Goal: Task Accomplishment & Management: Use online tool/utility

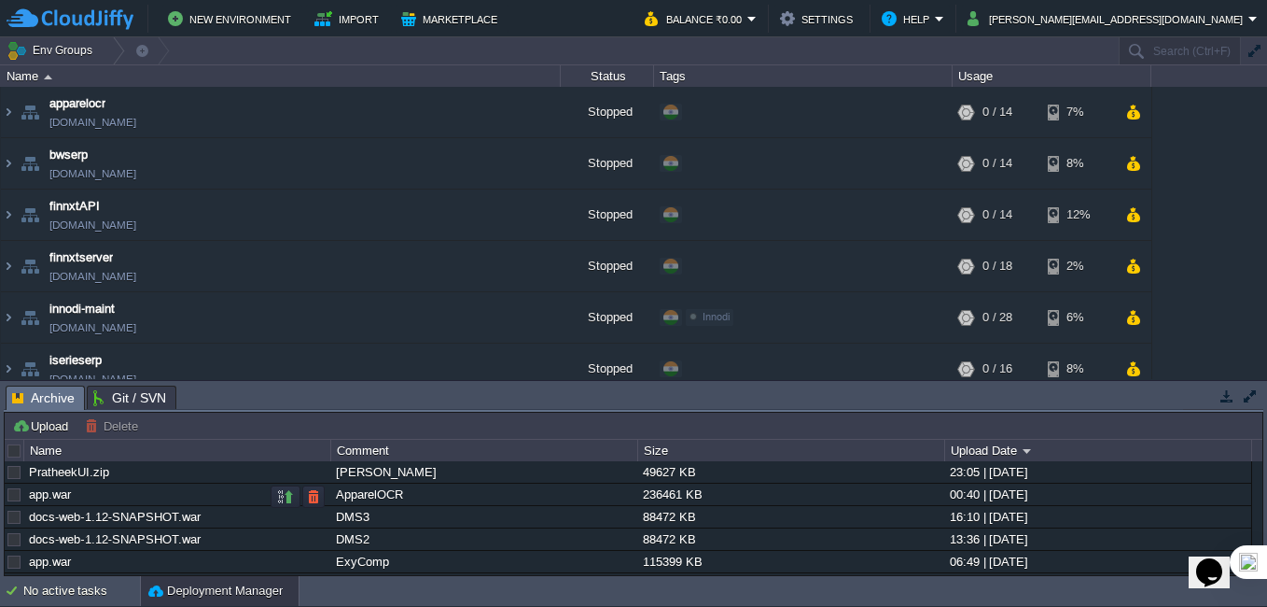
scroll to position [524, 0]
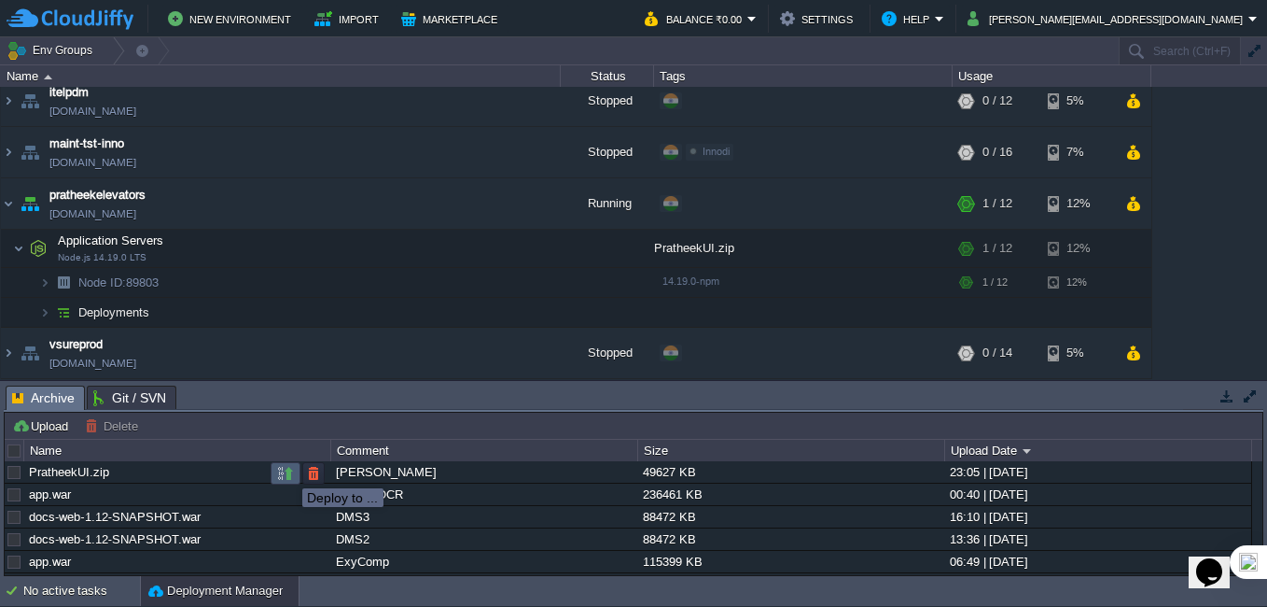
click at [288, 471] on button "button" at bounding box center [285, 473] width 17 height 17
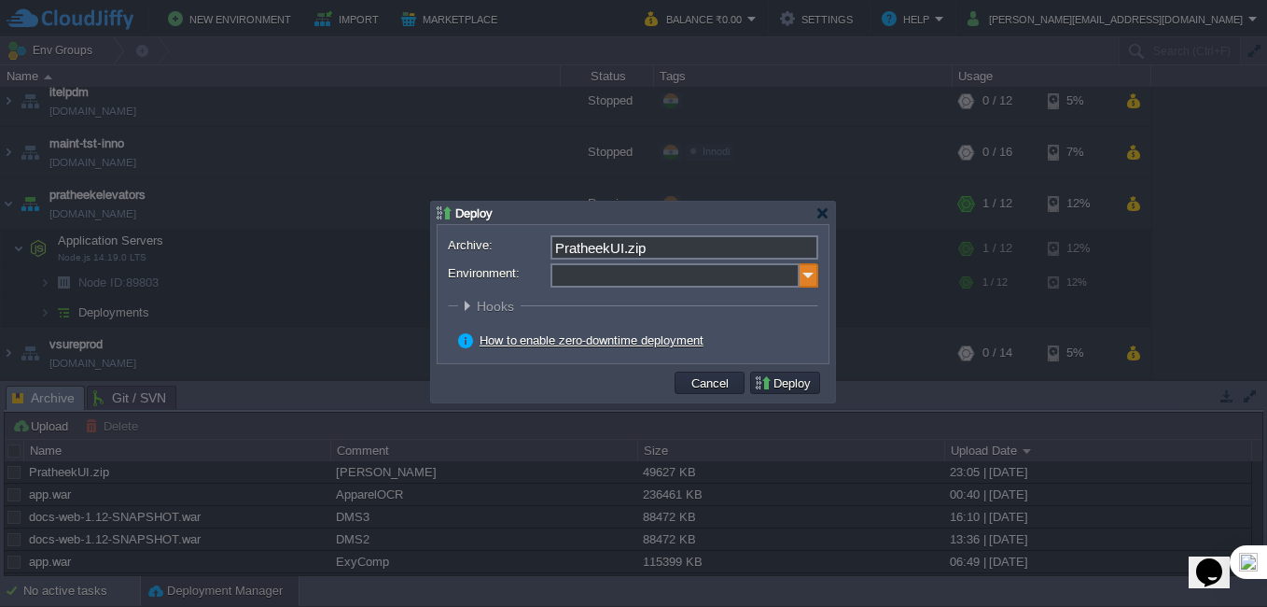
click at [810, 275] on img at bounding box center [809, 275] width 19 height 24
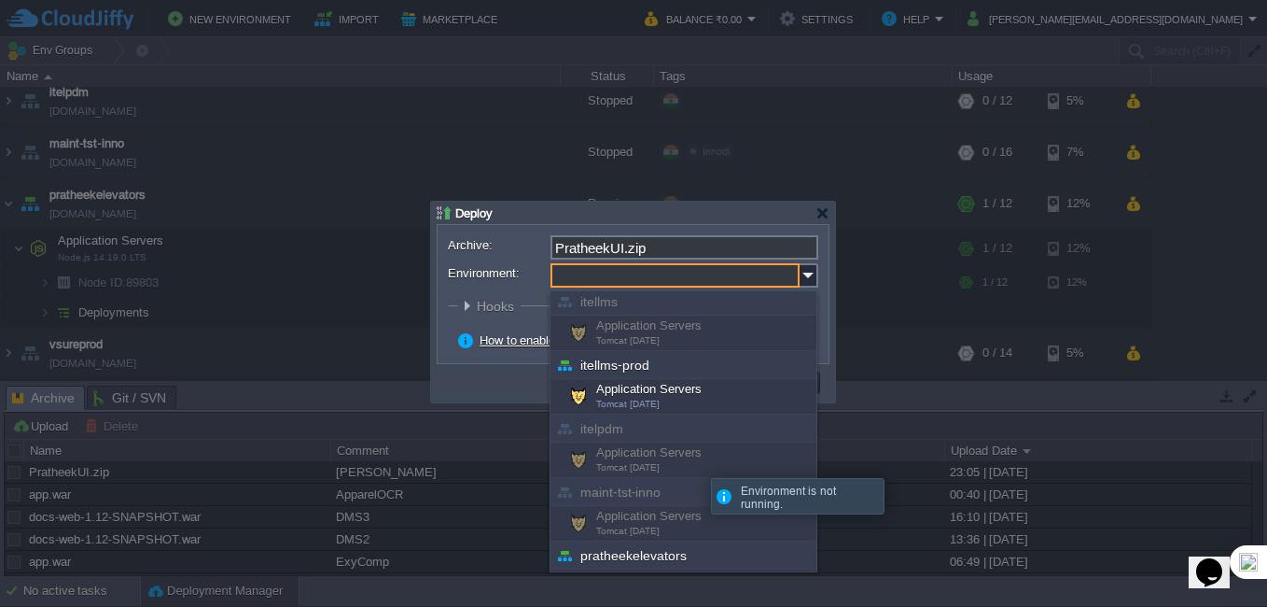
scroll to position [608, 0]
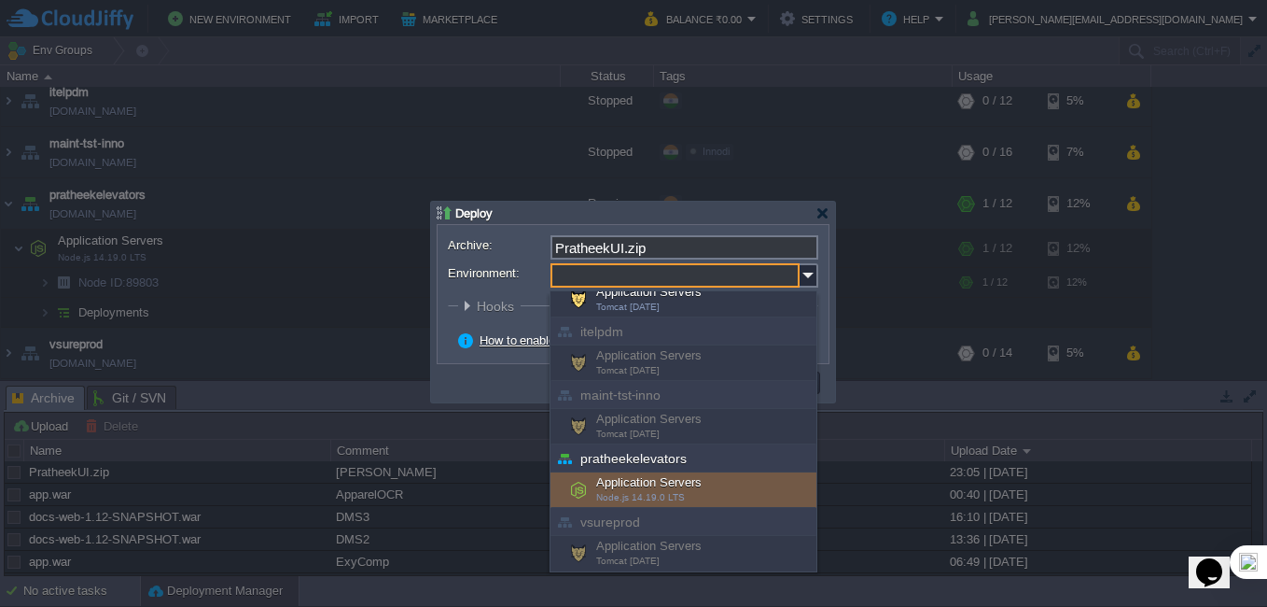
click at [662, 482] on div "Application Servers Node.js 14.19.0 LTS" at bounding box center [684, 489] width 266 height 35
type input "Application Servers (pratheekelevators)"
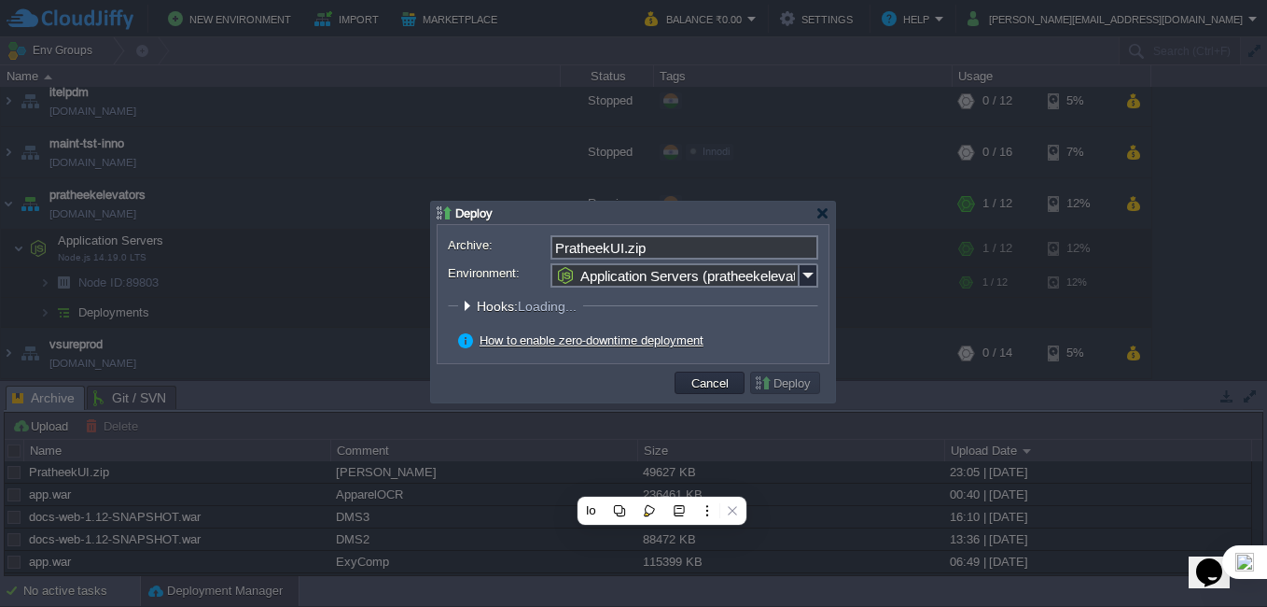
click at [769, 317] on fieldset "Hooks: Loading... Pre Build Post Pre Deploy Post Pre Update Post Loading..." at bounding box center [633, 310] width 370 height 25
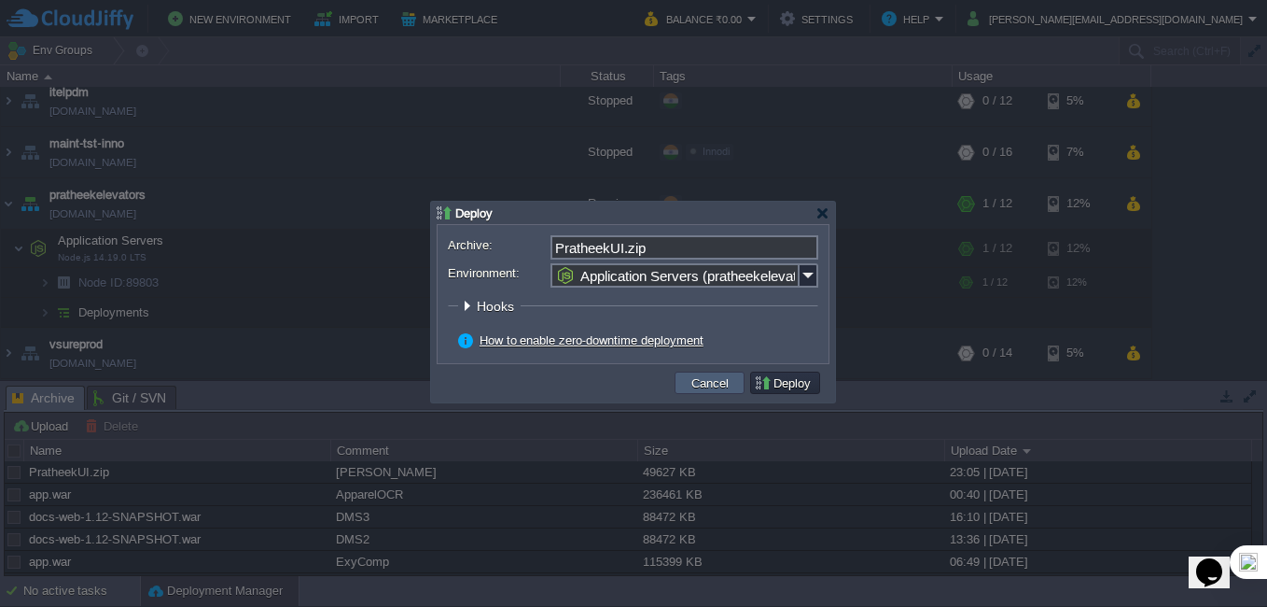
click at [702, 383] on button "Cancel" at bounding box center [710, 382] width 49 height 17
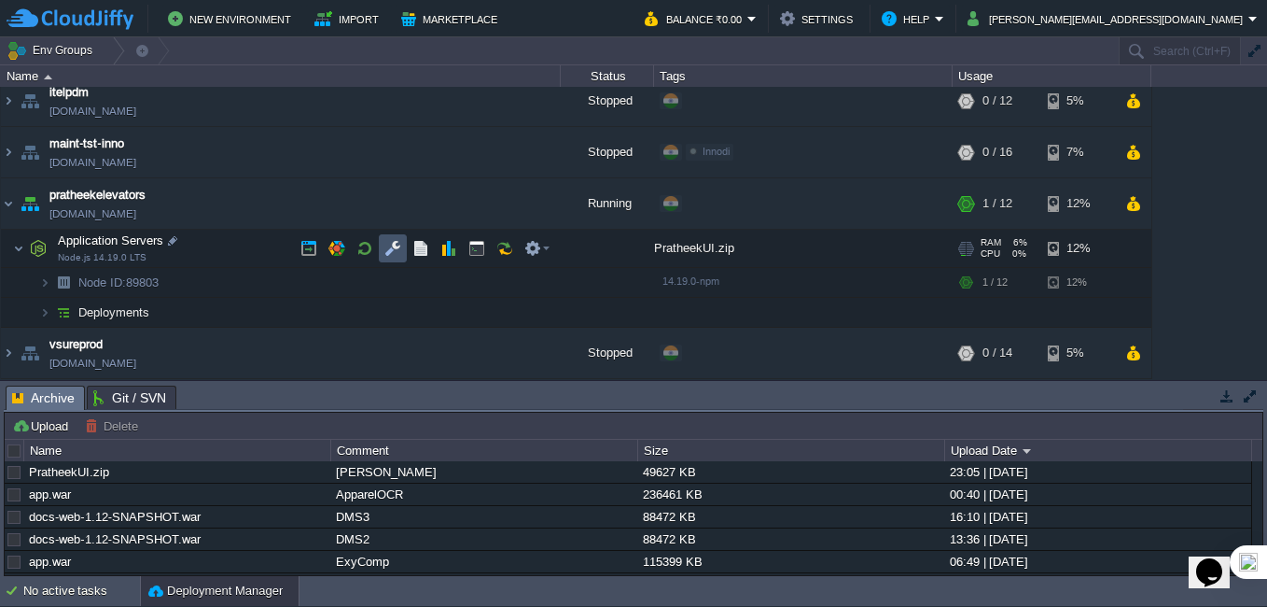
click at [386, 248] on button "button" at bounding box center [392, 248] width 17 height 17
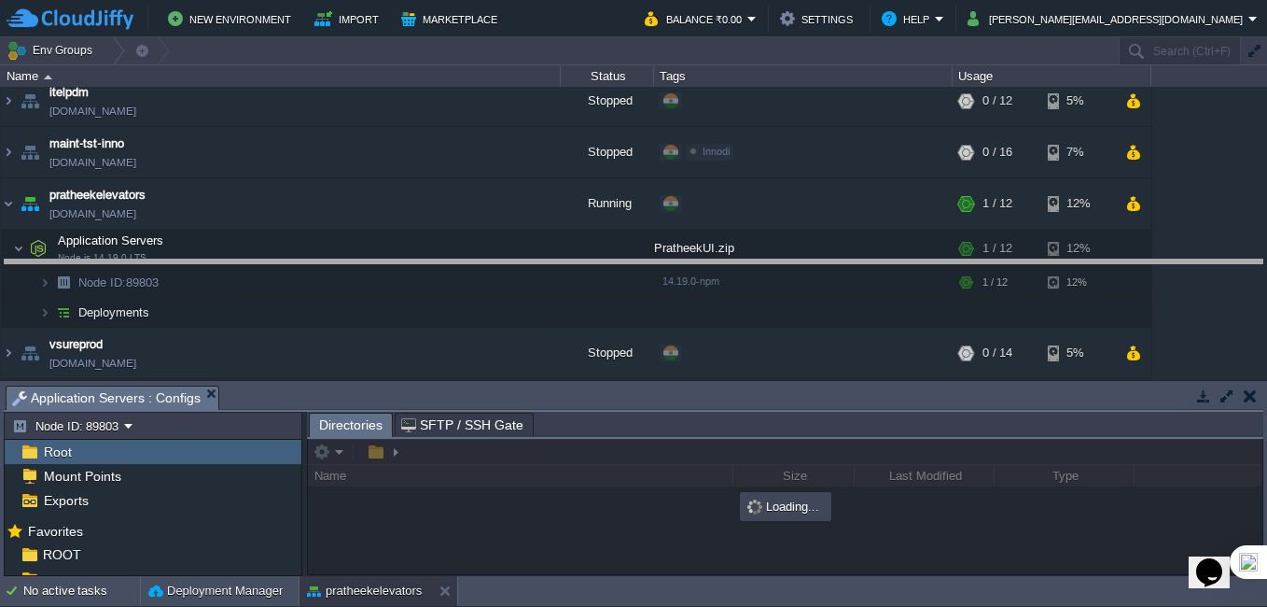
drag, startPoint x: 628, startPoint y: 392, endPoint x: 628, endPoint y: 263, distance: 128.8
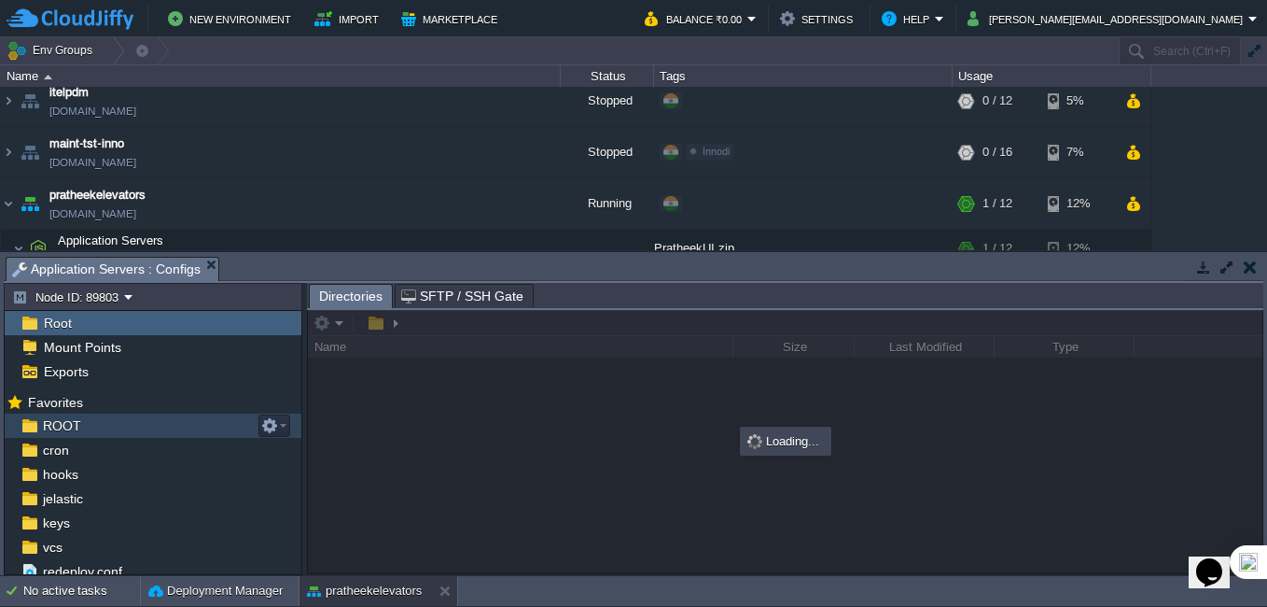
click at [62, 425] on span "ROOT" at bounding box center [61, 425] width 45 height 17
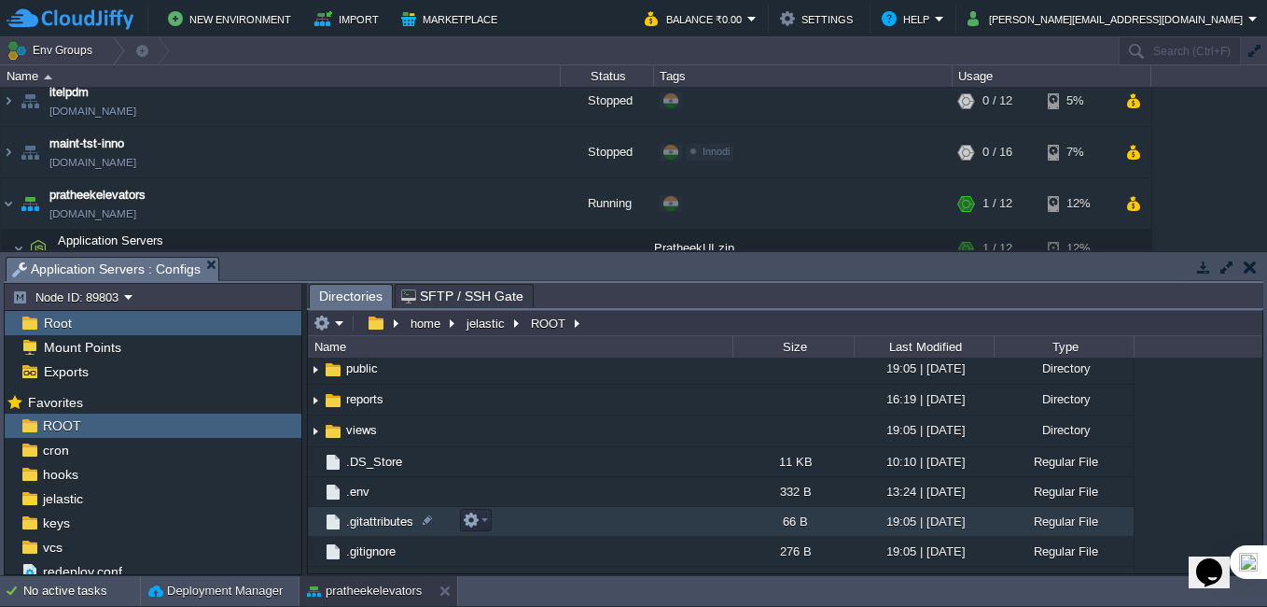
scroll to position [187, 0]
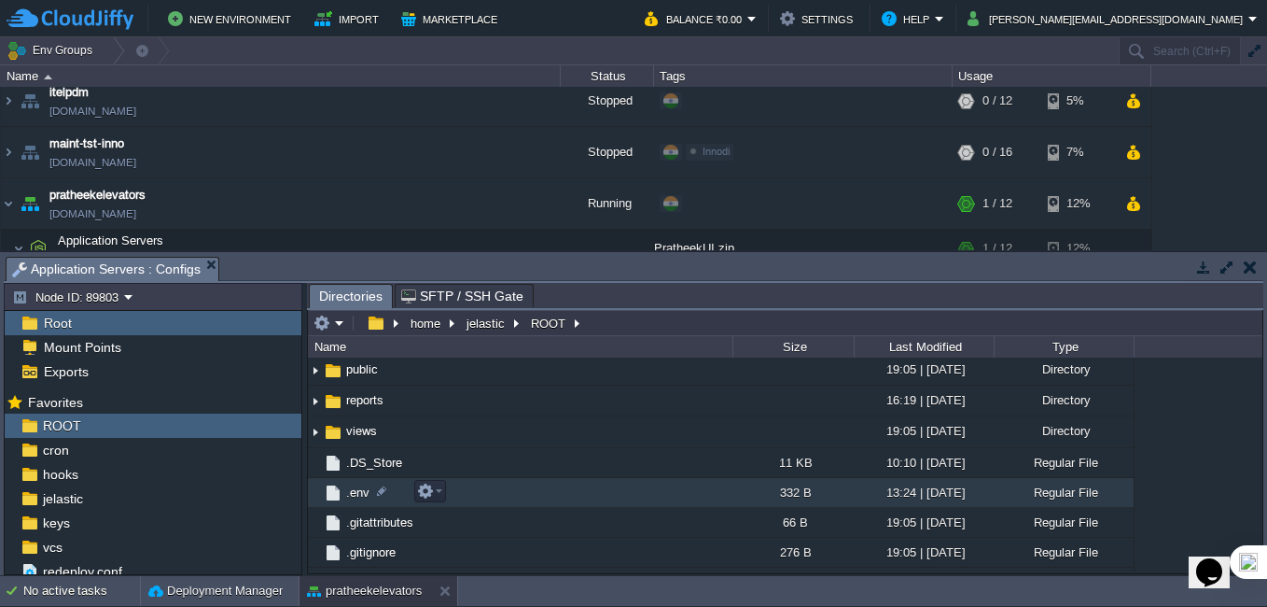
click at [356, 493] on span ".env" at bounding box center [357, 492] width 29 height 16
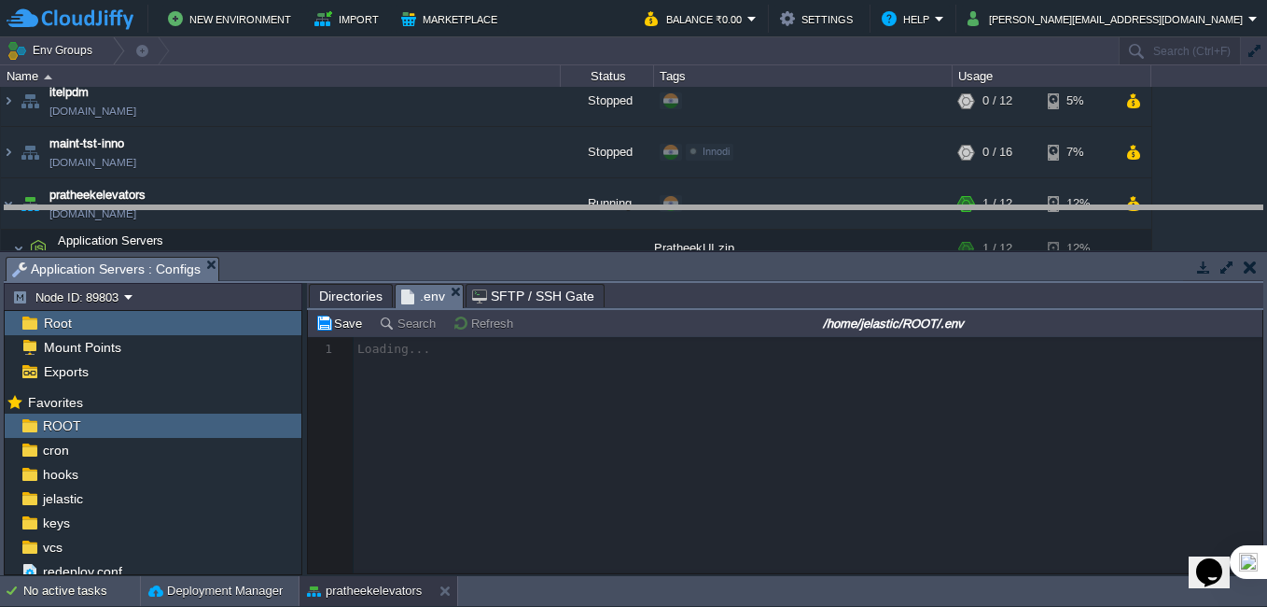
drag, startPoint x: 767, startPoint y: 261, endPoint x: 766, endPoint y: 181, distance: 80.3
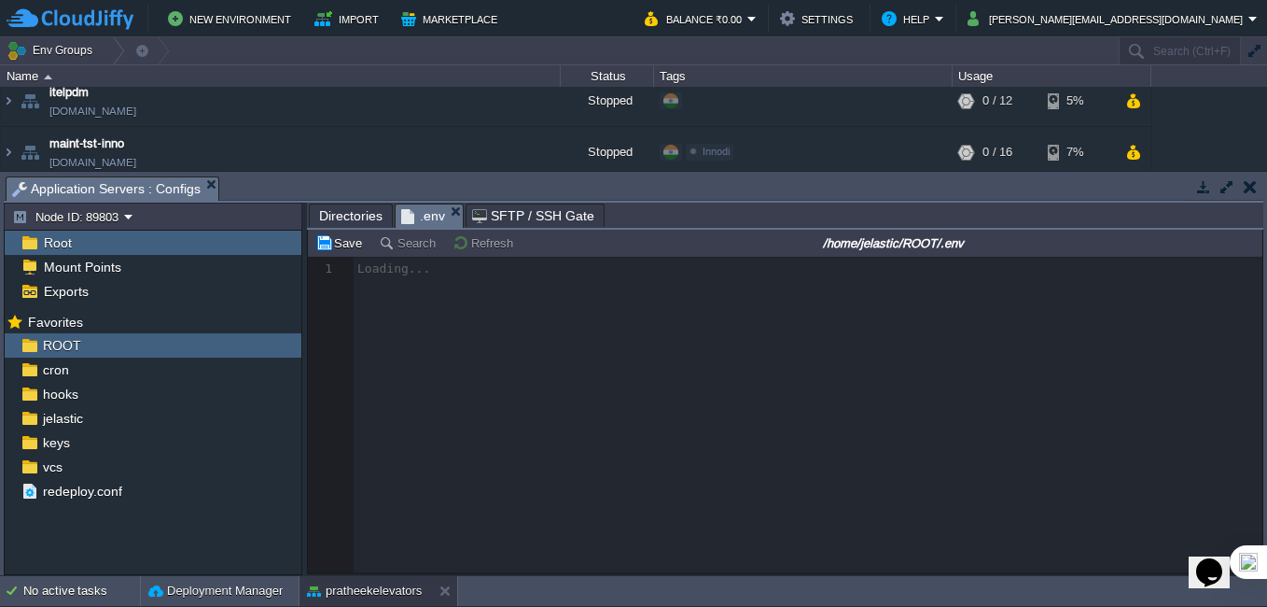
scroll to position [7, 0]
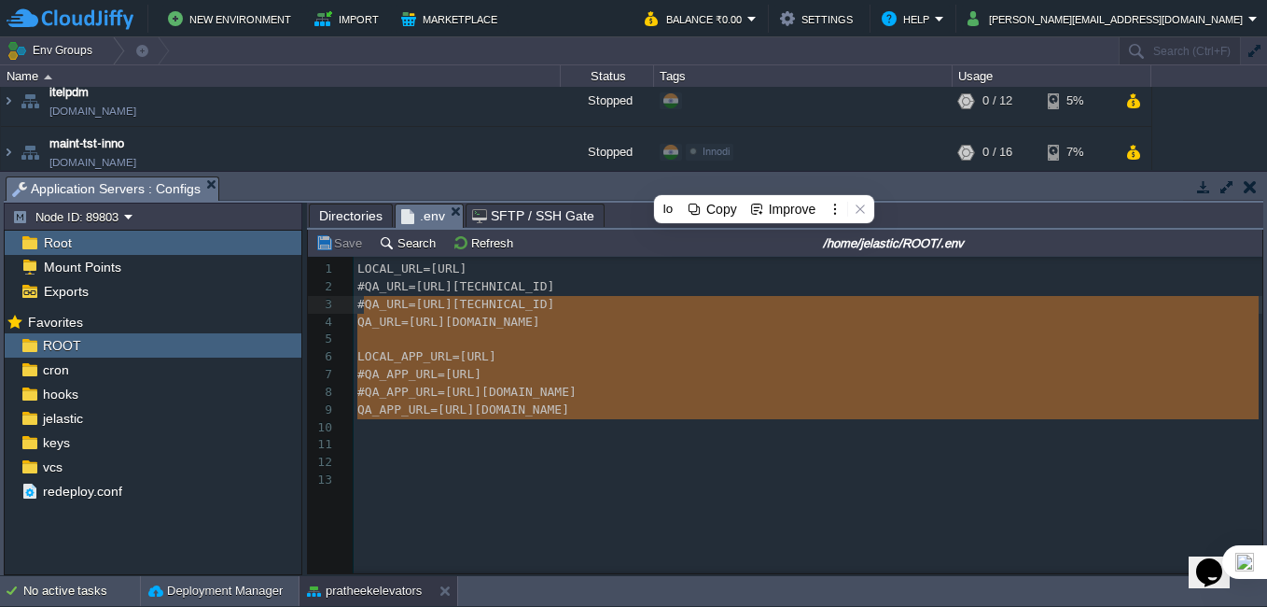
type textarea "LOCAL_URL=http://localhost:8080/app #QA_URL=http://3.89.65.243:8080/app #QA_URL…"
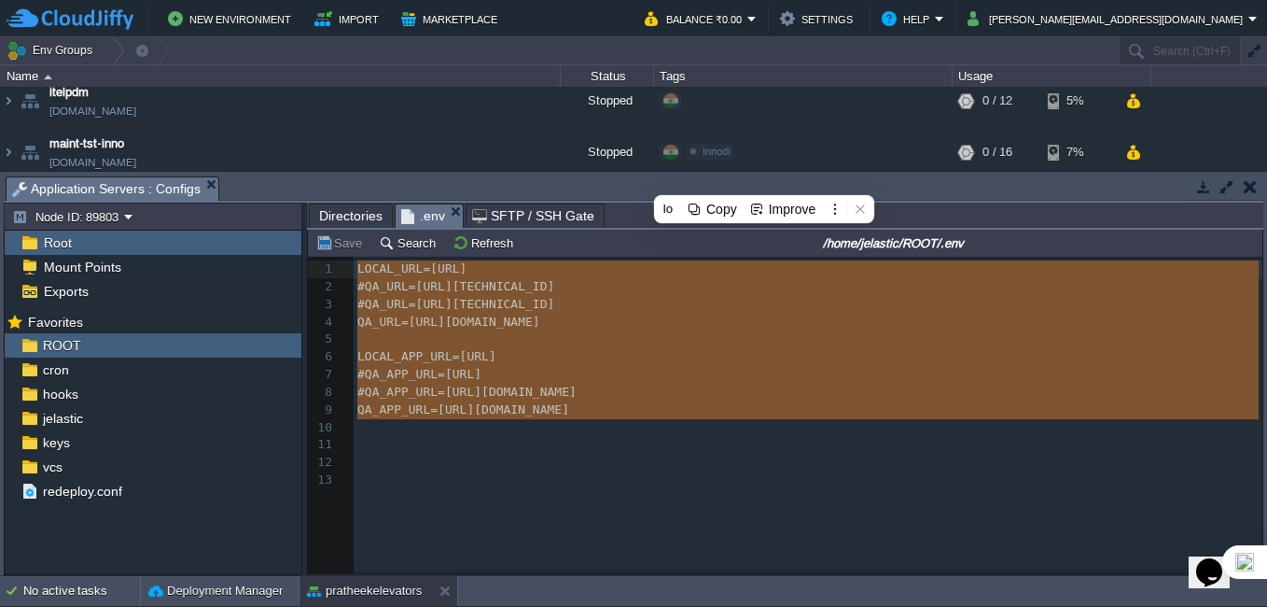
drag, startPoint x: 760, startPoint y: 424, endPoint x: 323, endPoint y: 269, distance: 464.2
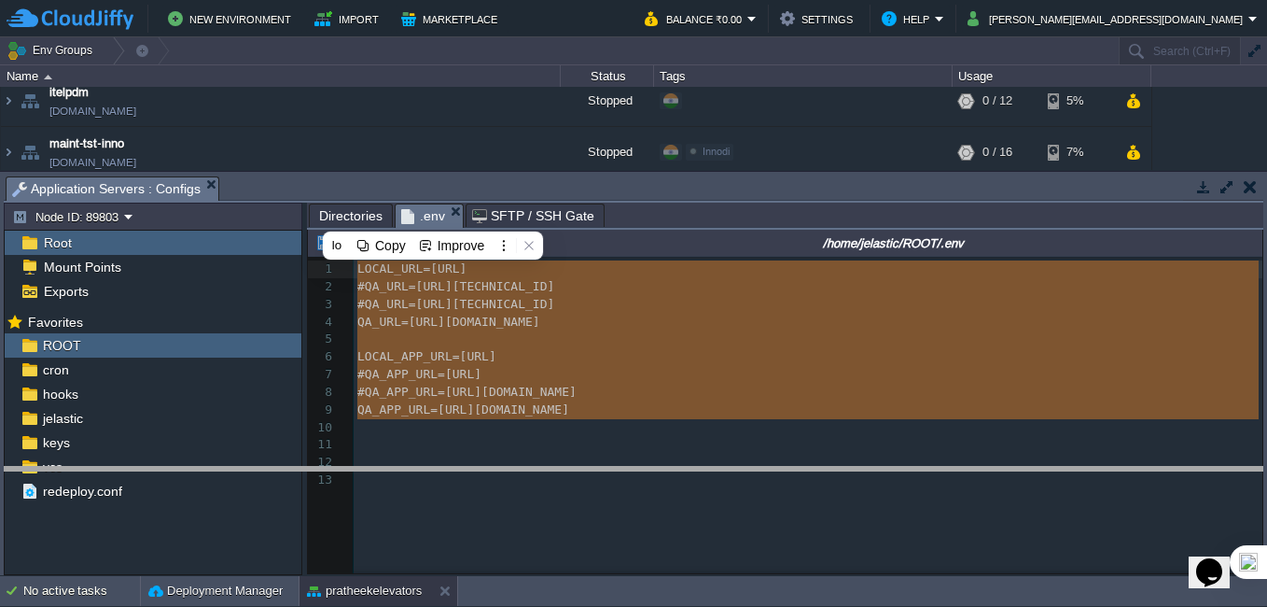
drag, startPoint x: 652, startPoint y: 181, endPoint x: 611, endPoint y: 461, distance: 282.9
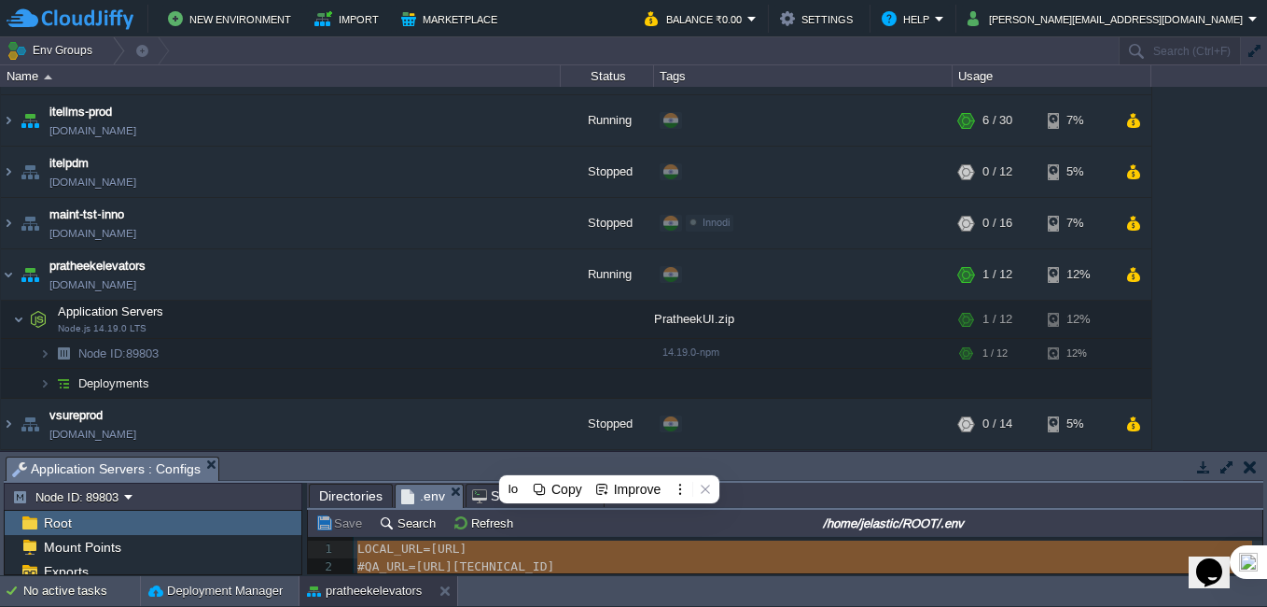
scroll to position [453, 0]
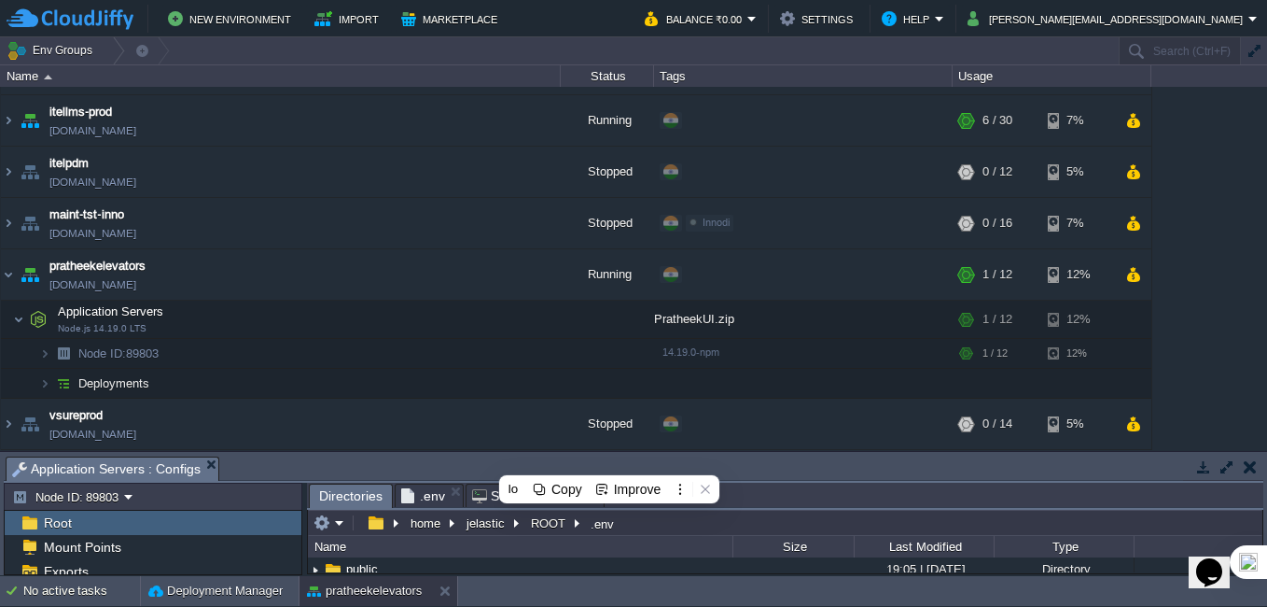
click at [354, 503] on span "Directories" at bounding box center [350, 495] width 63 height 23
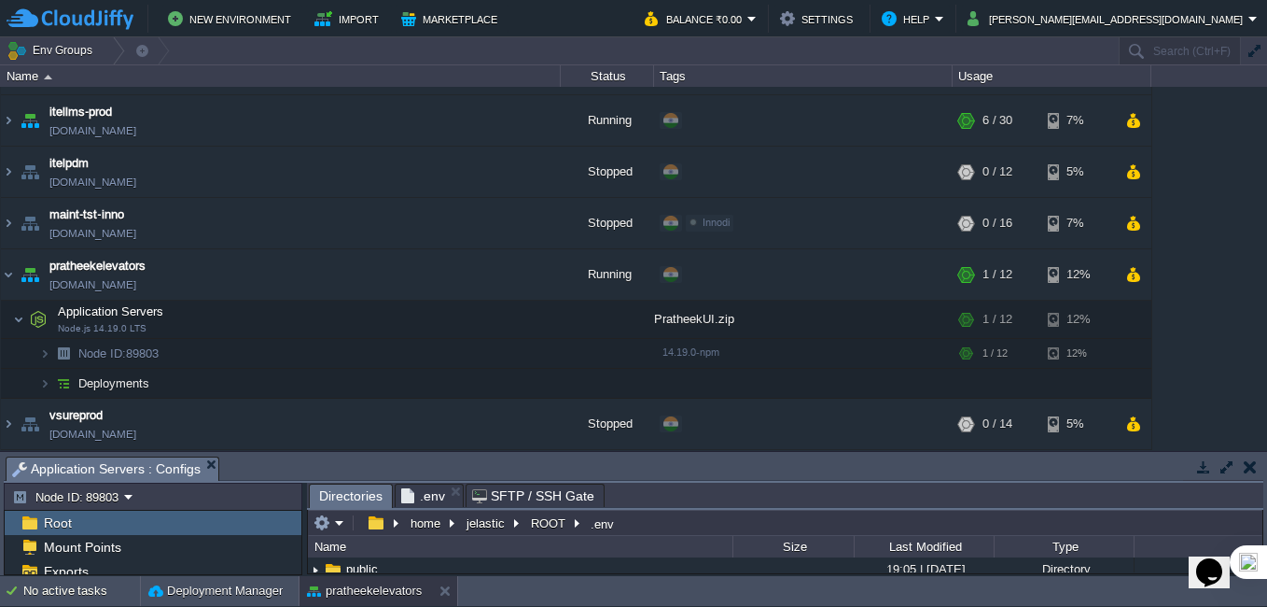
click at [727, 453] on div "Tasks Activity Log Archive Git / SVN Application Servers : Configs Upload Delet…" at bounding box center [633, 513] width 1267 height 123
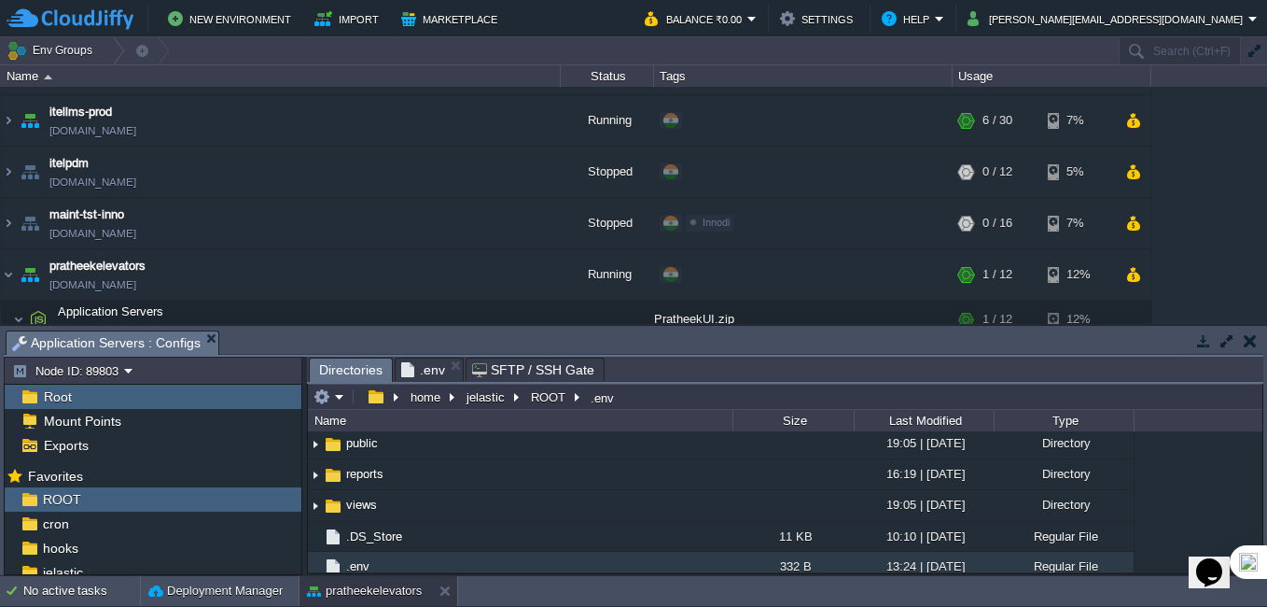
click at [1241, 351] on td at bounding box center [1249, 340] width 23 height 22
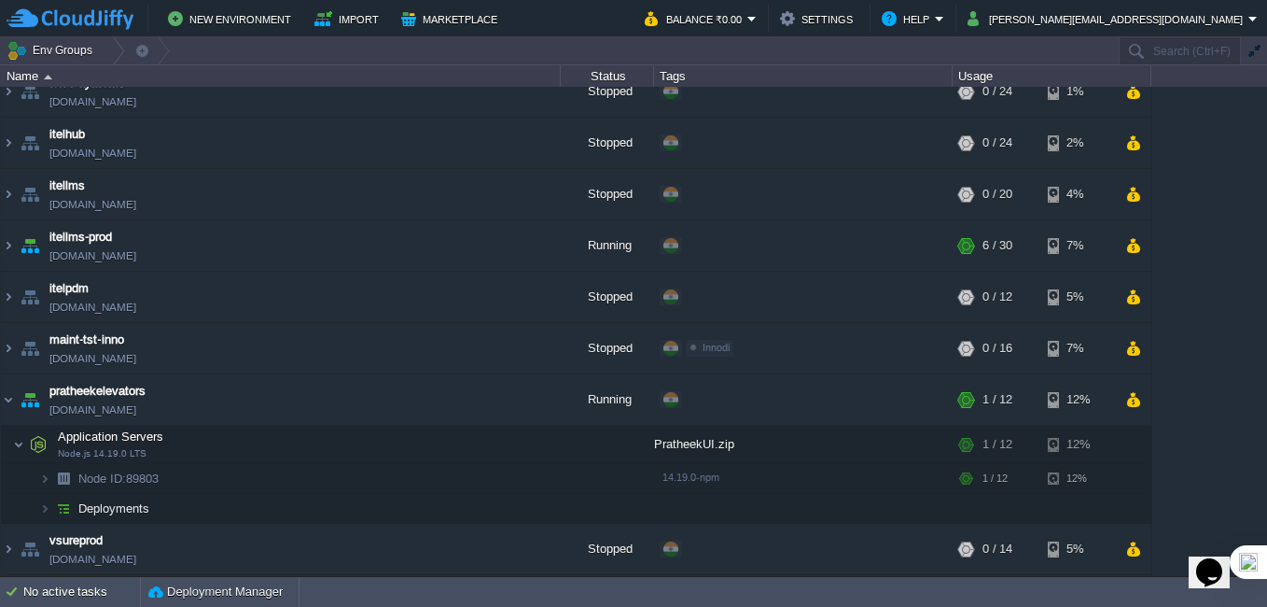
scroll to position [328, 0]
click at [246, 597] on button "Deployment Manager" at bounding box center [215, 591] width 134 height 19
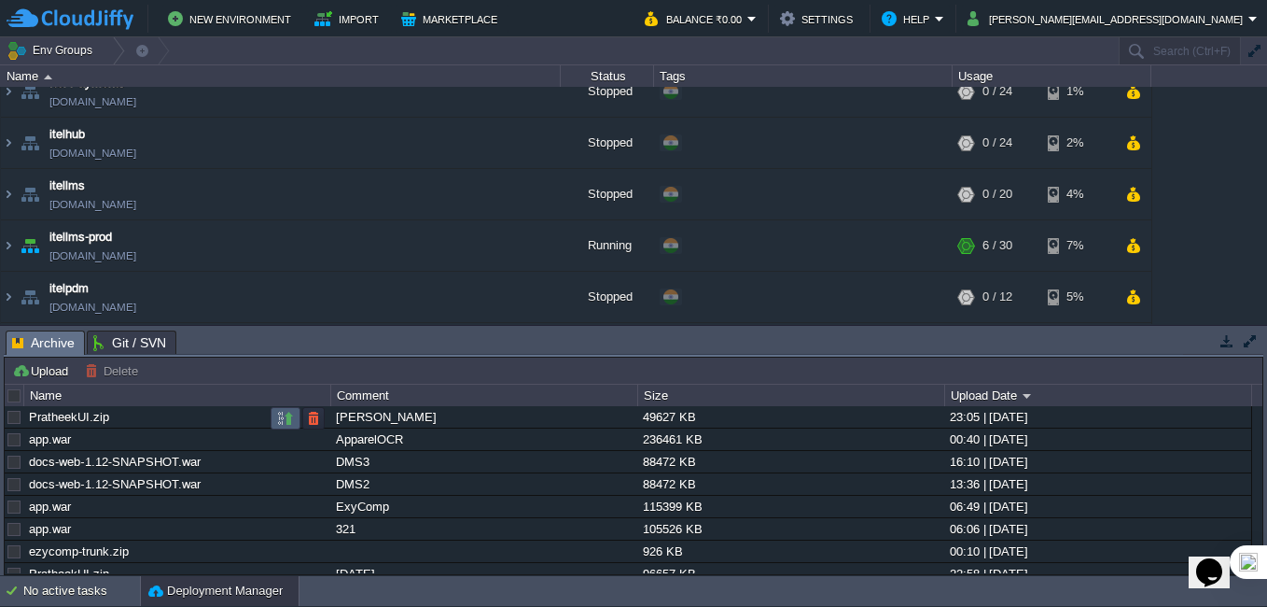
click at [276, 421] on td at bounding box center [286, 418] width 30 height 22
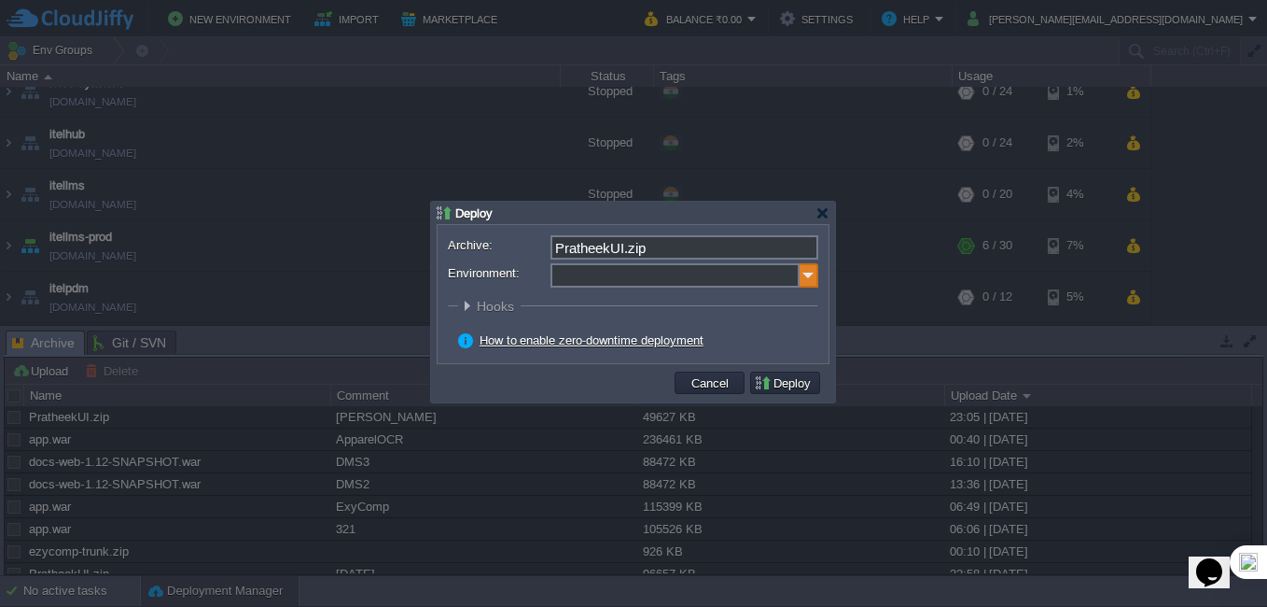
click at [805, 279] on img at bounding box center [809, 275] width 19 height 24
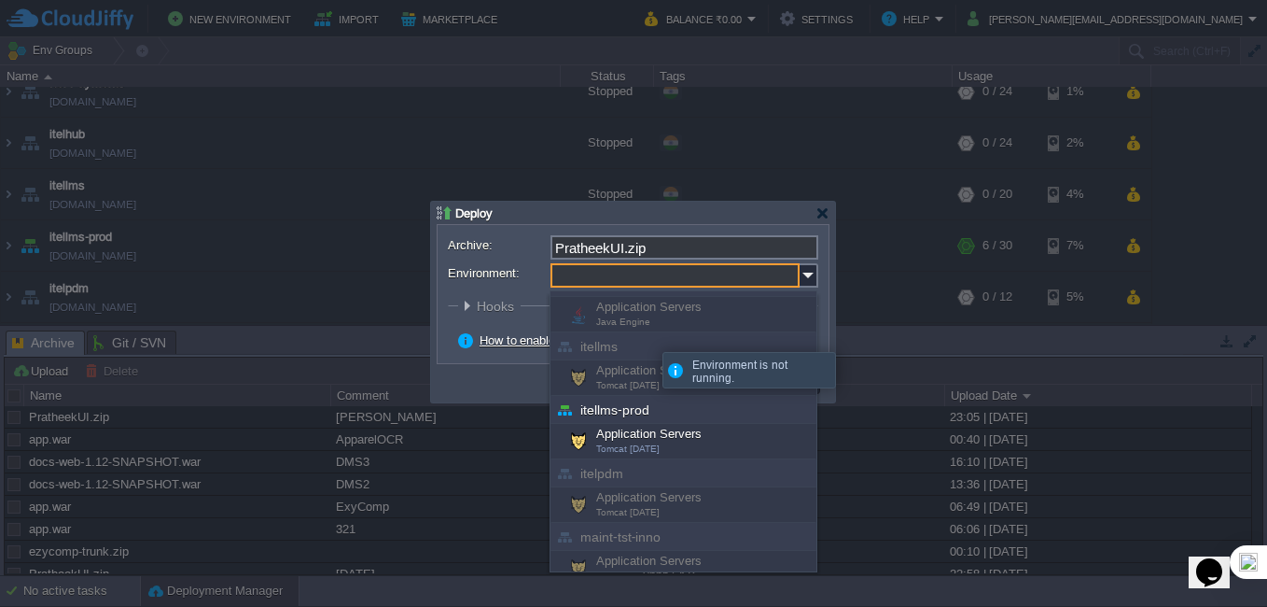
scroll to position [608, 0]
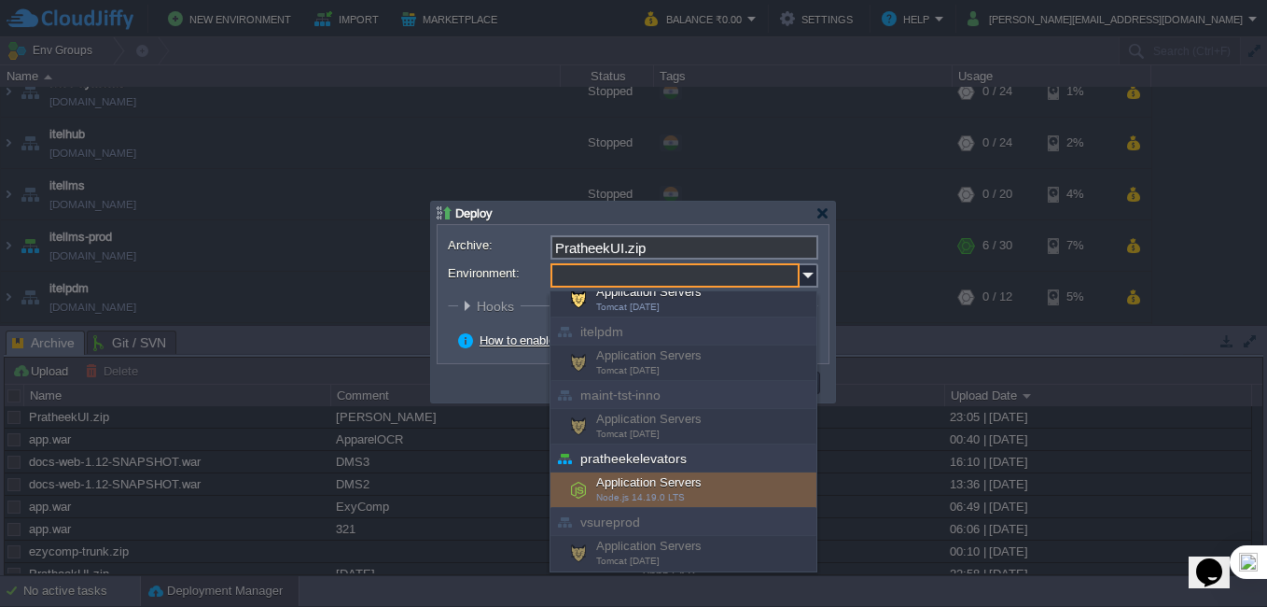
click at [643, 487] on div "Application Servers Node.js 14.19.0 LTS" at bounding box center [684, 489] width 266 height 35
type input "Application Servers (pratheekelevators)"
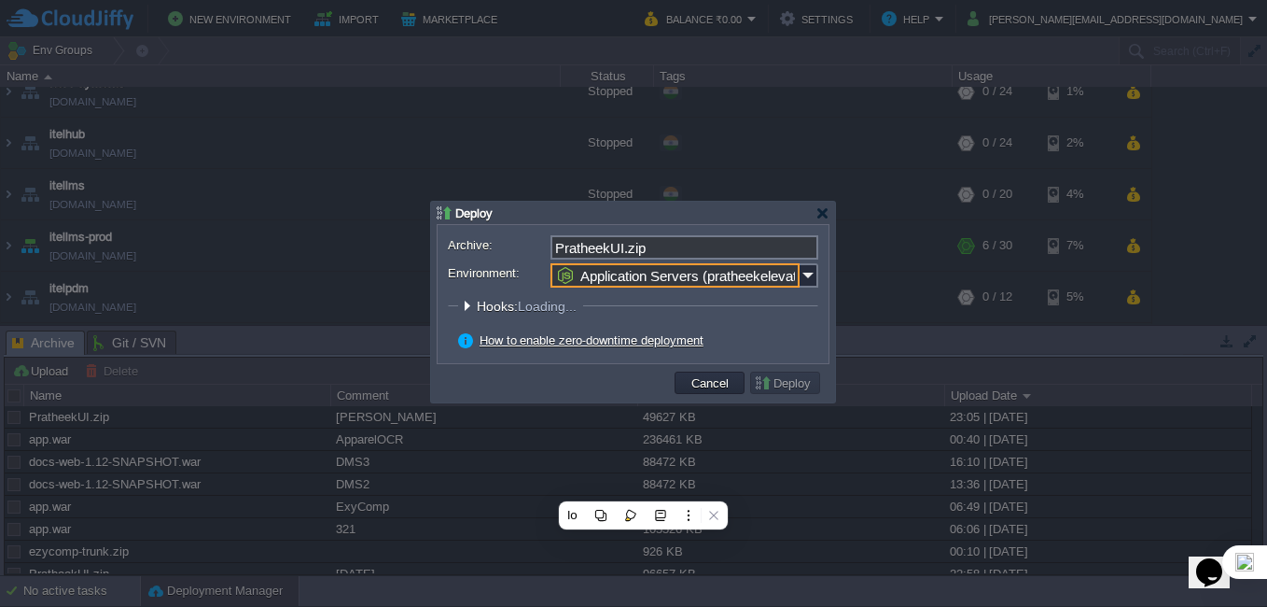
click at [771, 348] on div "How to enable zero-downtime deployment" at bounding box center [638, 340] width 360 height 17
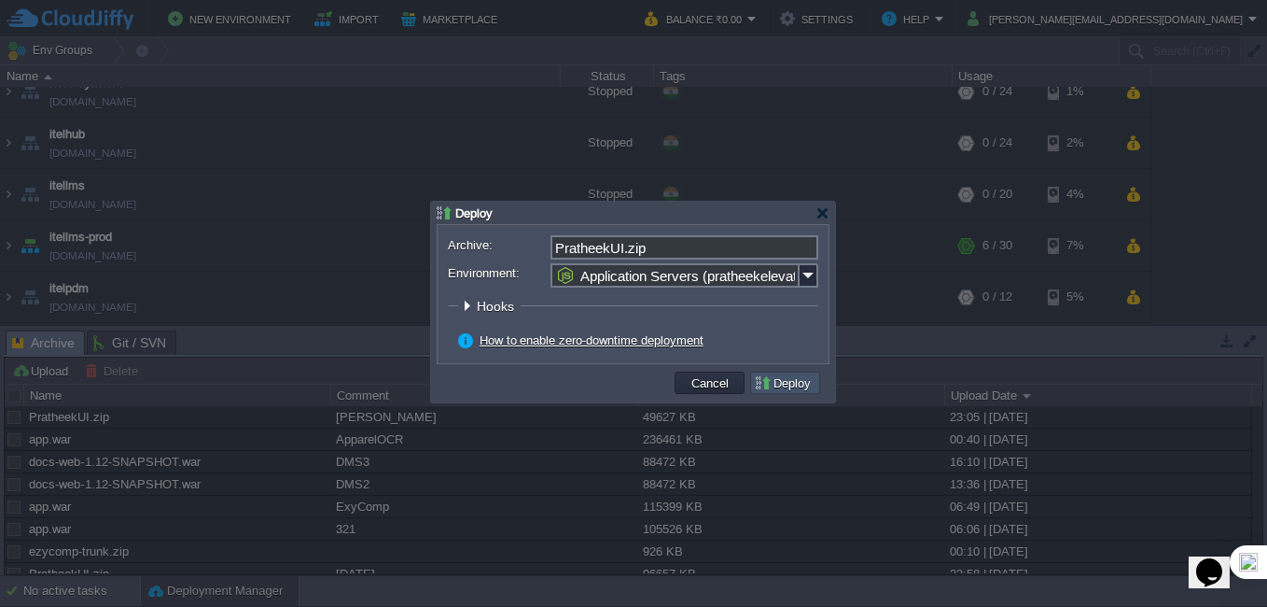
click at [791, 390] on button "Deploy" at bounding box center [785, 382] width 63 height 17
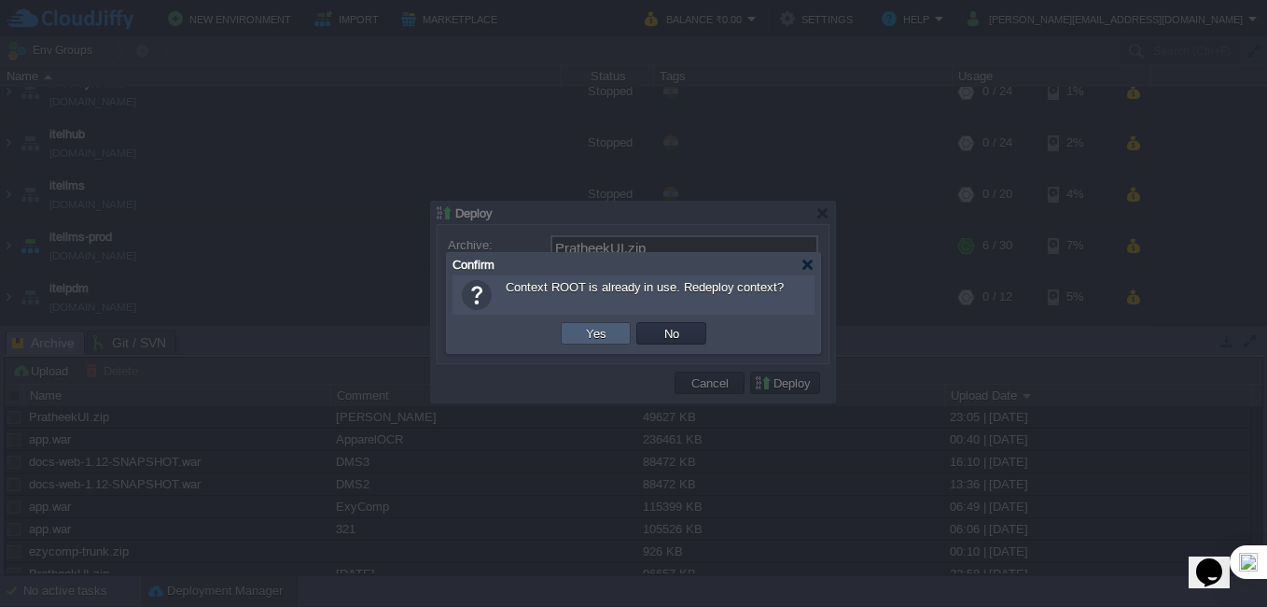
click at [602, 342] on button "Yes" at bounding box center [596, 333] width 32 height 17
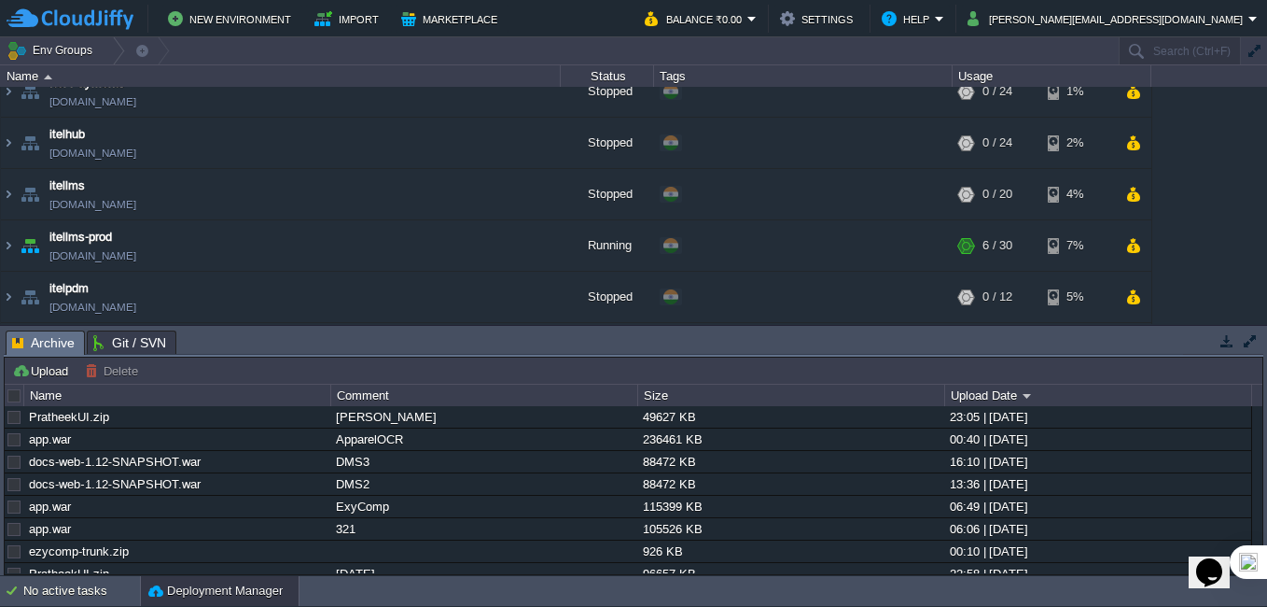
scroll to position [551, 0]
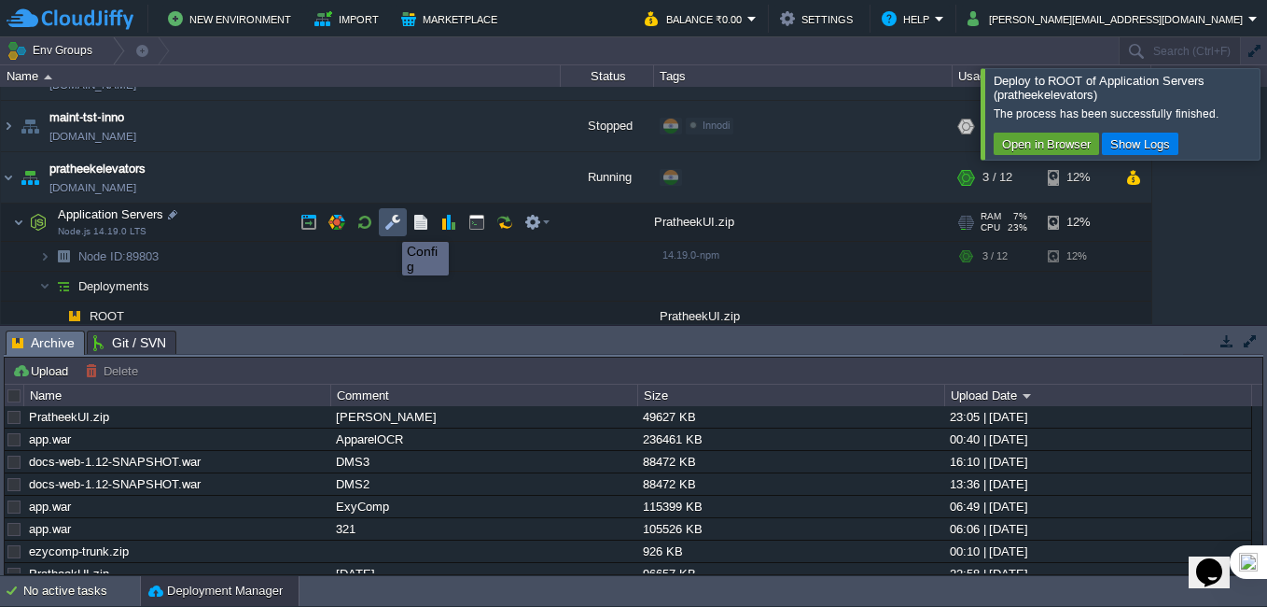
click at [388, 225] on button "button" at bounding box center [392, 222] width 17 height 17
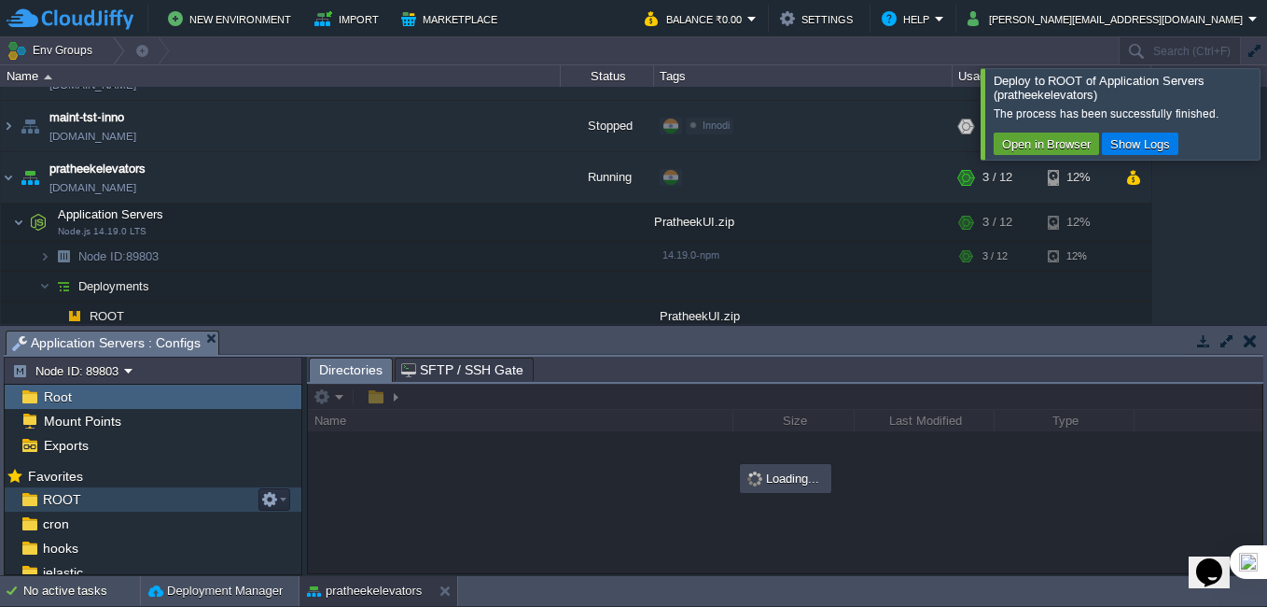
click at [65, 497] on span "ROOT" at bounding box center [61, 499] width 45 height 17
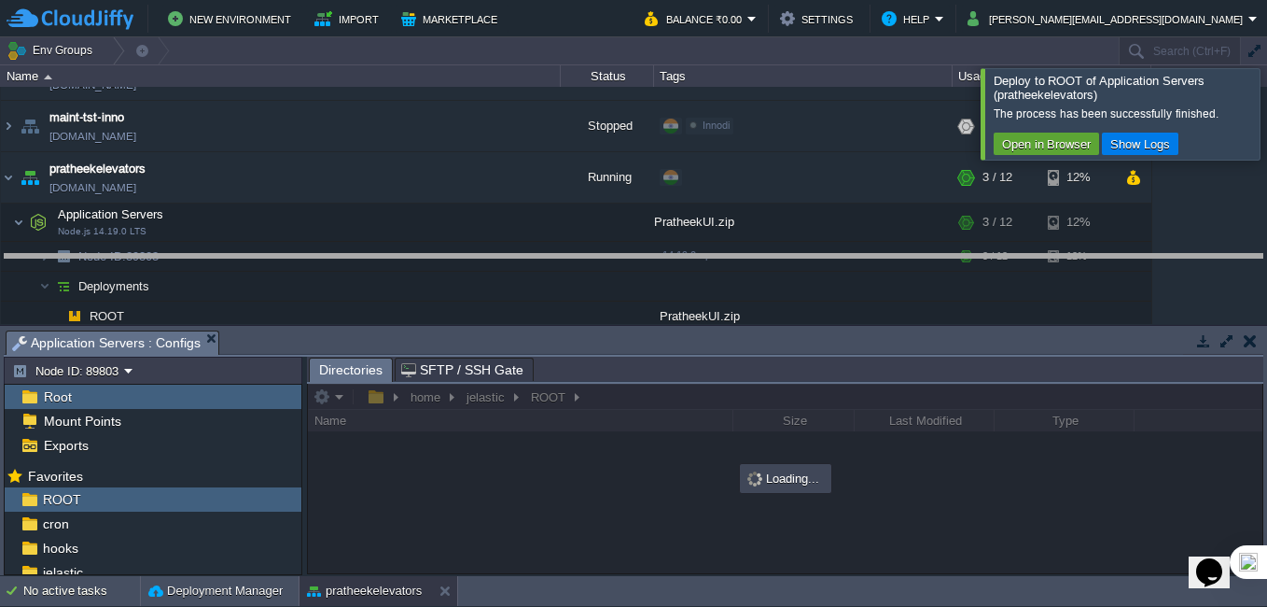
drag, startPoint x: 680, startPoint y: 336, endPoint x: 680, endPoint y: 251, distance: 84.9
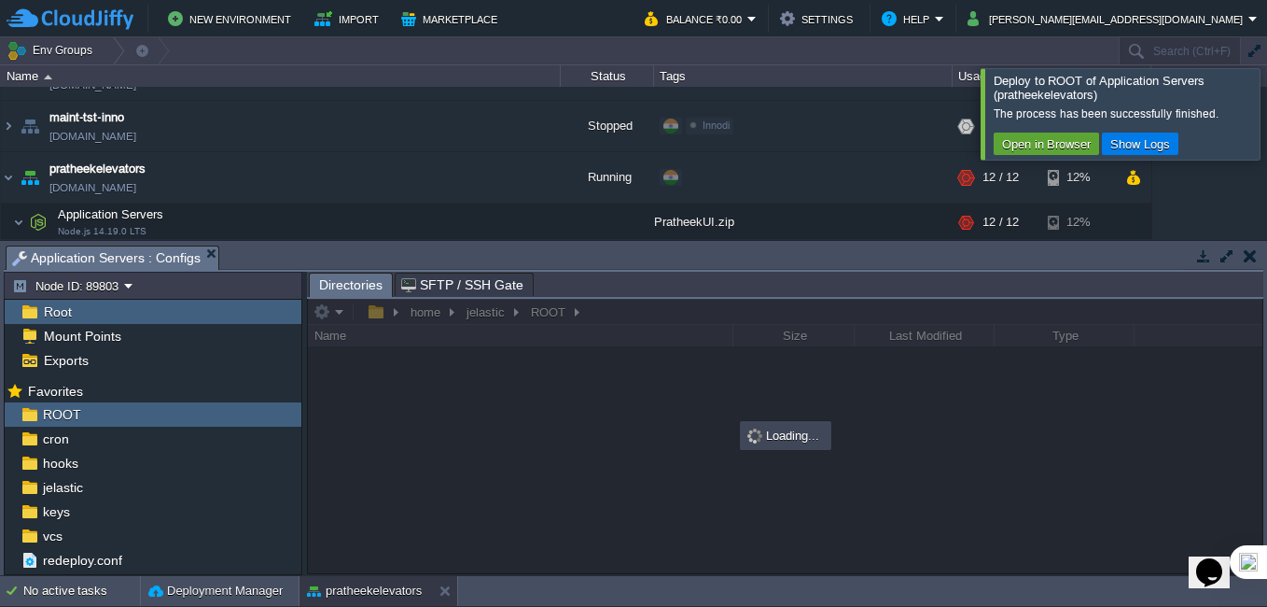
click at [1266, 110] on div at bounding box center [1290, 113] width 0 height 91
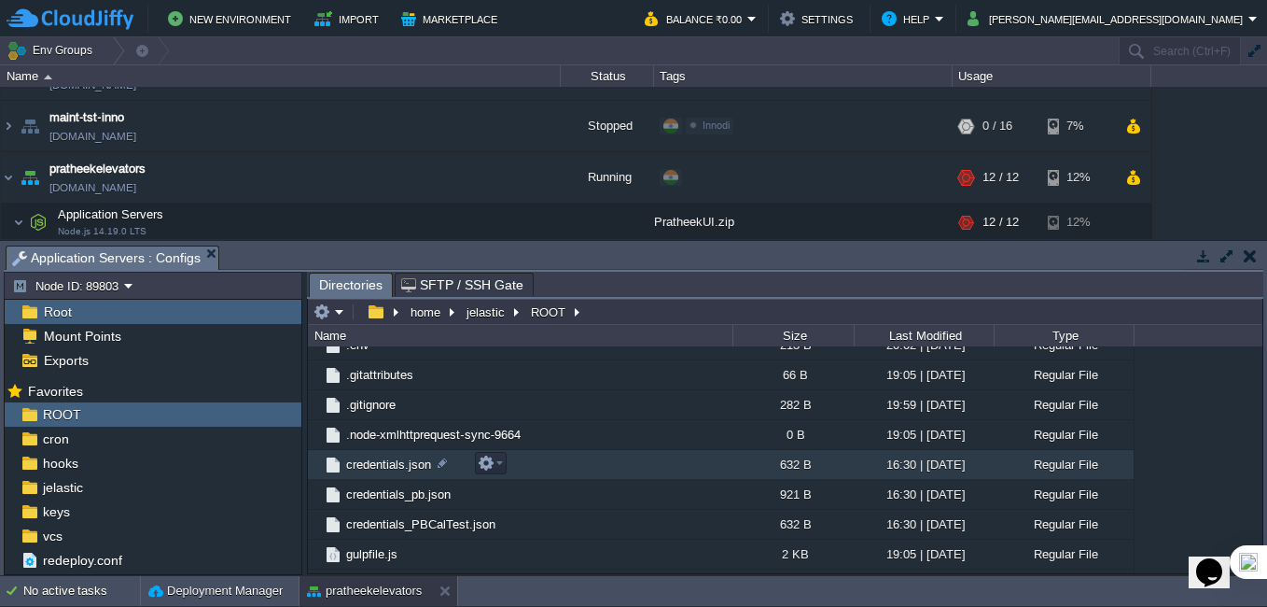
scroll to position [280, 0]
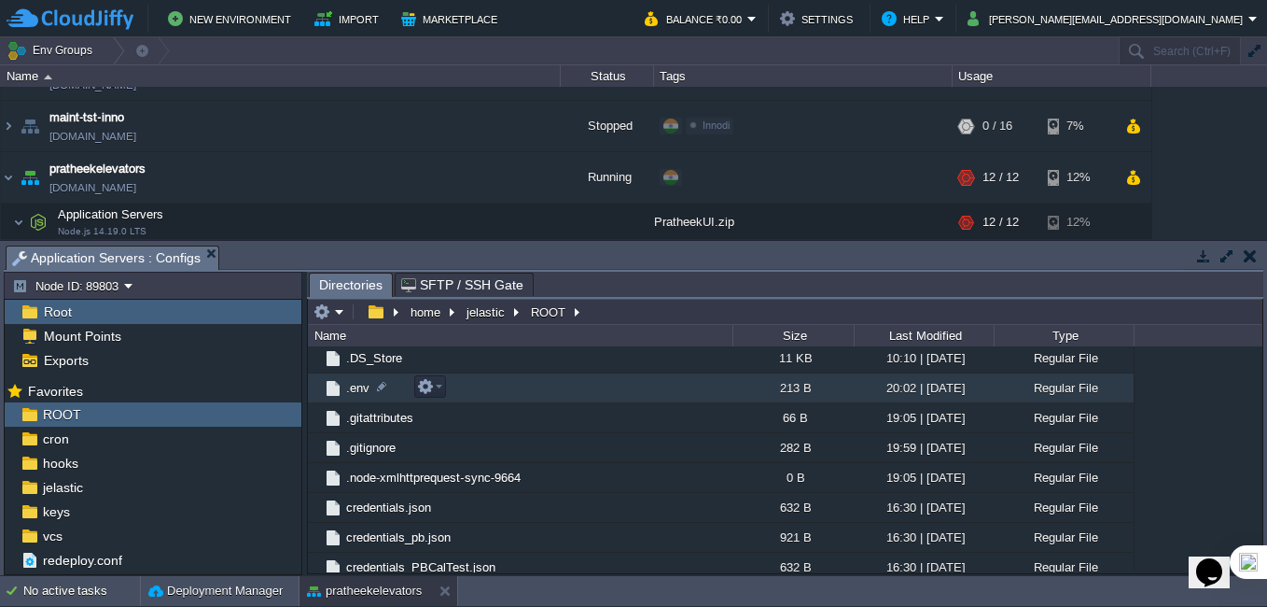
click at [357, 398] on td ".env" at bounding box center [520, 388] width 425 height 30
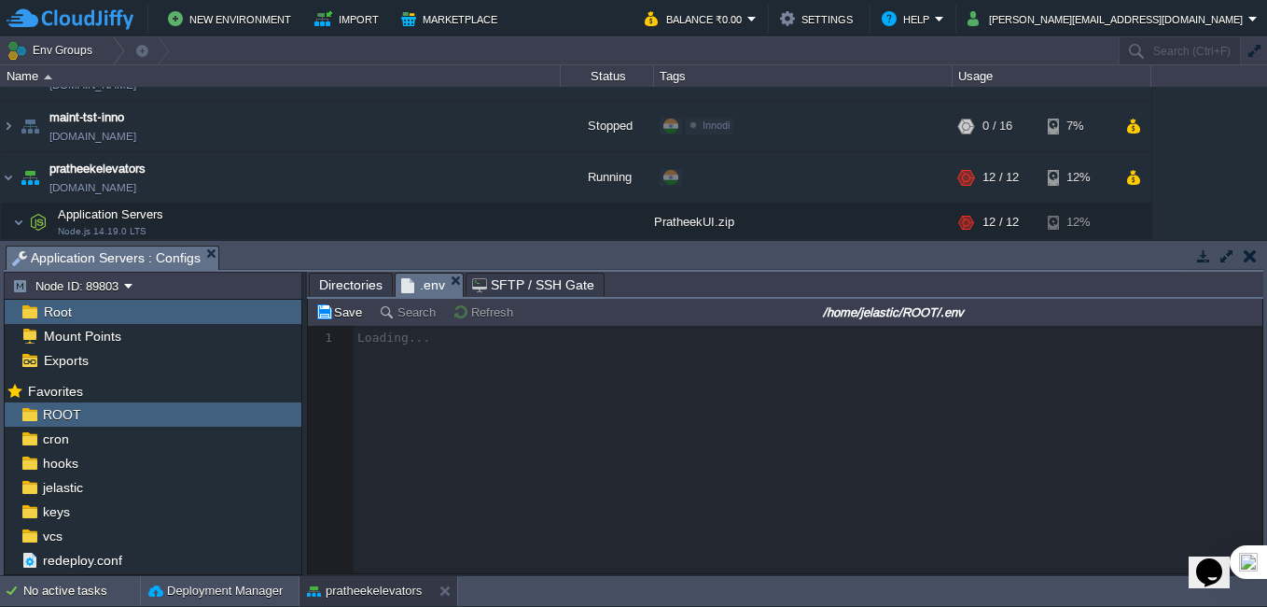
scroll to position [7, 0]
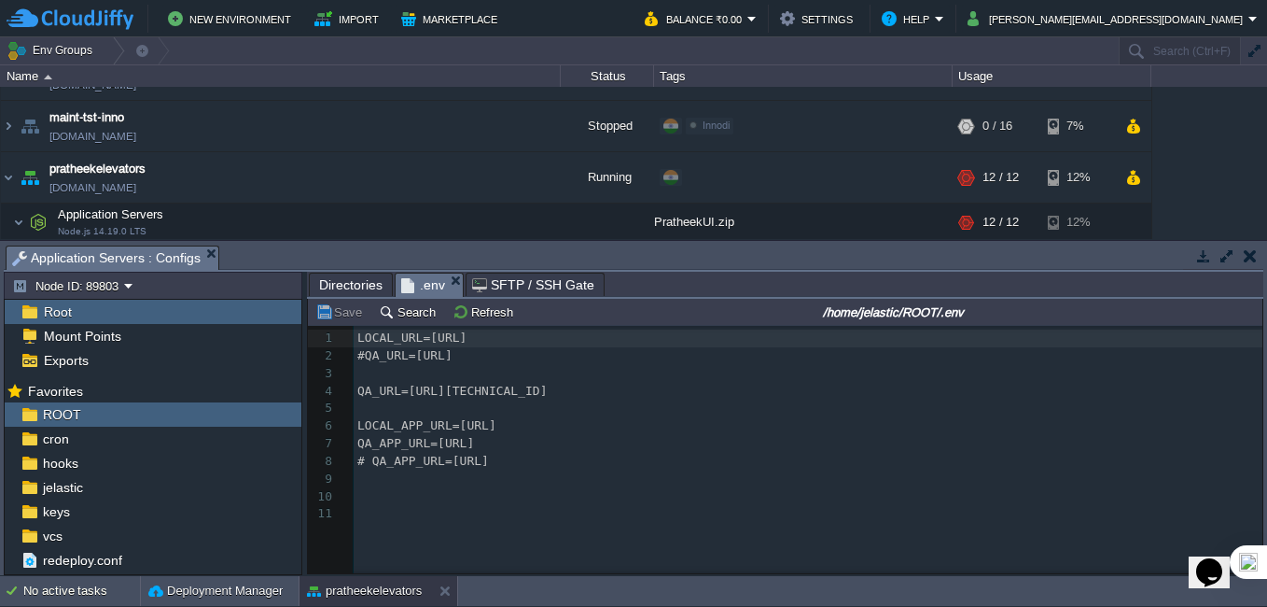
click at [553, 452] on pre "QA_APP_URL=http://localhost" at bounding box center [811, 444] width 915 height 18
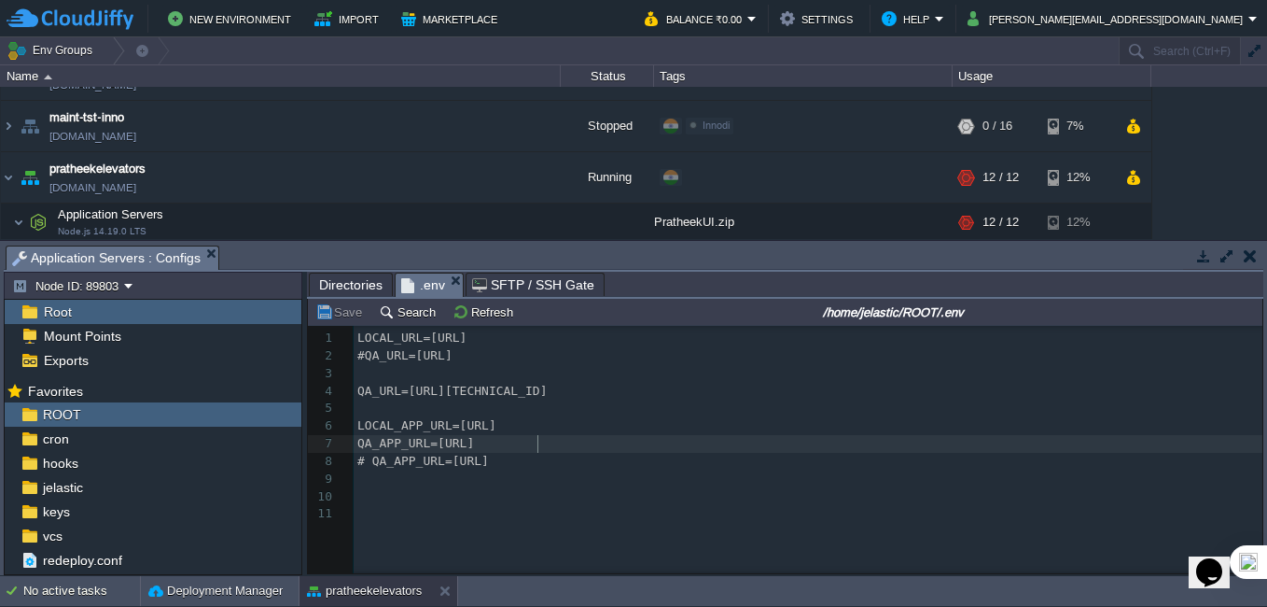
type textarea "LOCAL_URL=http://localhost:8080/app #QA_URL=http://localhost:8080/app QA_URL=ht…"
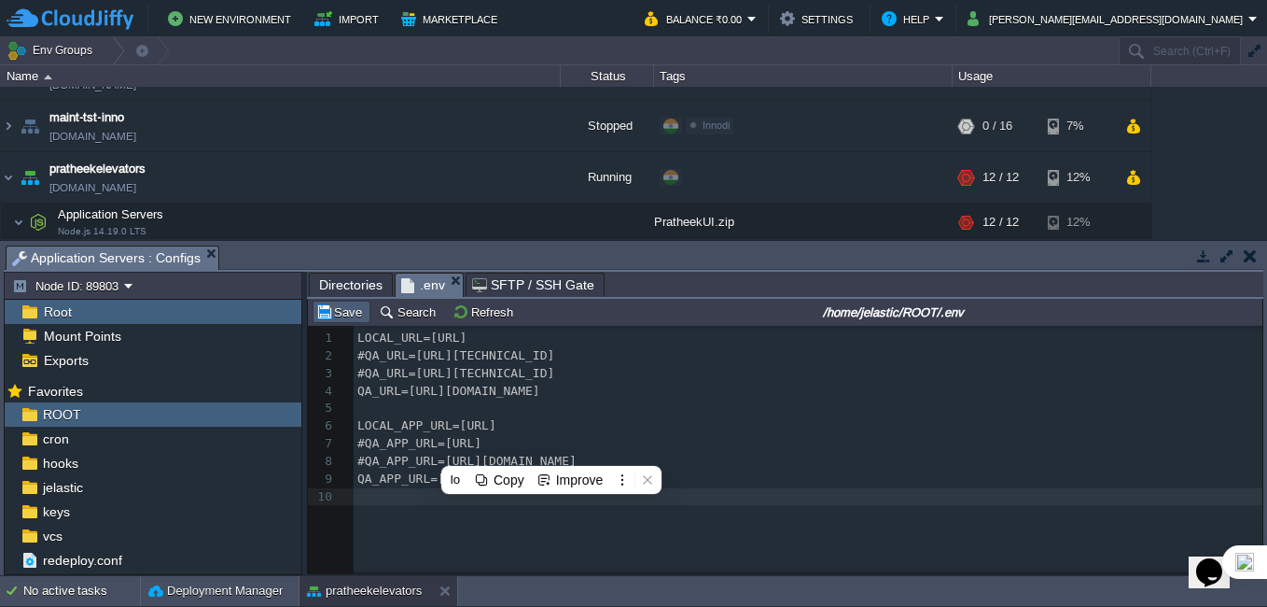
click at [343, 318] on button "Save" at bounding box center [341, 311] width 52 height 17
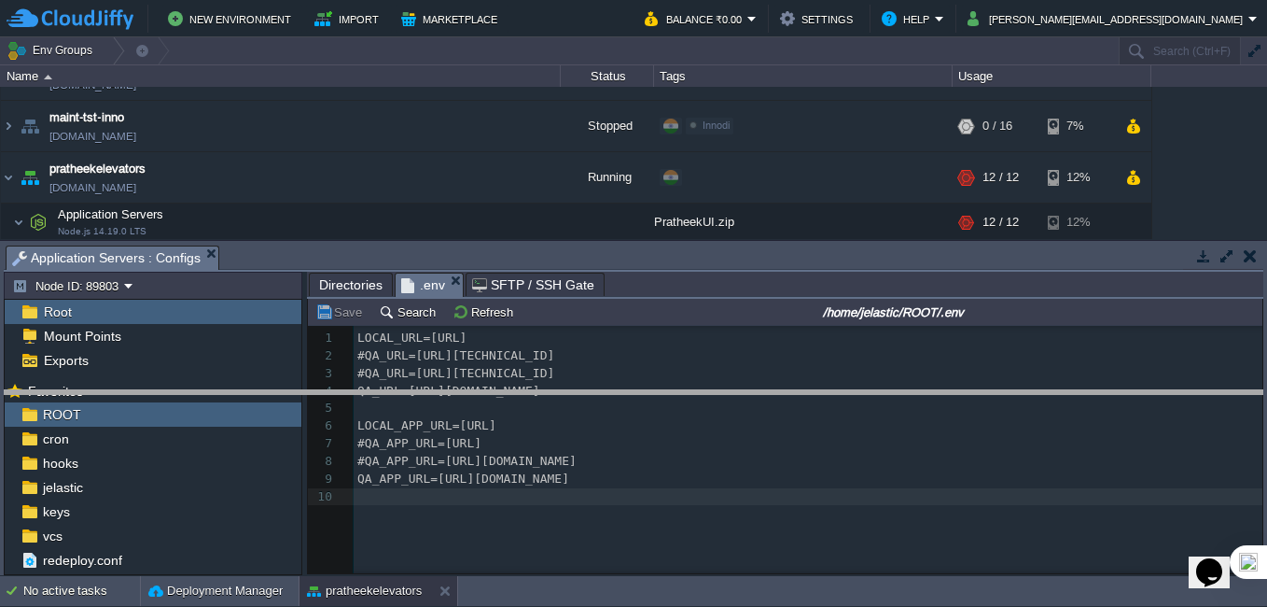
drag, startPoint x: 814, startPoint y: 254, endPoint x: 830, endPoint y: 398, distance: 145.5
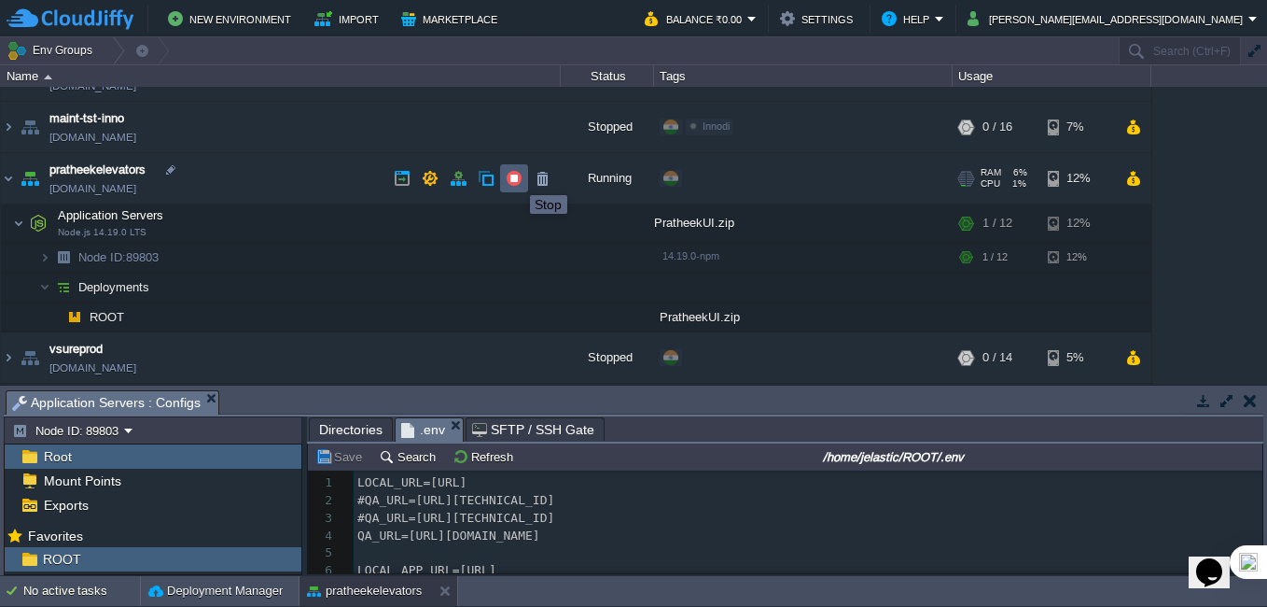
click at [516, 178] on button "button" at bounding box center [514, 178] width 17 height 17
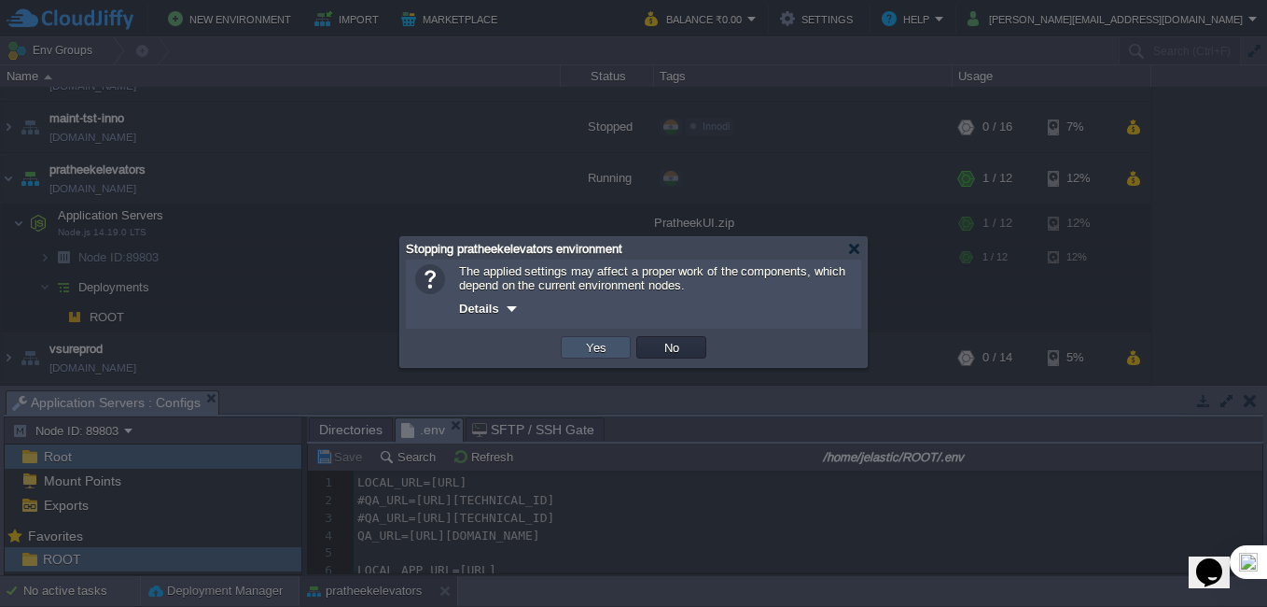
click at [594, 352] on button "Yes" at bounding box center [596, 347] width 32 height 17
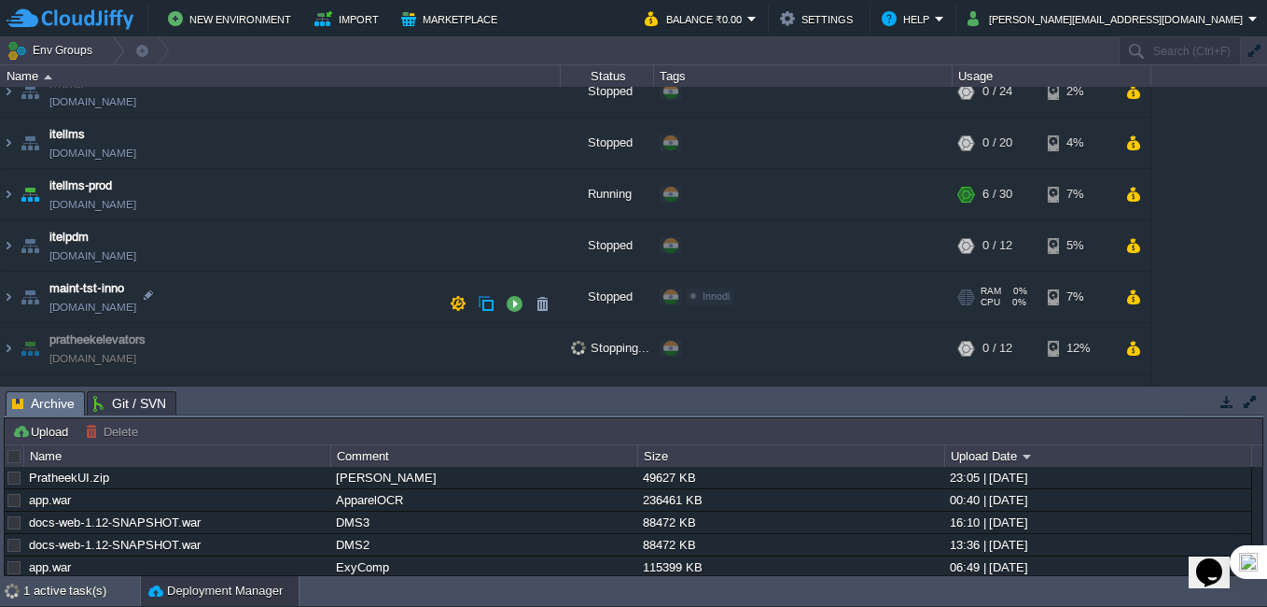
scroll to position [421, 0]
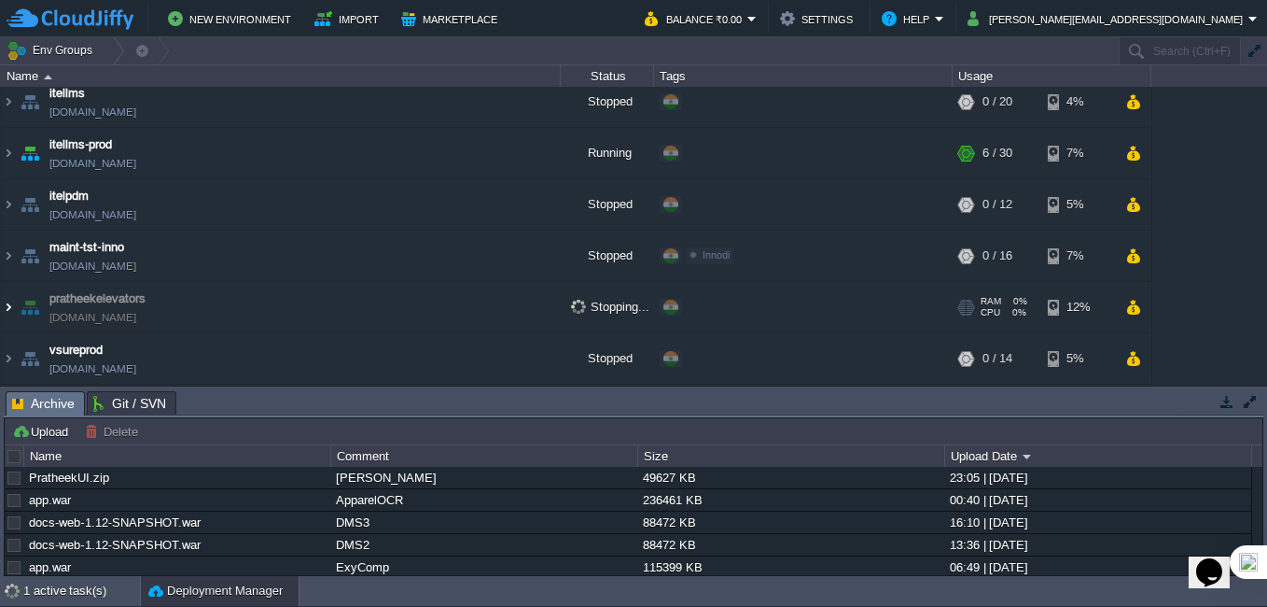
click at [14, 306] on img at bounding box center [8, 307] width 15 height 50
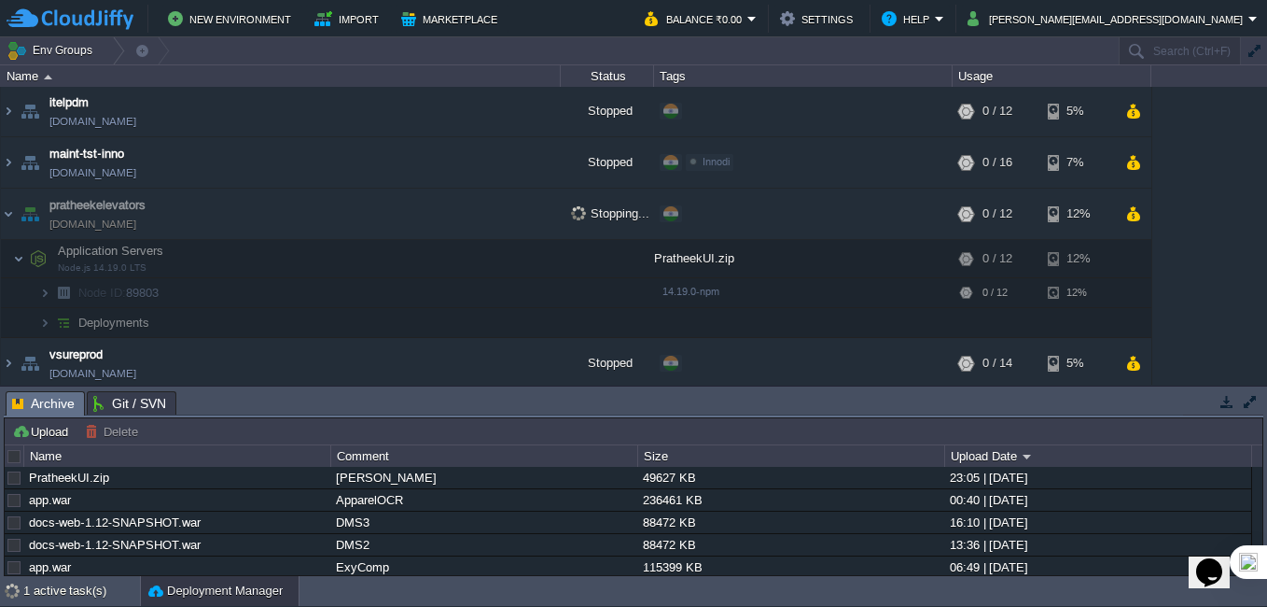
scroll to position [519, 0]
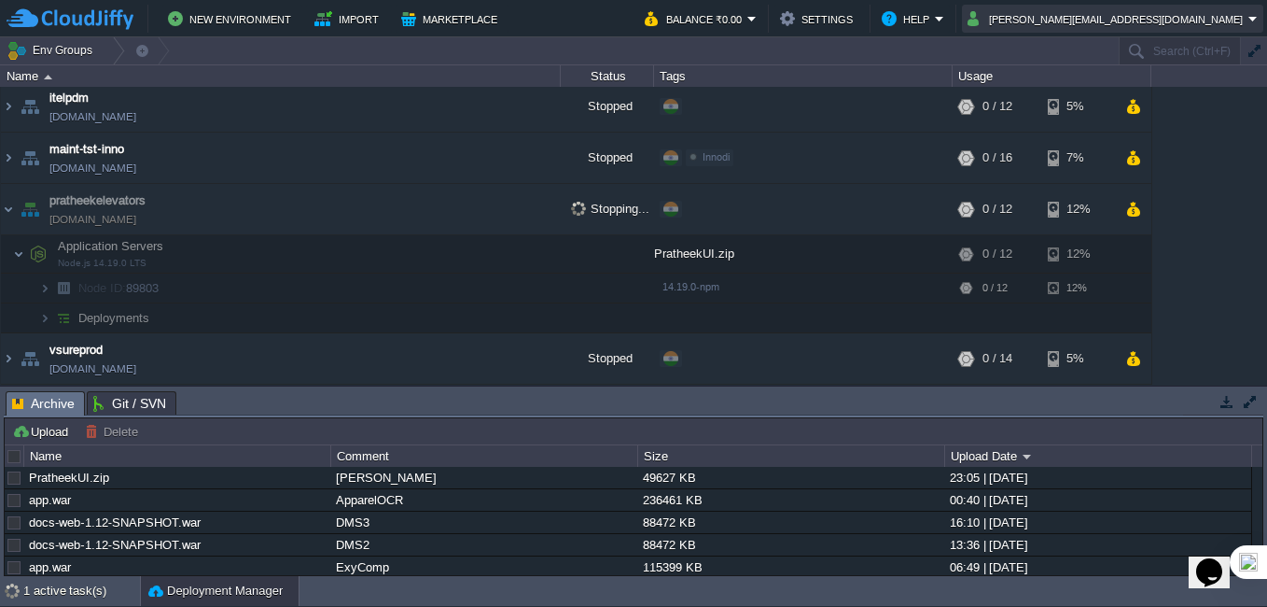
click at [1199, 23] on button "[PERSON_NAME][EMAIL_ADDRESS][DOMAIN_NAME]" at bounding box center [1108, 18] width 281 height 22
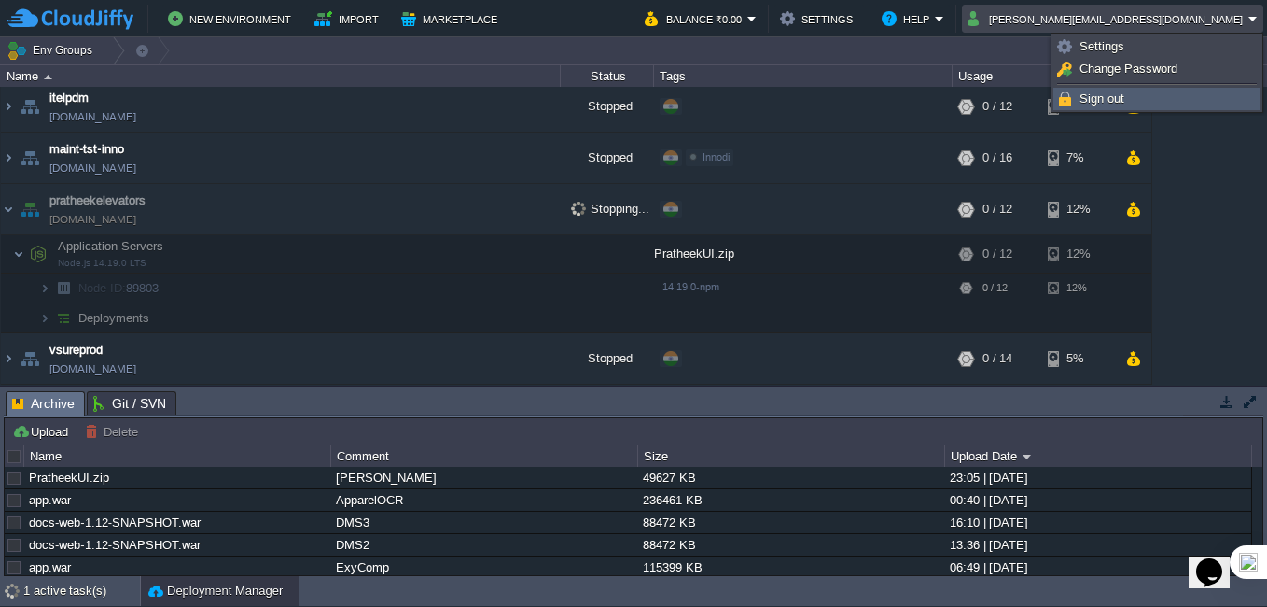
click at [1110, 96] on span "Sign out" at bounding box center [1102, 98] width 45 height 14
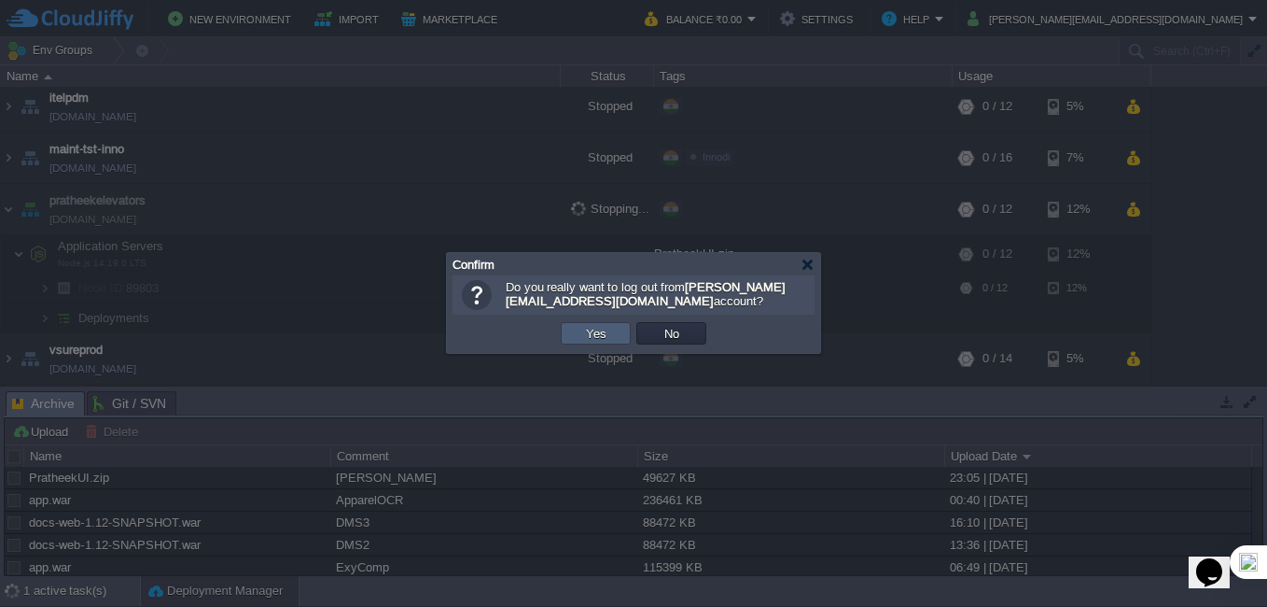
click at [593, 343] on td "Yes" at bounding box center [596, 333] width 70 height 22
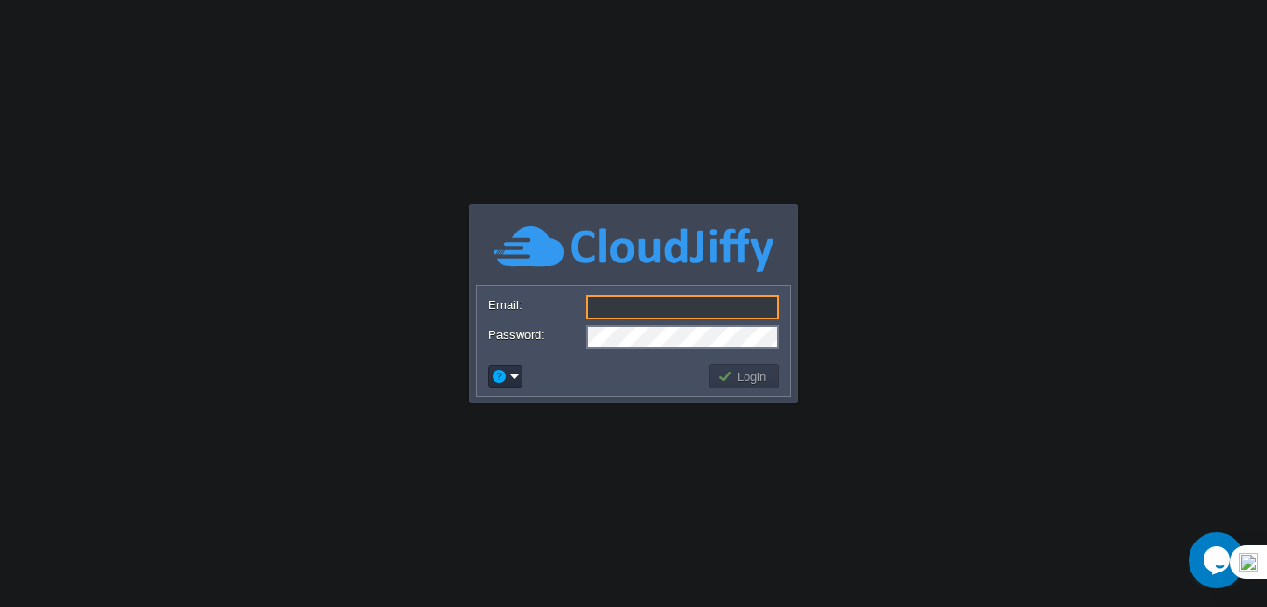
type input "[PERSON_NAME][EMAIL_ADDRESS][DOMAIN_NAME]"
click at [753, 379] on button "Login" at bounding box center [745, 376] width 54 height 17
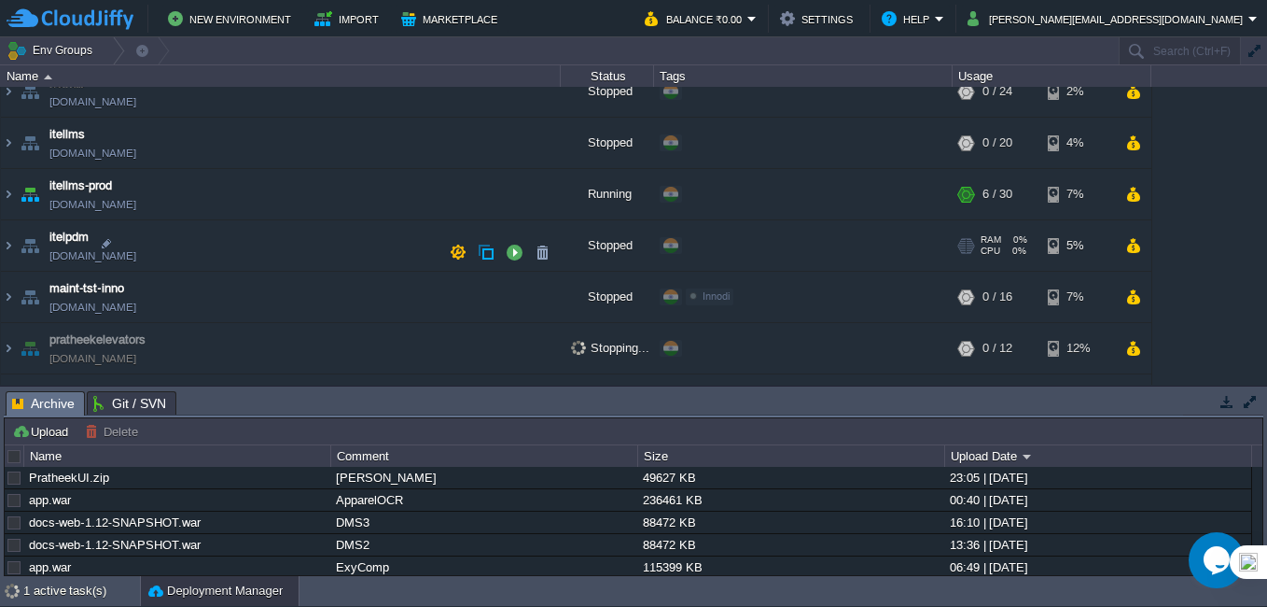
scroll to position [421, 0]
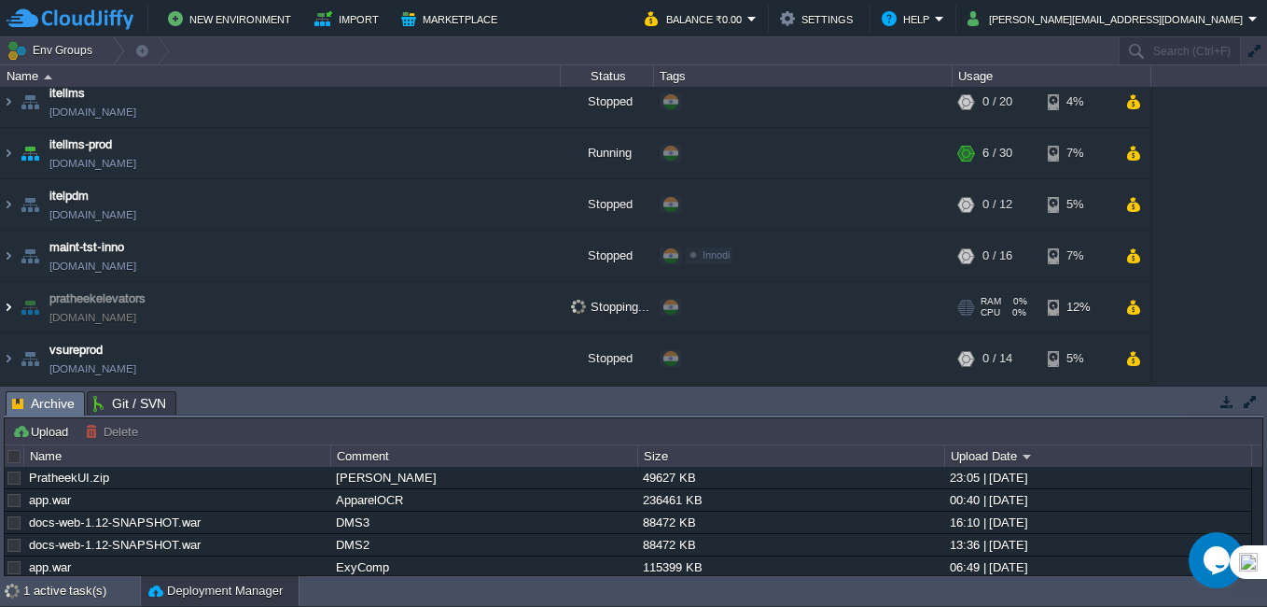
click at [7, 307] on img at bounding box center [8, 307] width 15 height 50
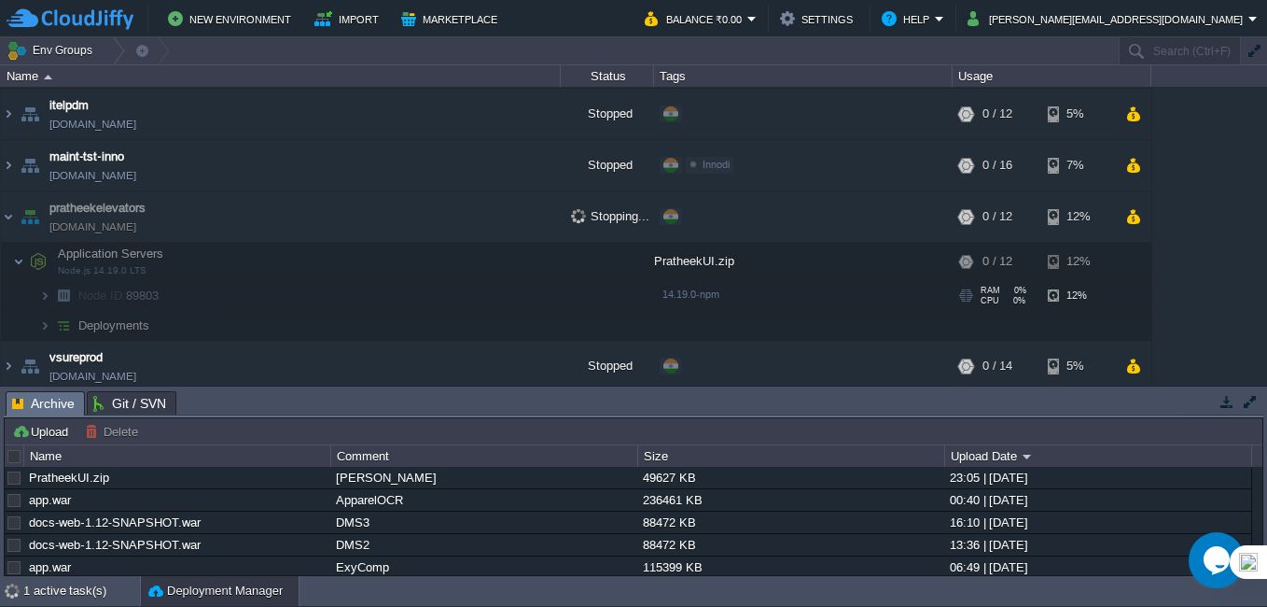
scroll to position [519, 0]
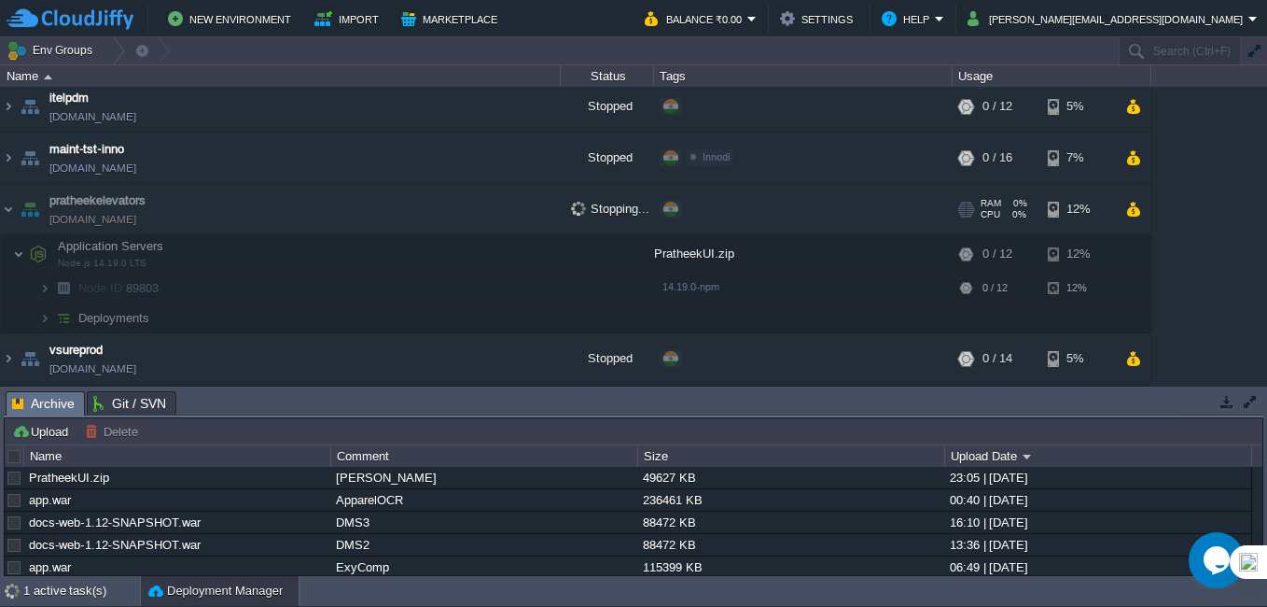
click at [624, 218] on div "Stopping..." at bounding box center [607, 209] width 93 height 50
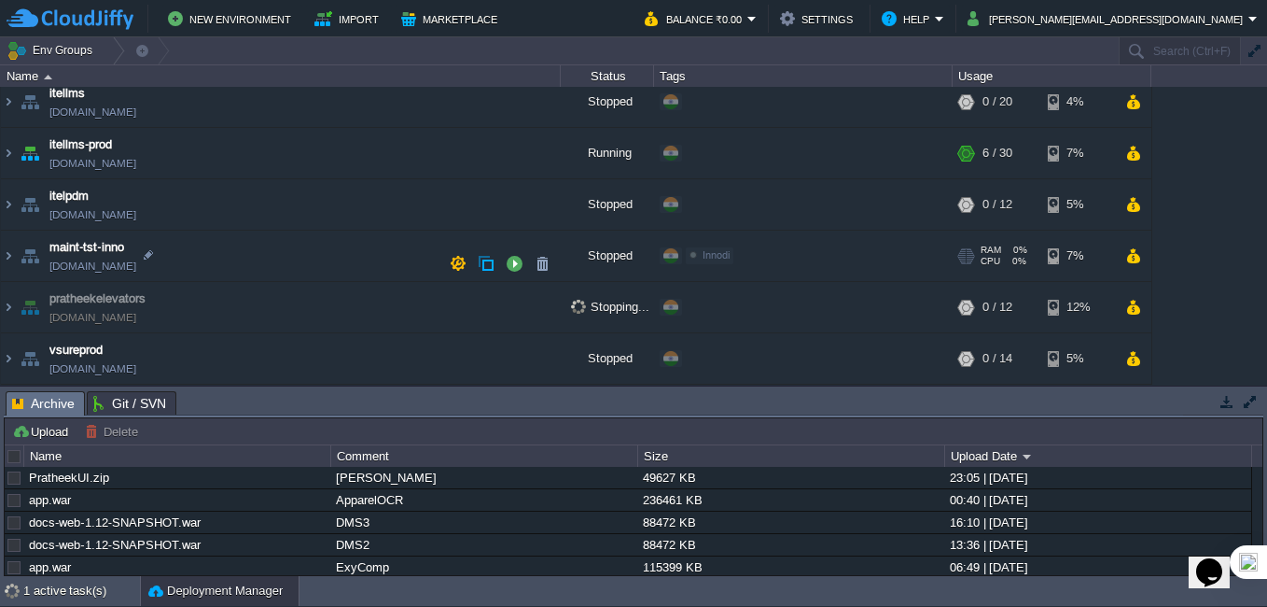
scroll to position [421, 0]
click at [465, 294] on td "pratheekelevators [DOMAIN_NAME]" at bounding box center [281, 307] width 560 height 51
click at [202, 295] on td "pratheekelevators [DOMAIN_NAME]" at bounding box center [281, 307] width 560 height 51
click at [6, 310] on img at bounding box center [8, 307] width 15 height 50
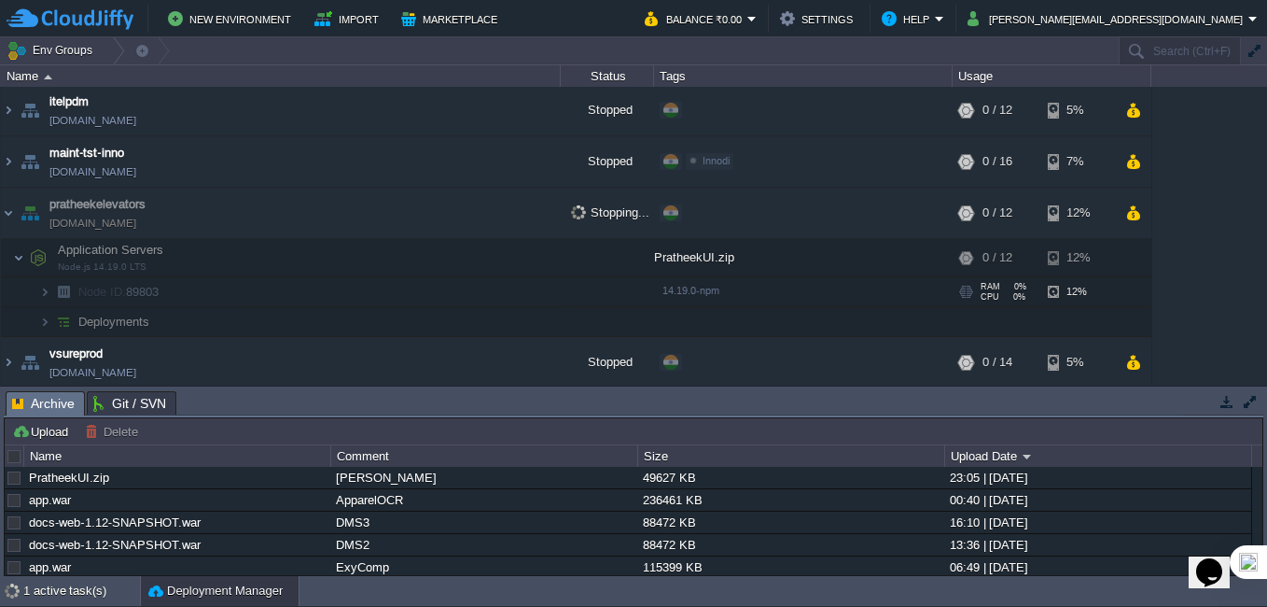
scroll to position [519, 0]
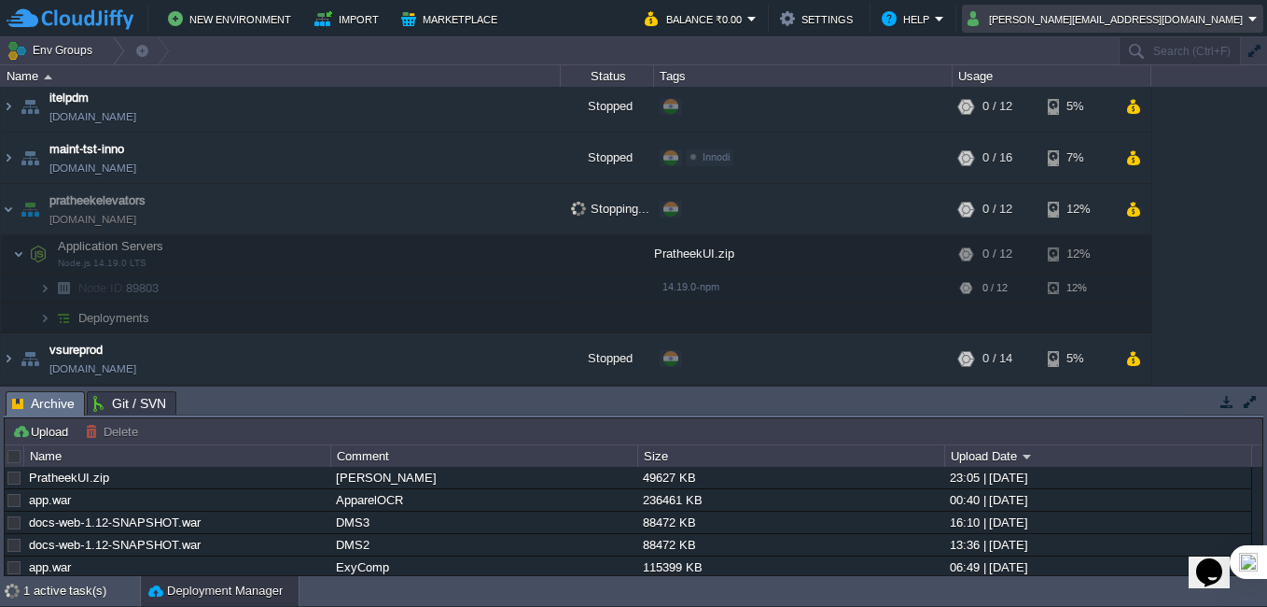
click at [1207, 14] on button "[PERSON_NAME][EMAIL_ADDRESS][DOMAIN_NAME]" at bounding box center [1108, 18] width 281 height 22
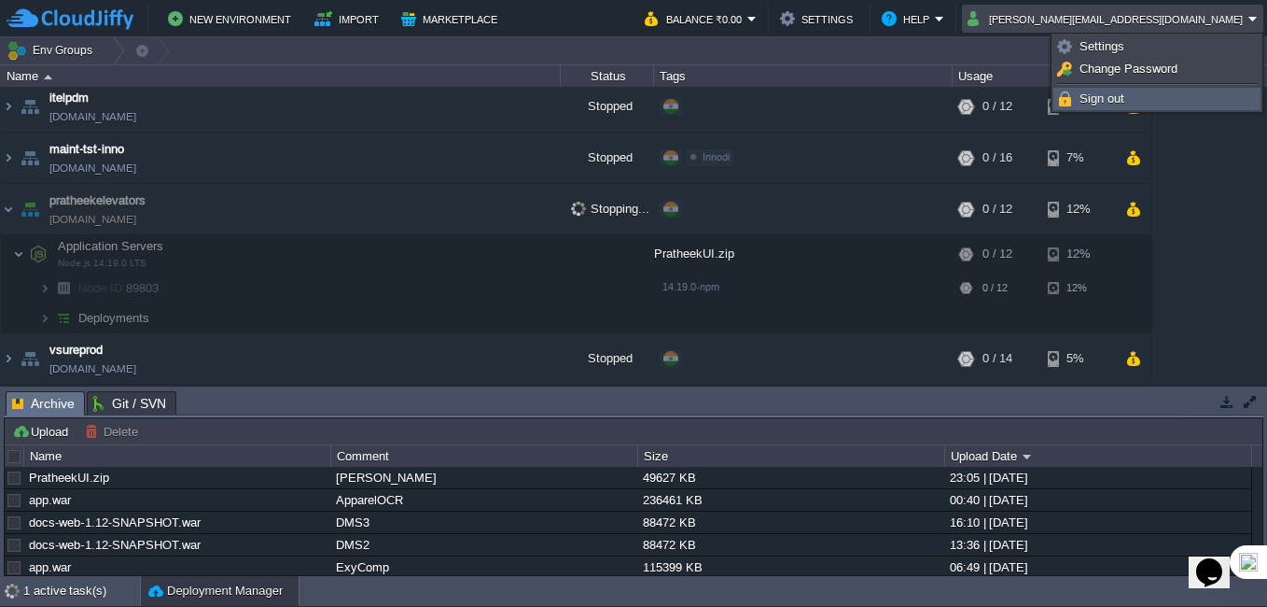
click at [1087, 93] on span "Sign out" at bounding box center [1102, 98] width 45 height 14
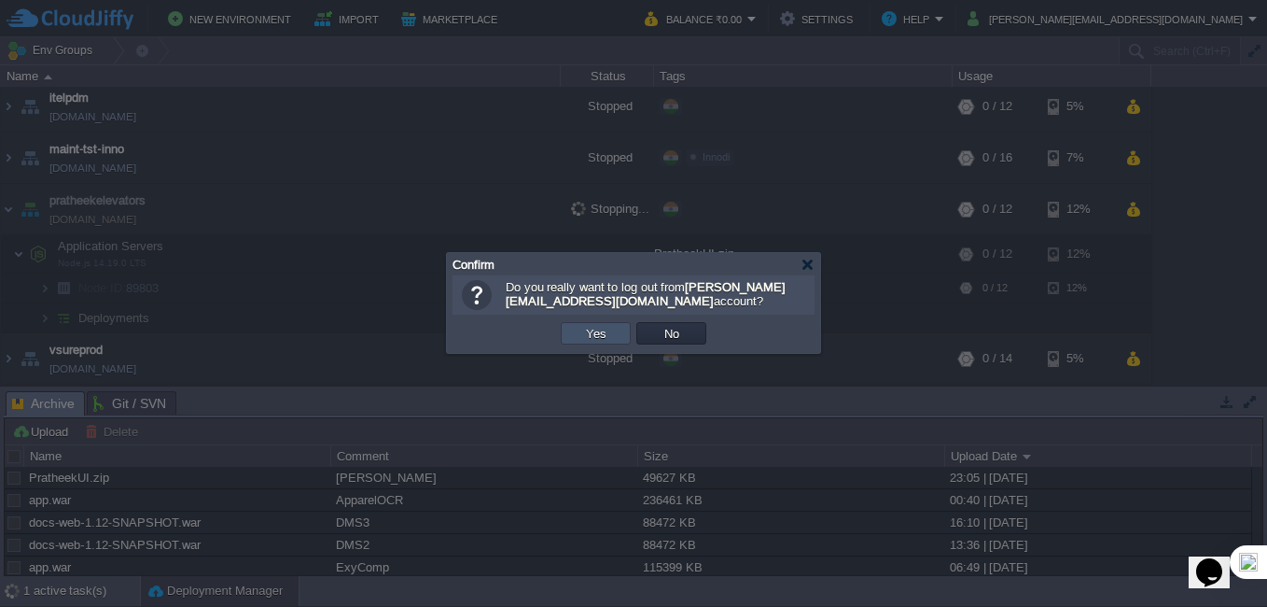
click at [599, 335] on button "Yes" at bounding box center [596, 333] width 32 height 17
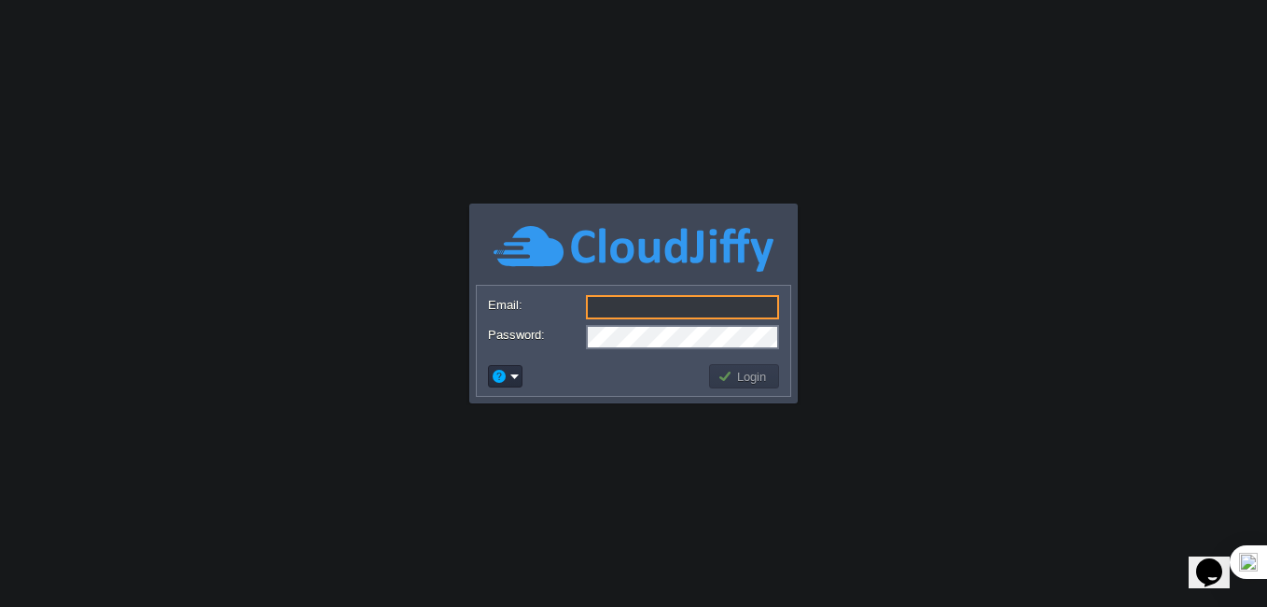
type input "[PERSON_NAME][EMAIL_ADDRESS][DOMAIN_NAME]"
click at [763, 382] on button "Login" at bounding box center [745, 376] width 54 height 17
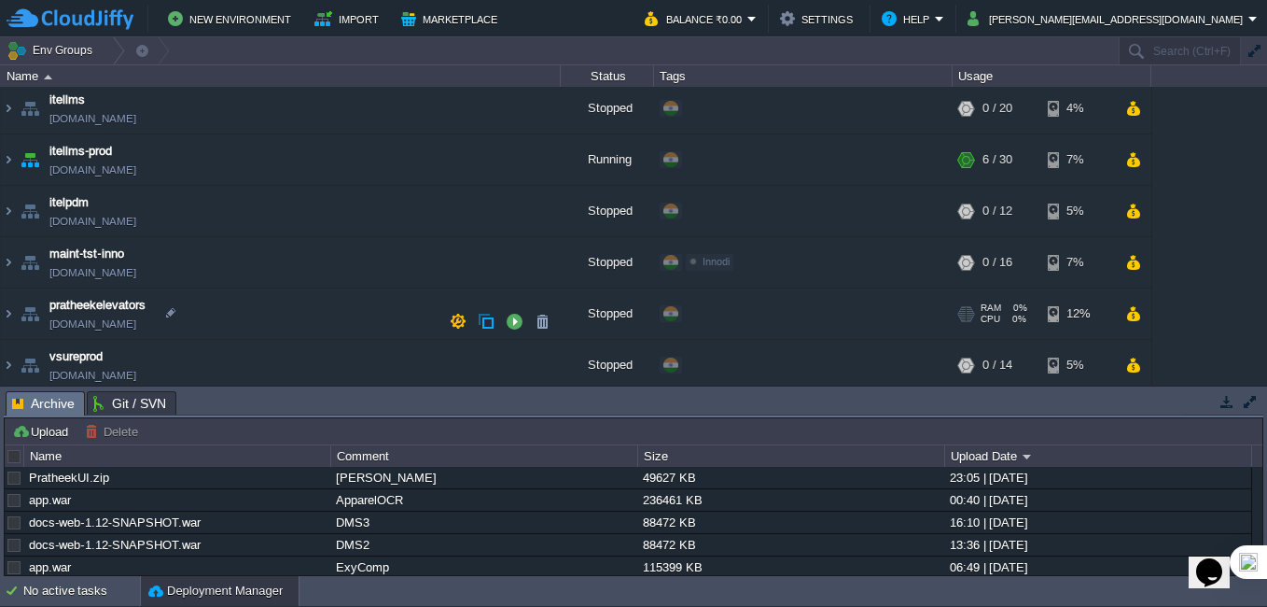
scroll to position [421, 0]
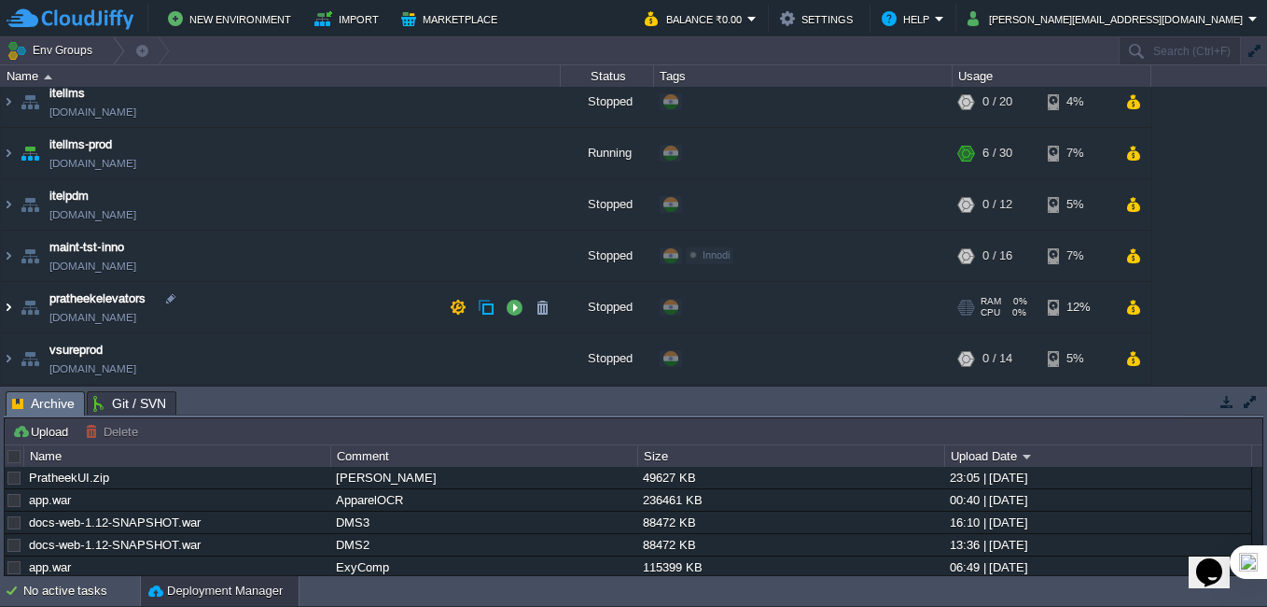
click at [7, 305] on img at bounding box center [8, 307] width 15 height 50
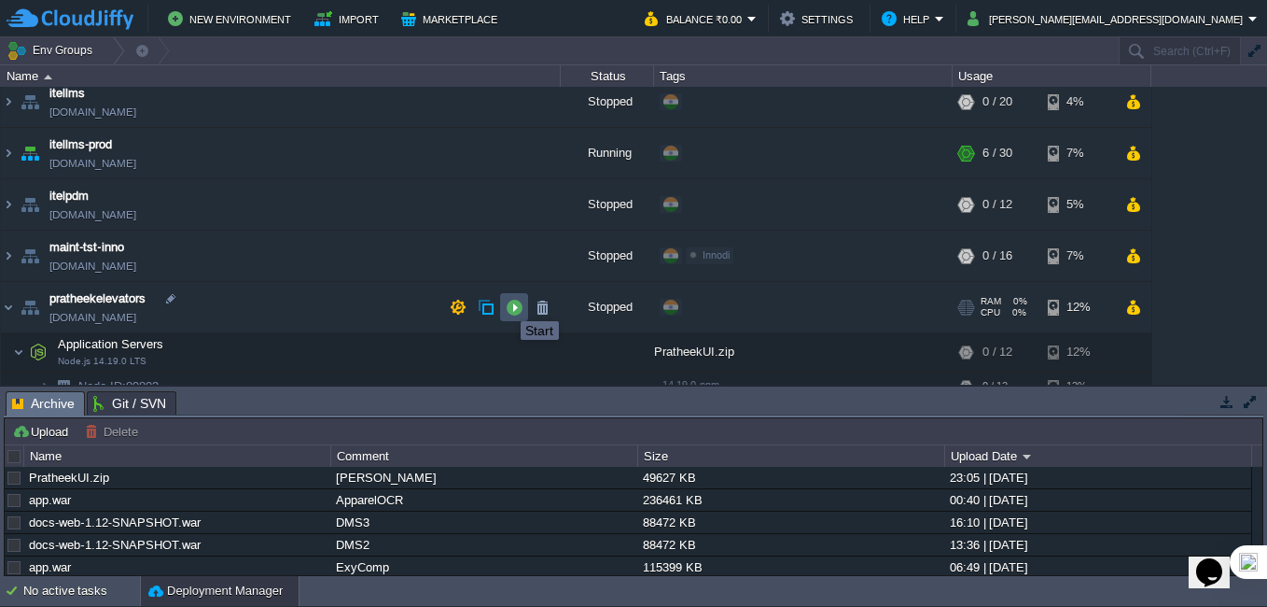
click at [507, 304] on button "button" at bounding box center [514, 307] width 17 height 17
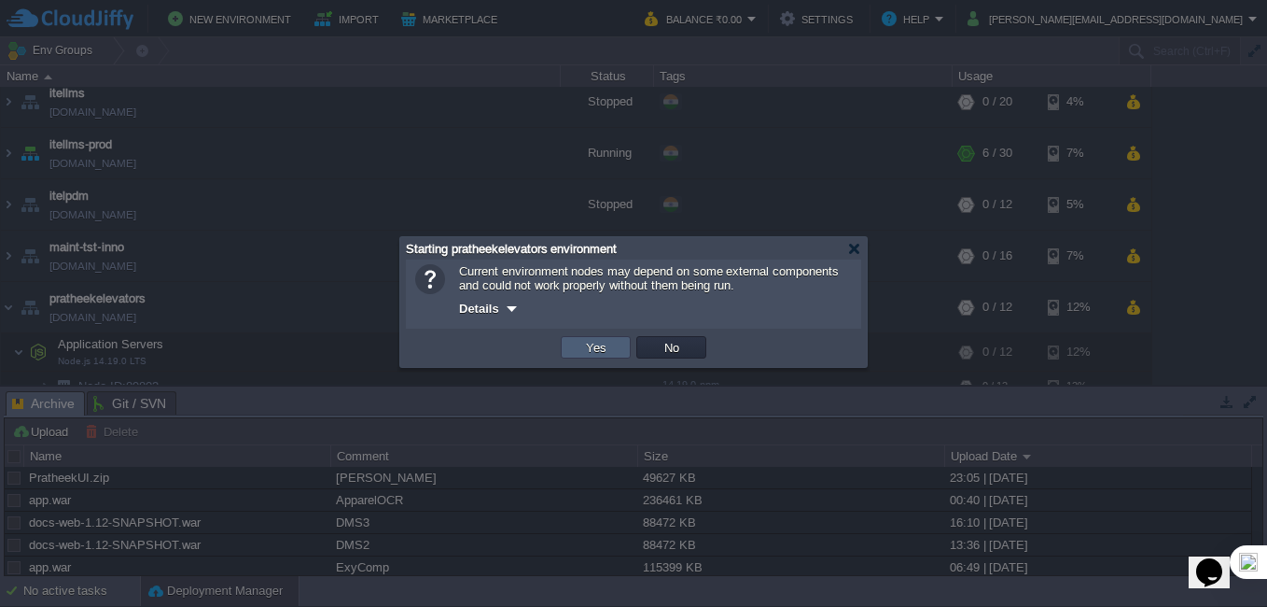
click at [576, 358] on td "Yes" at bounding box center [596, 347] width 70 height 22
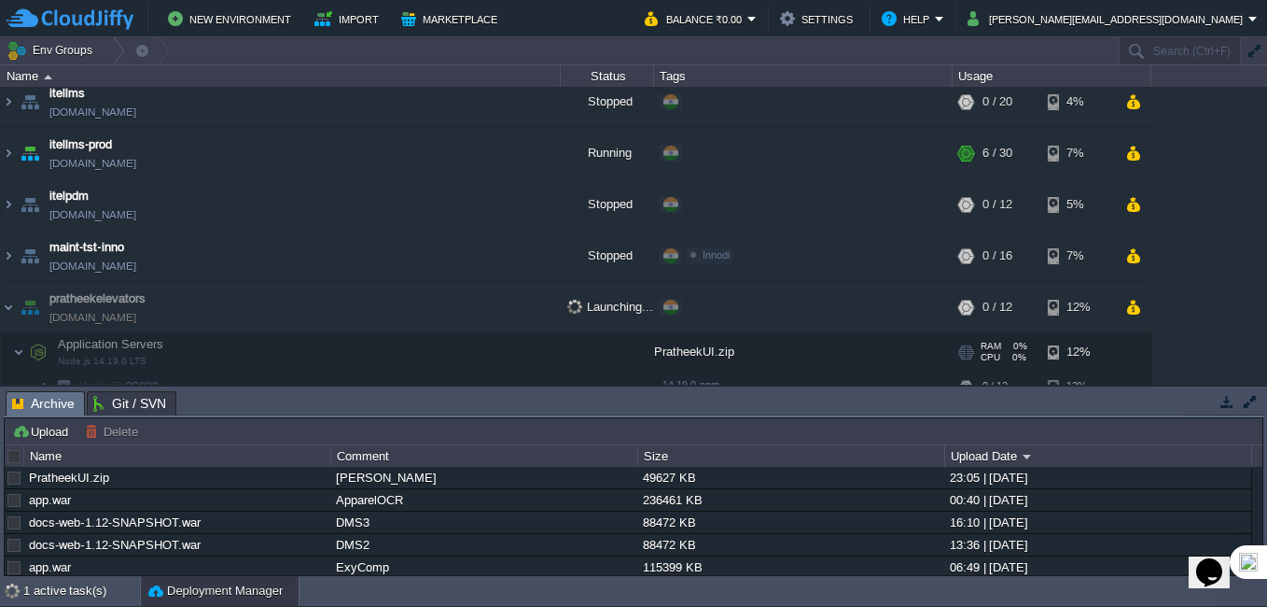
scroll to position [514, 0]
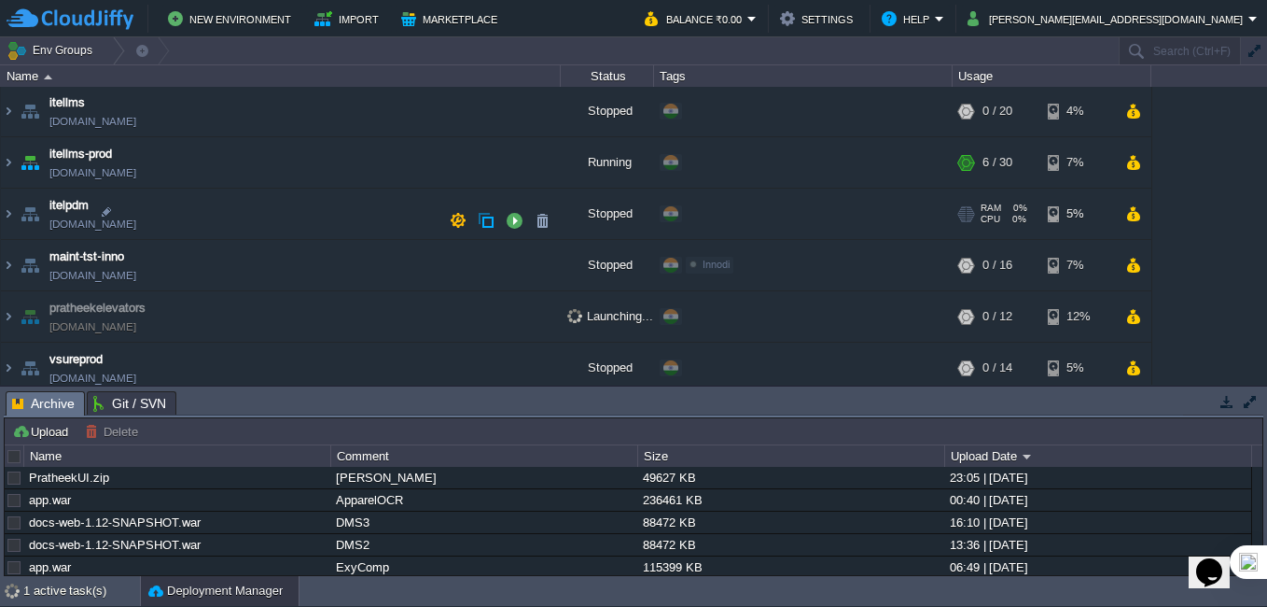
scroll to position [421, 0]
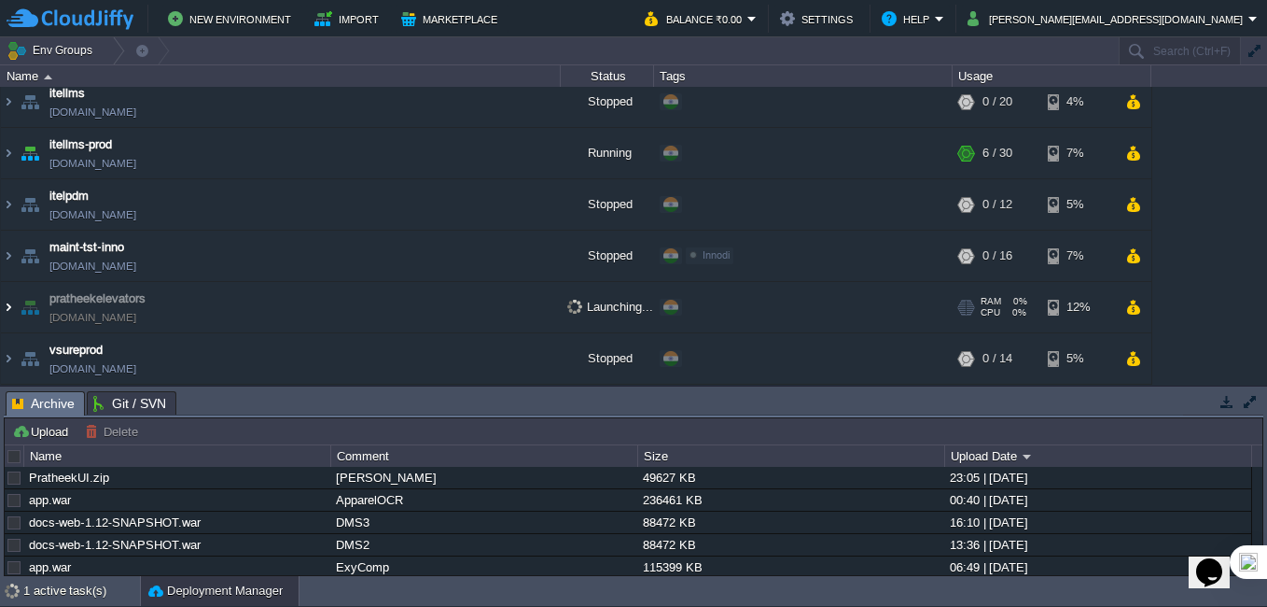
click at [5, 304] on img at bounding box center [8, 307] width 15 height 50
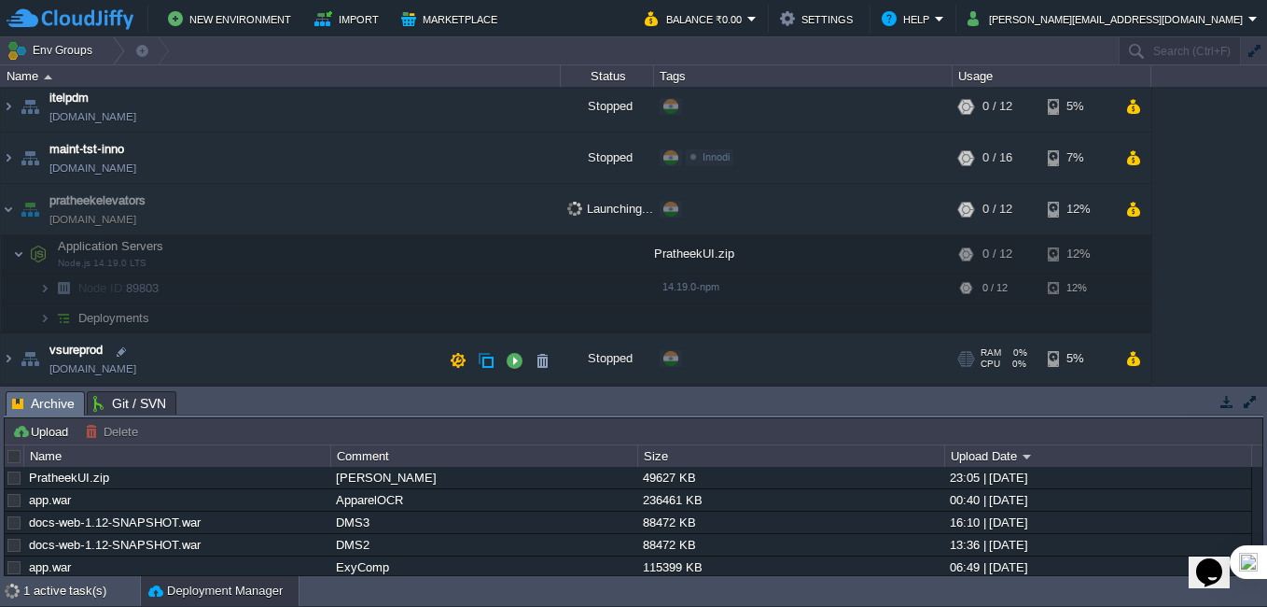
scroll to position [519, 0]
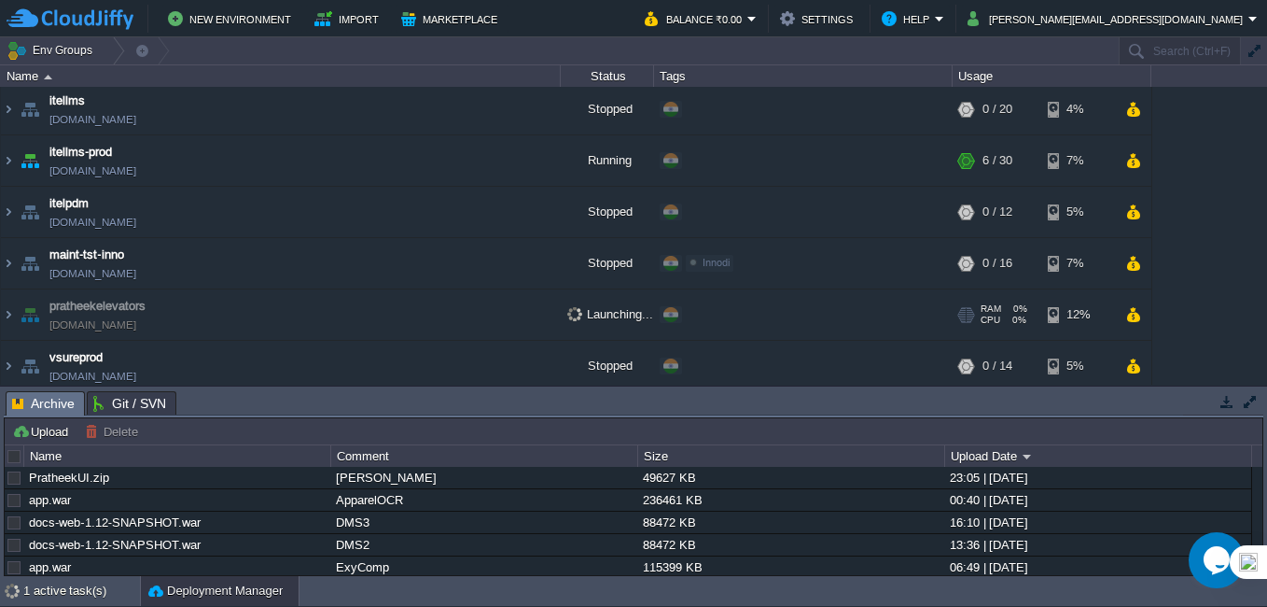
scroll to position [421, 0]
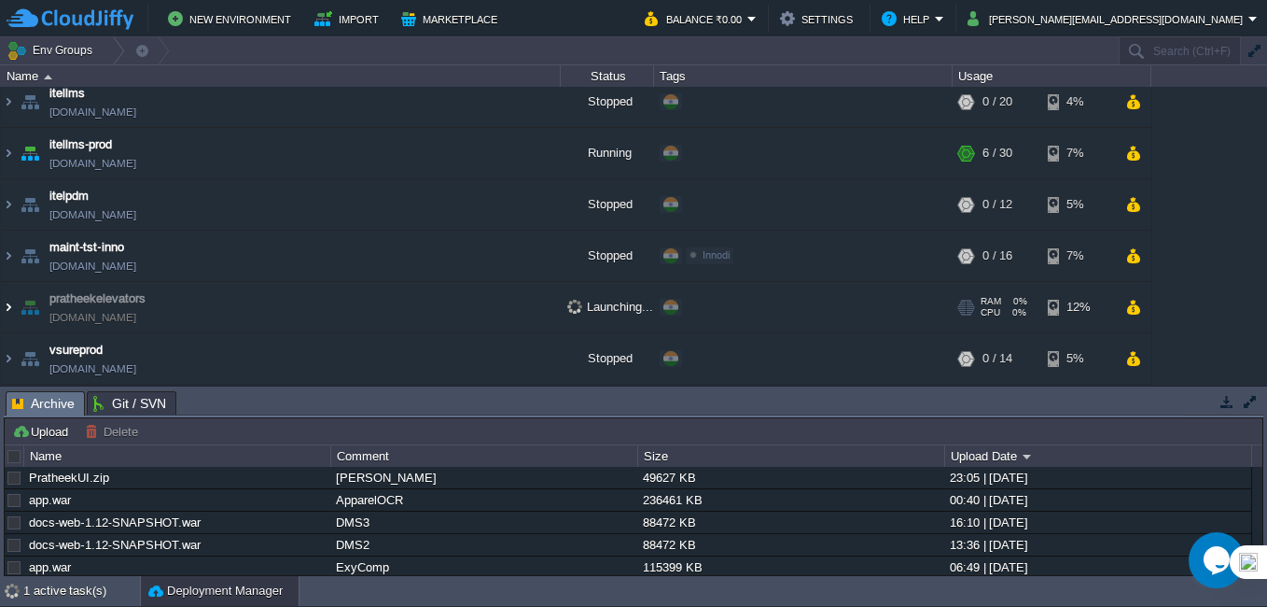
click at [10, 314] on img at bounding box center [8, 307] width 15 height 50
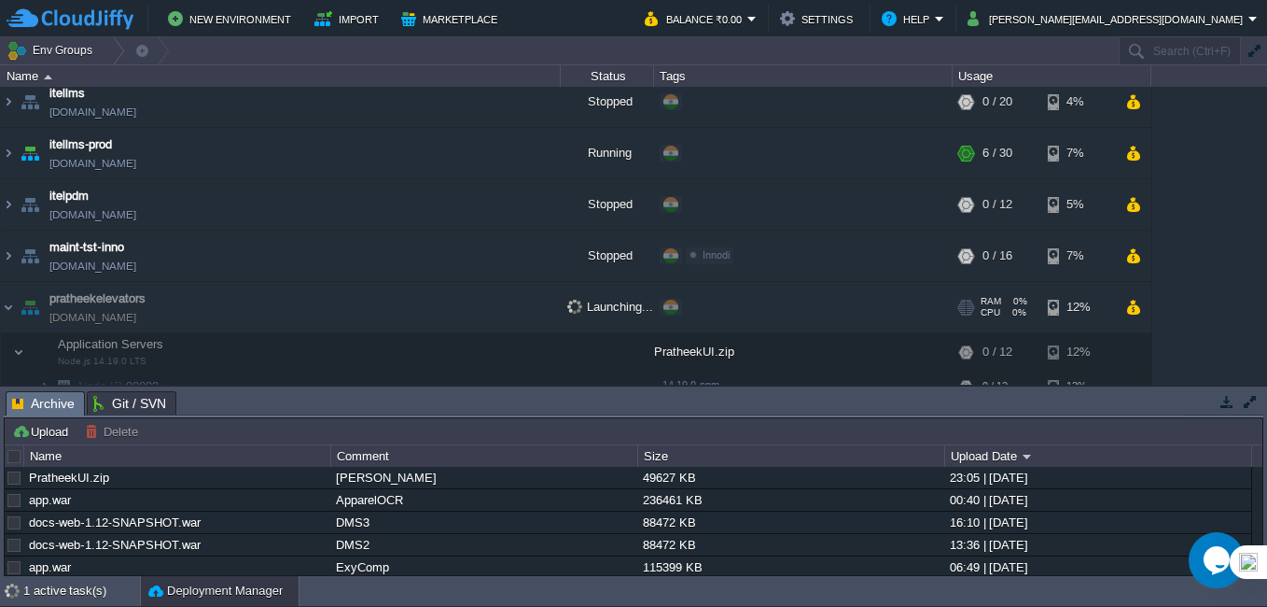
scroll to position [514, 0]
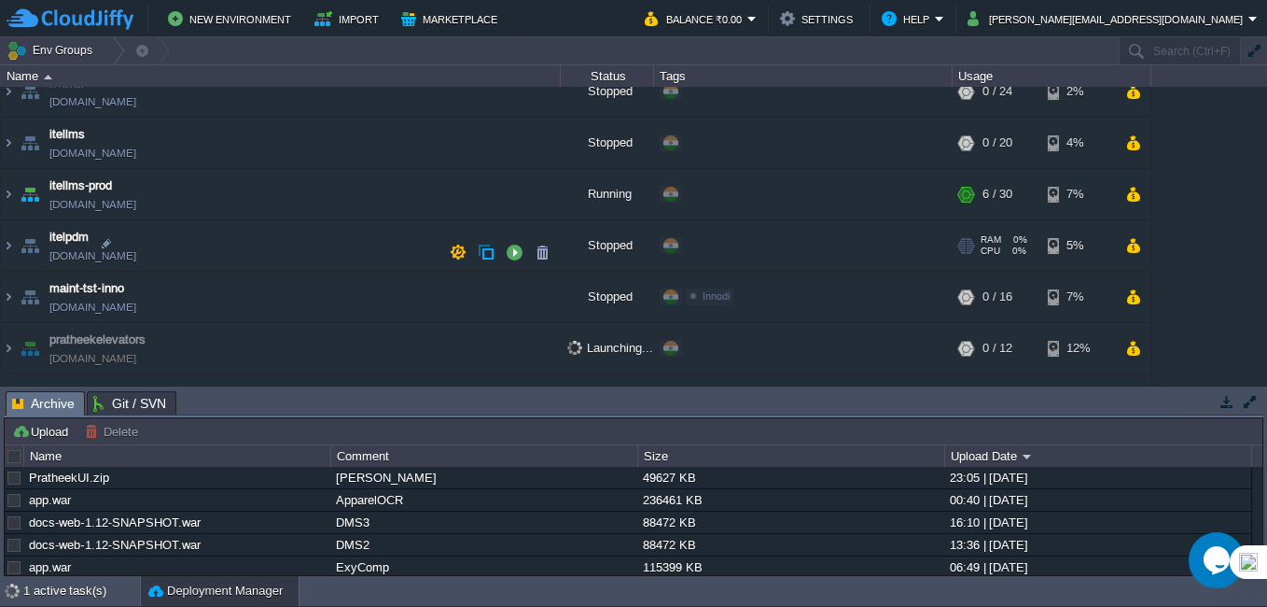
scroll to position [421, 0]
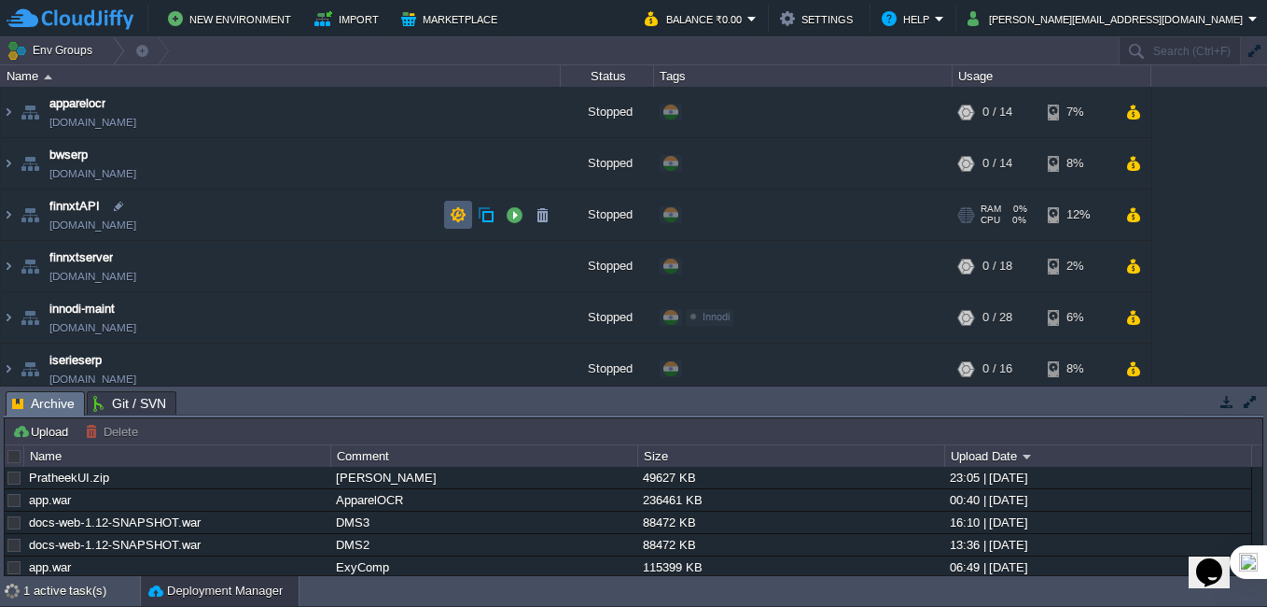
scroll to position [421, 0]
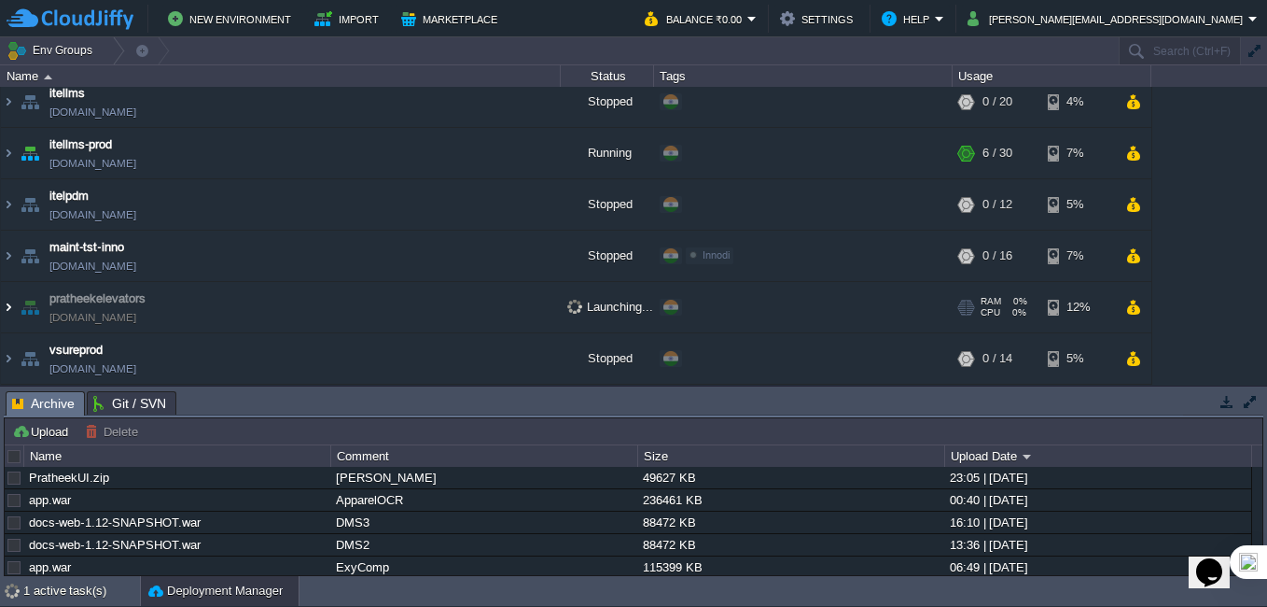
click at [10, 305] on img at bounding box center [8, 307] width 15 height 50
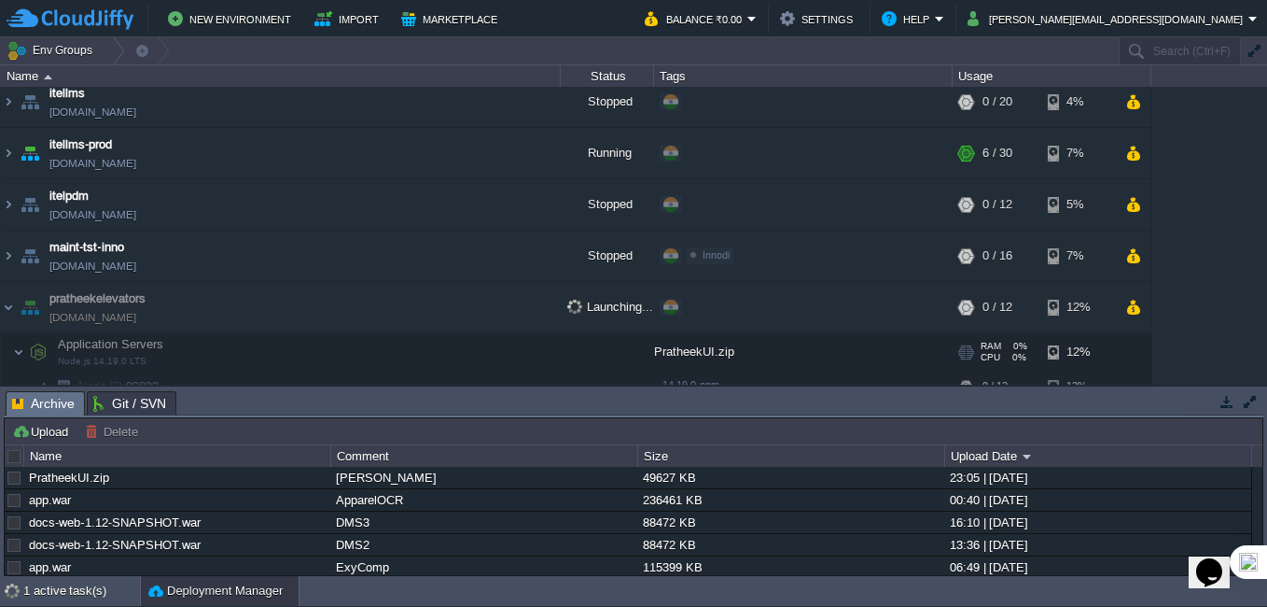
scroll to position [519, 0]
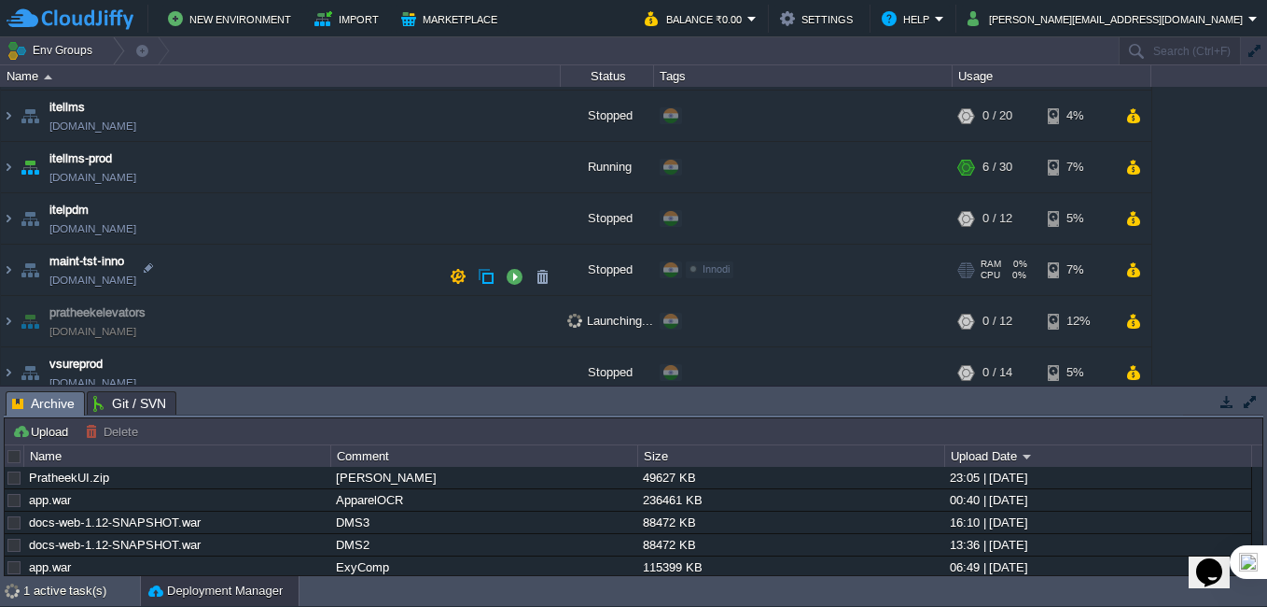
scroll to position [421, 0]
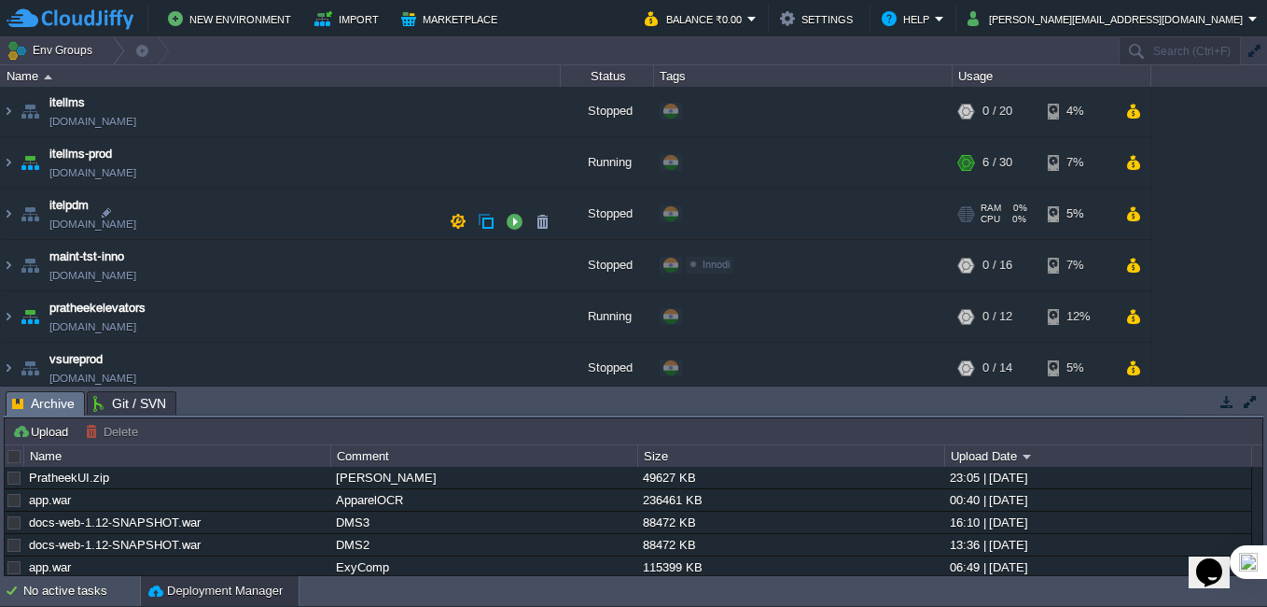
scroll to position [421, 0]
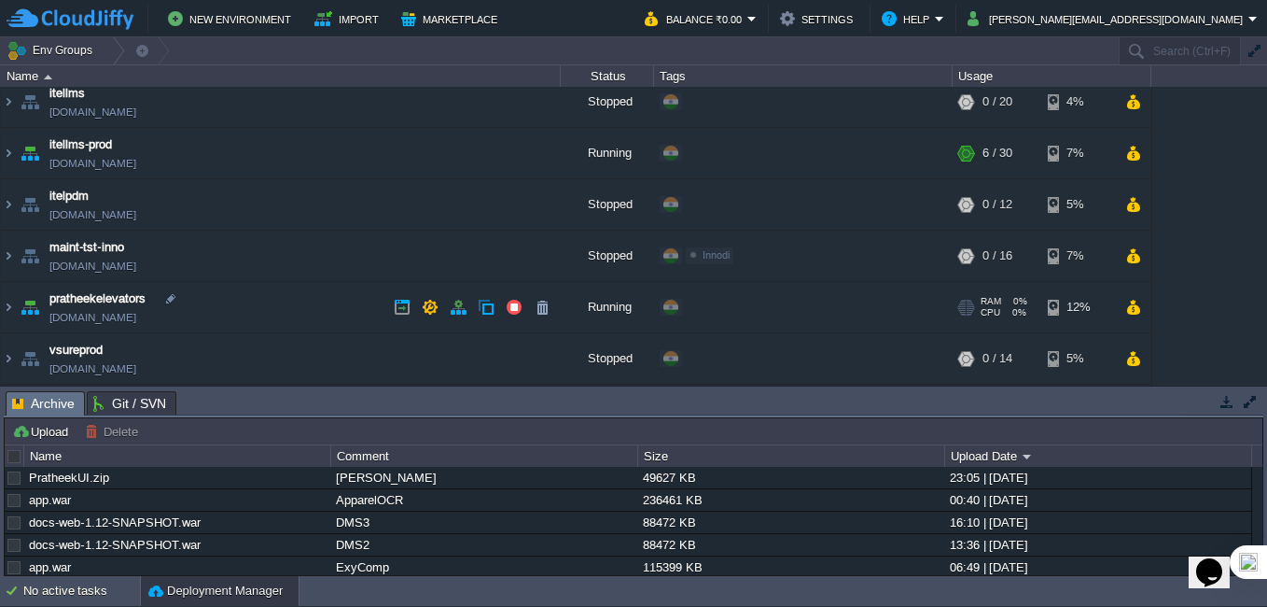
click at [124, 322] on link "[DOMAIN_NAME]" at bounding box center [92, 317] width 87 height 19
click at [136, 316] on link "[DOMAIN_NAME]" at bounding box center [92, 317] width 87 height 19
click at [120, 321] on link "[DOMAIN_NAME]" at bounding box center [92, 317] width 87 height 19
click at [12, 305] on img at bounding box center [8, 307] width 15 height 50
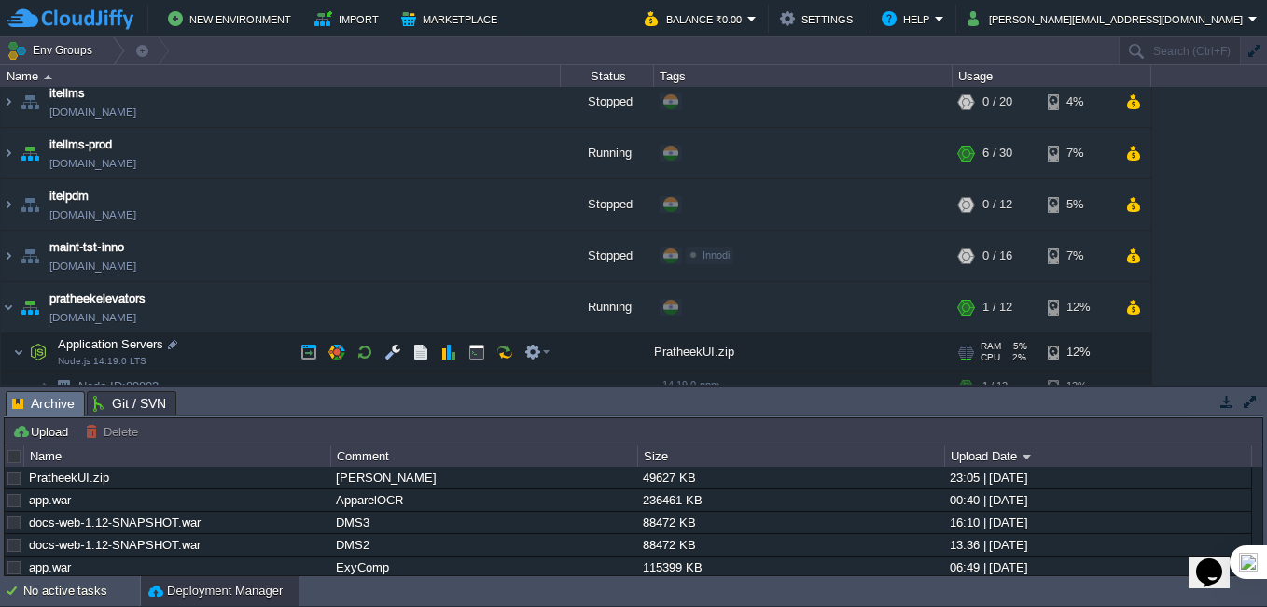
scroll to position [519, 0]
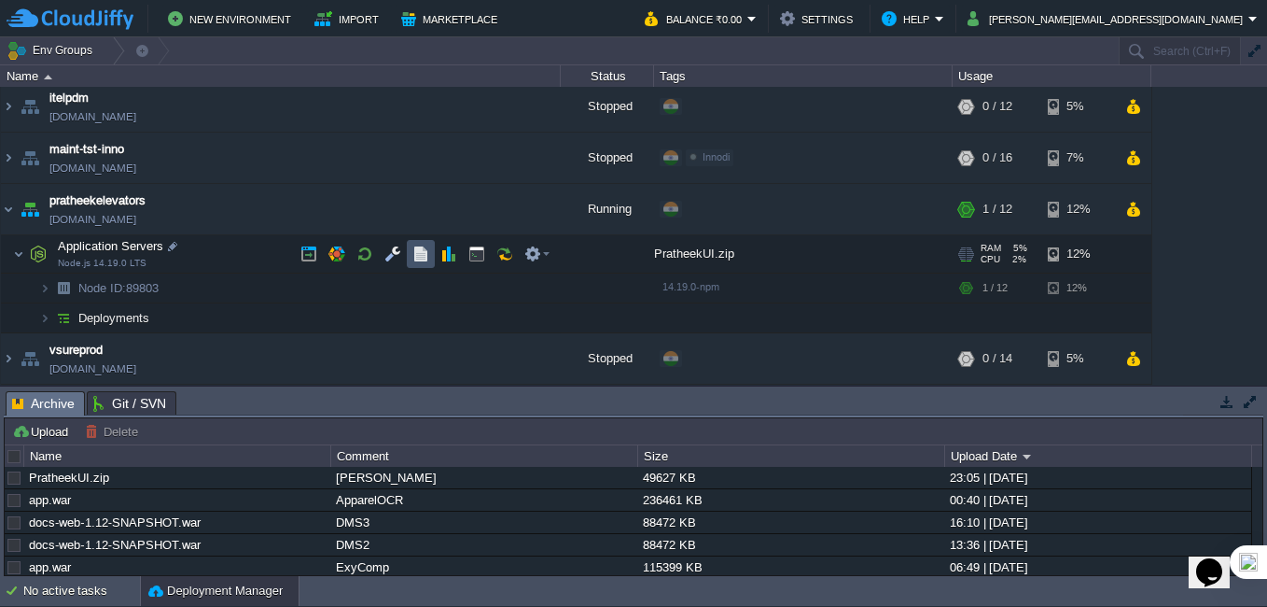
click at [426, 248] on button "button" at bounding box center [420, 253] width 17 height 17
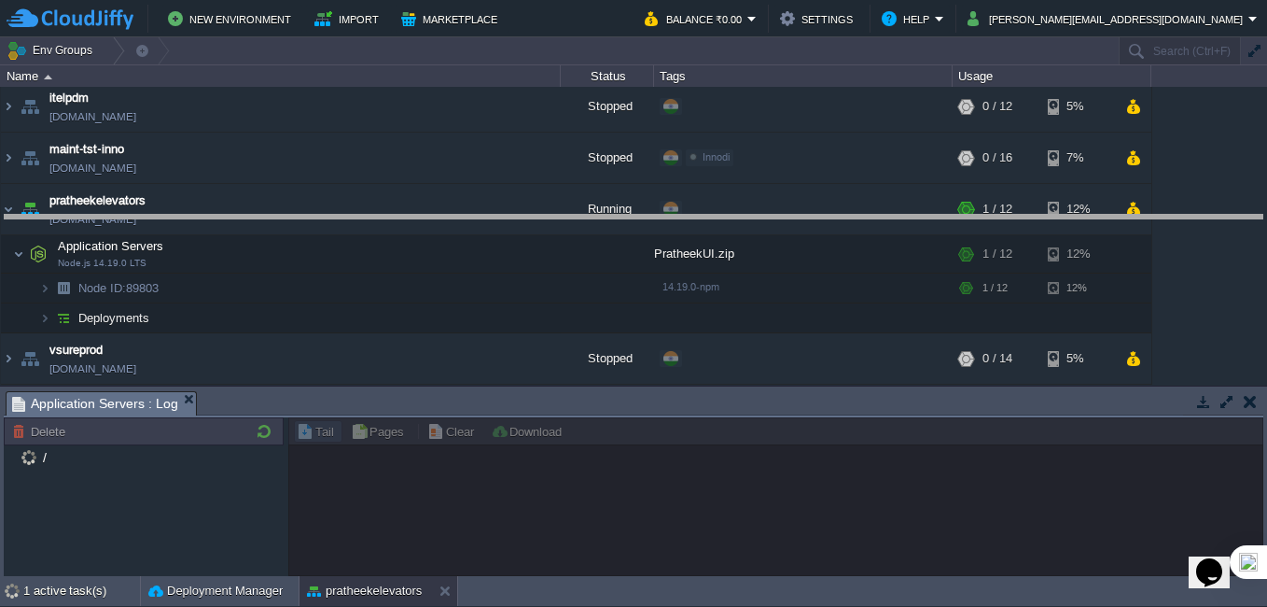
drag, startPoint x: 734, startPoint y: 401, endPoint x: 702, endPoint y: 245, distance: 159.2
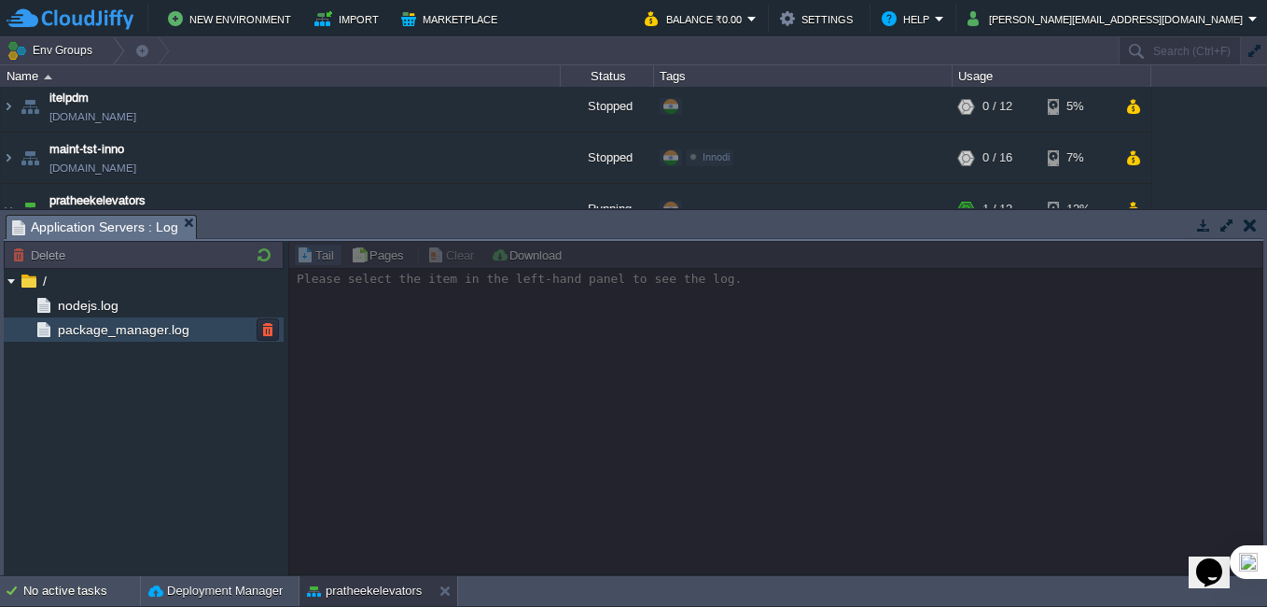
click at [111, 328] on span "package_manager.log" at bounding box center [123, 329] width 138 height 17
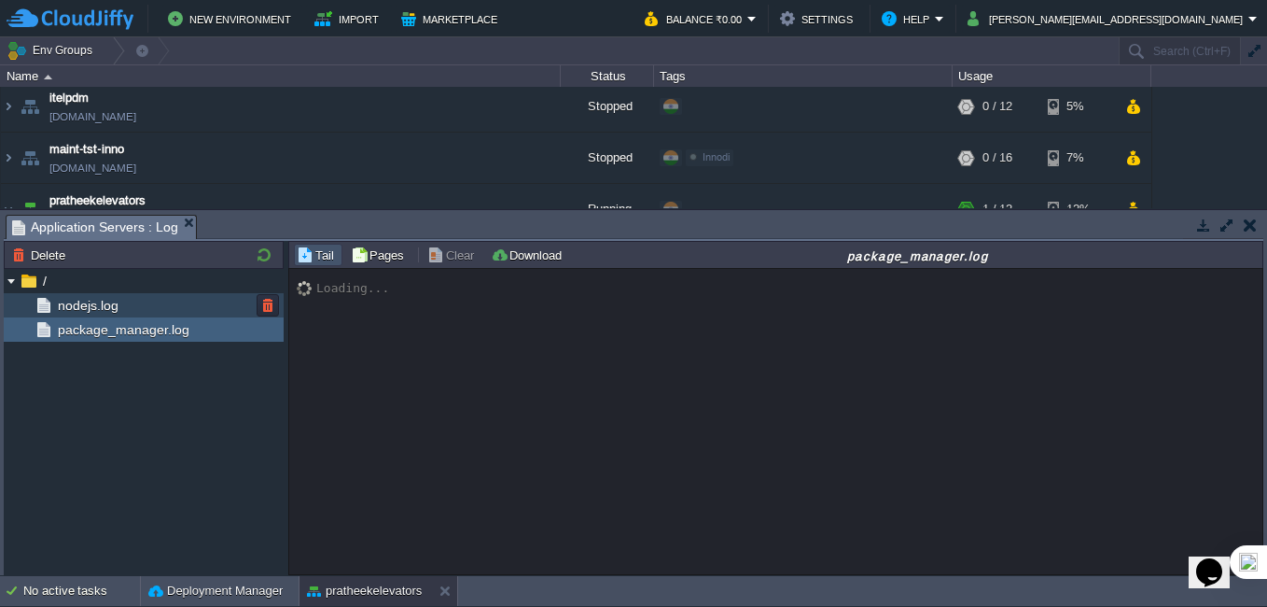
click at [107, 304] on span "nodejs.log" at bounding box center [87, 305] width 67 height 17
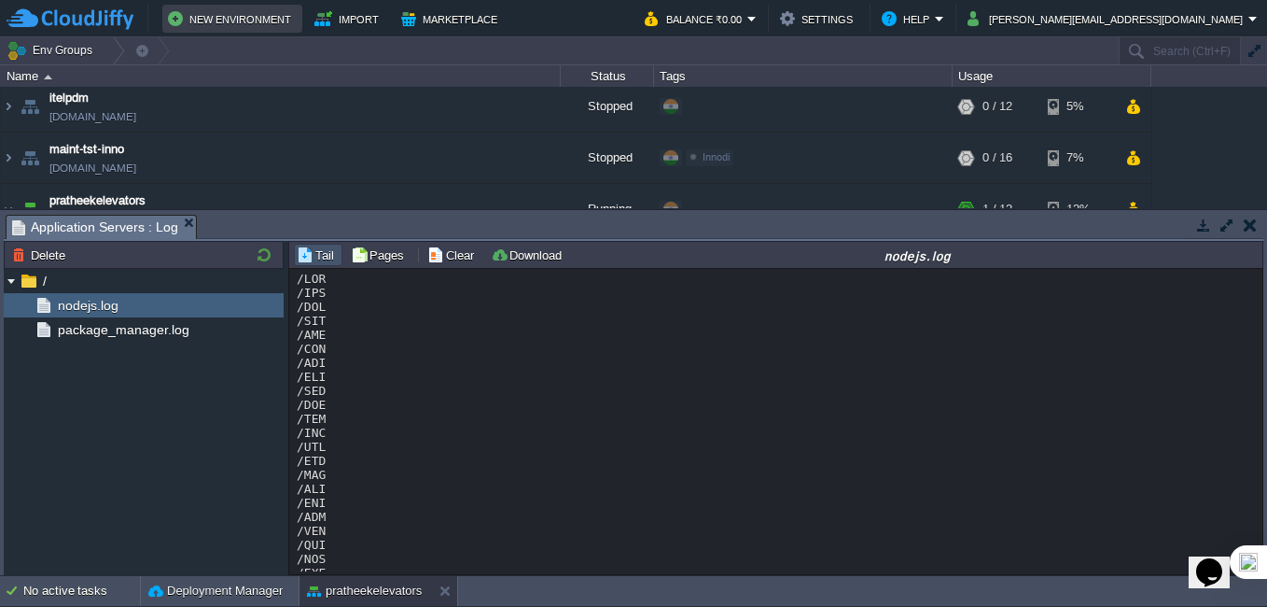
scroll to position [13735, 0]
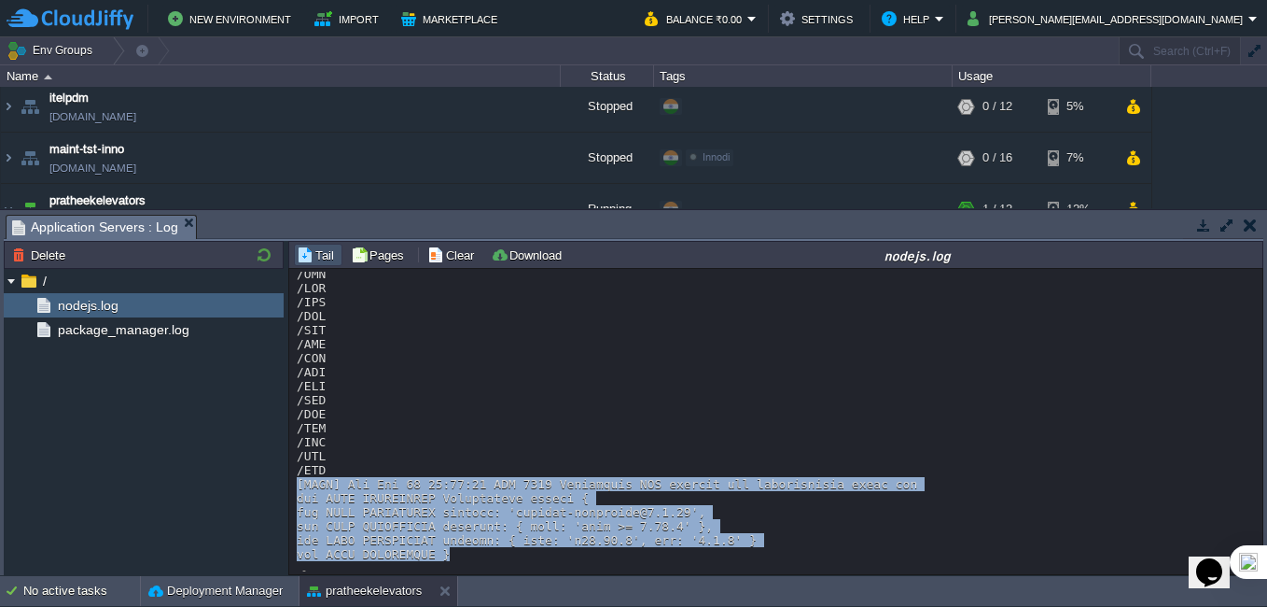
drag, startPoint x: 690, startPoint y: 537, endPoint x: 295, endPoint y: 468, distance: 400.7
click at [295, 468] on div "Loading..." at bounding box center [775, 421] width 973 height 305
drag, startPoint x: 295, startPoint y: 468, endPoint x: 602, endPoint y: 509, distance: 309.6
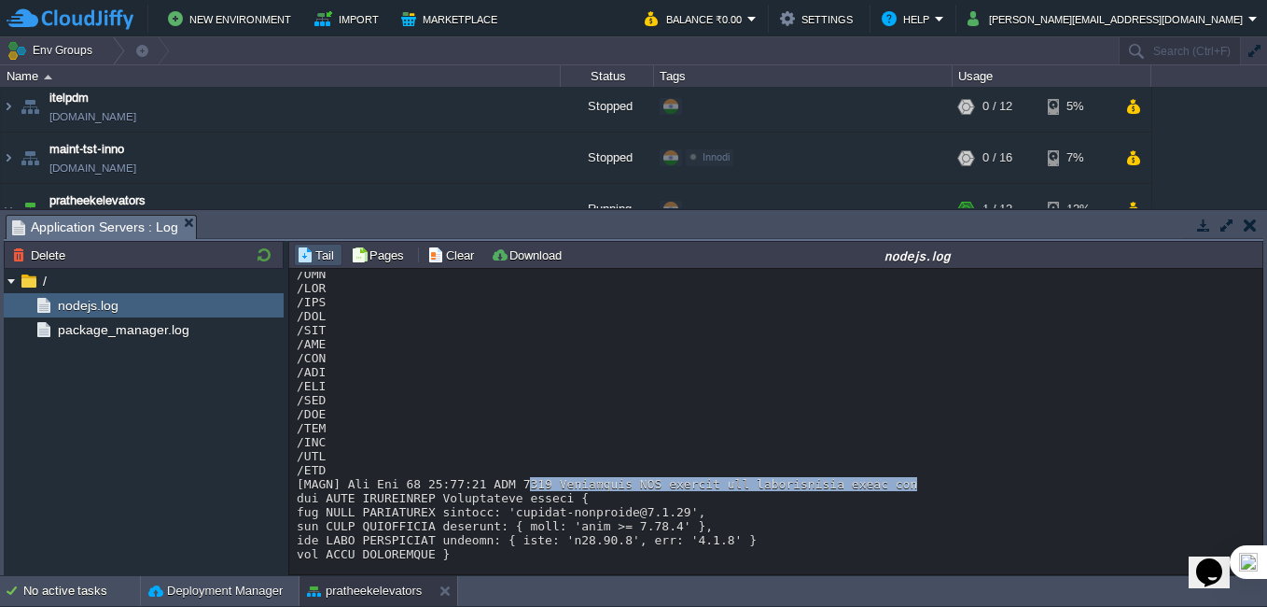
drag, startPoint x: 864, startPoint y: 468, endPoint x: 510, endPoint y: 467, distance: 353.7
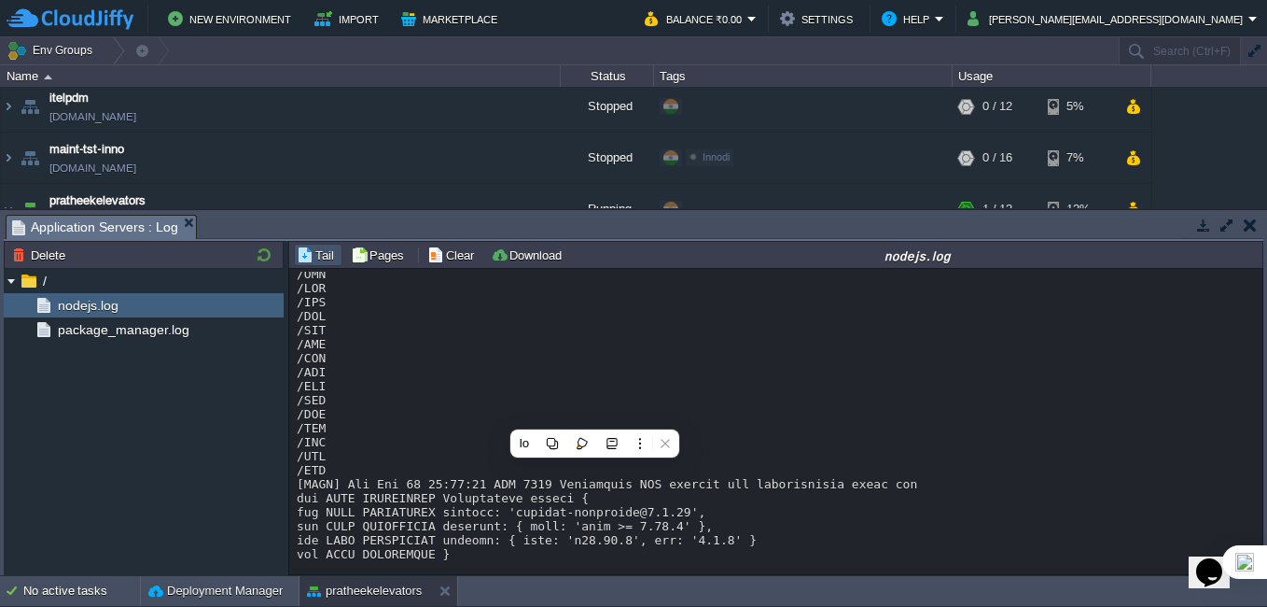
drag, startPoint x: 510, startPoint y: 467, endPoint x: 515, endPoint y: 523, distance: 57.1
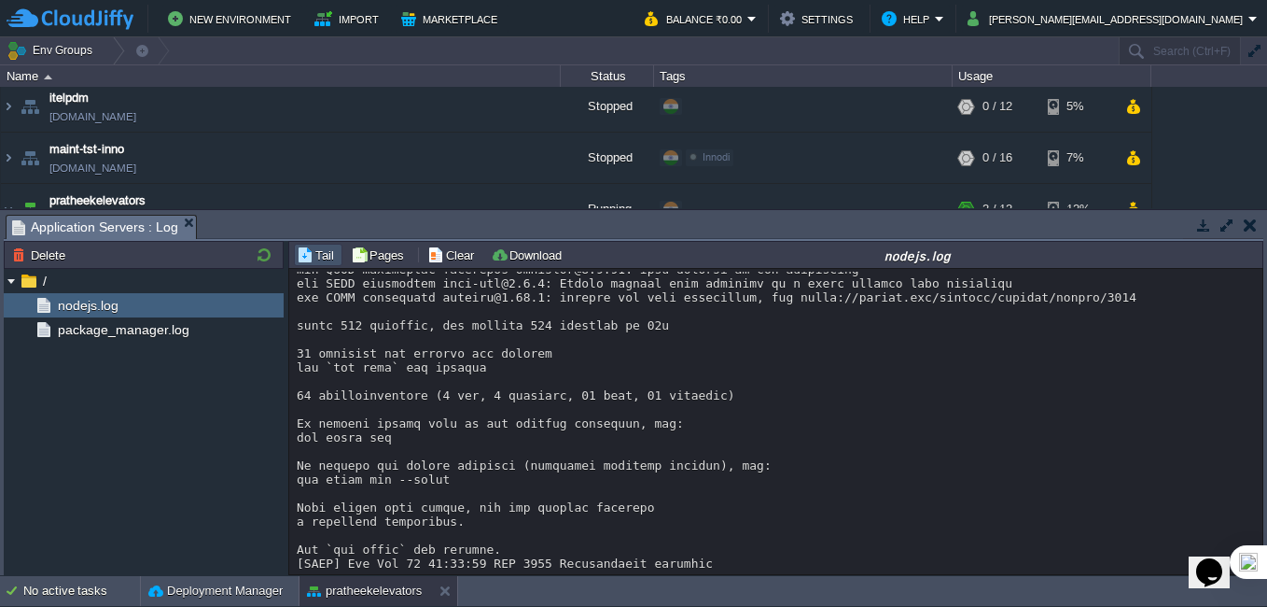
scroll to position [13269, 0]
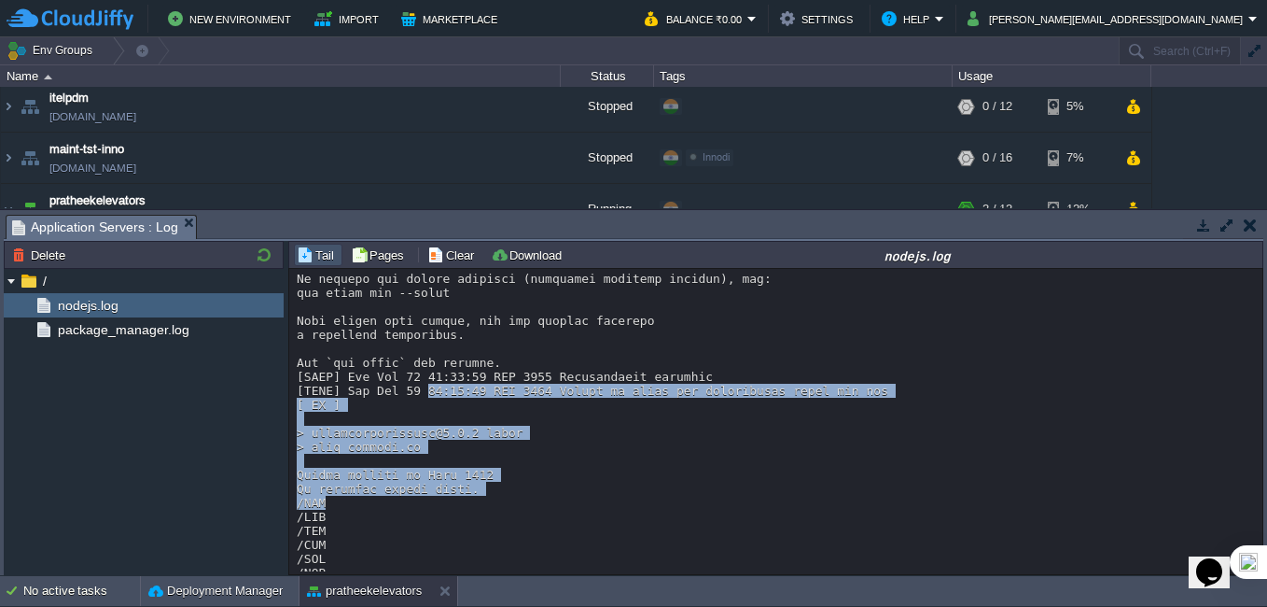
drag, startPoint x: 443, startPoint y: 485, endPoint x: 417, endPoint y: 374, distance: 114.1
drag, startPoint x: 417, startPoint y: 374, endPoint x: 468, endPoint y: 470, distance: 109.0
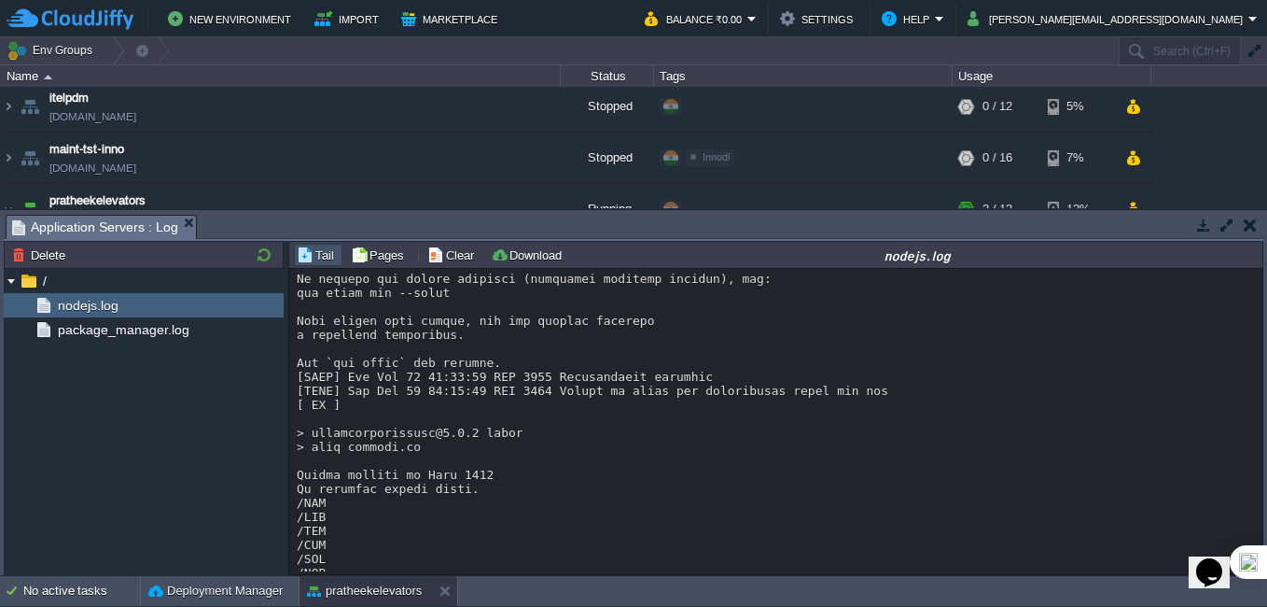
scroll to position [13735, 0]
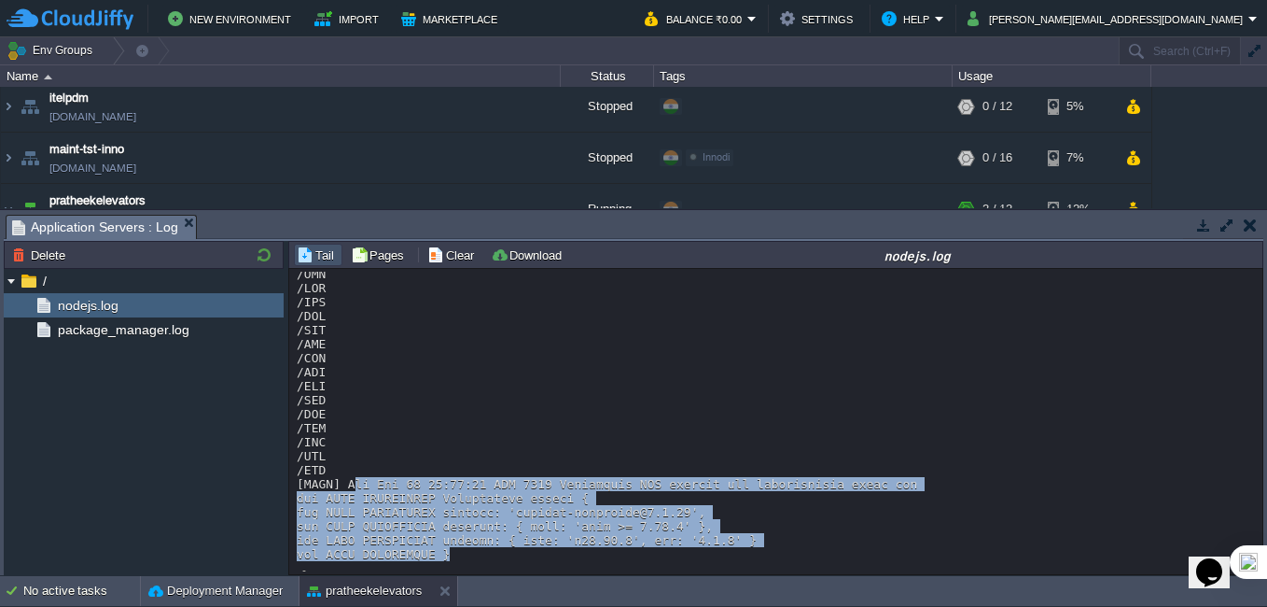
drag, startPoint x: 446, startPoint y: 545, endPoint x: 348, endPoint y: 477, distance: 119.3
drag, startPoint x: 348, startPoint y: 477, endPoint x: 697, endPoint y: 494, distance: 349.4
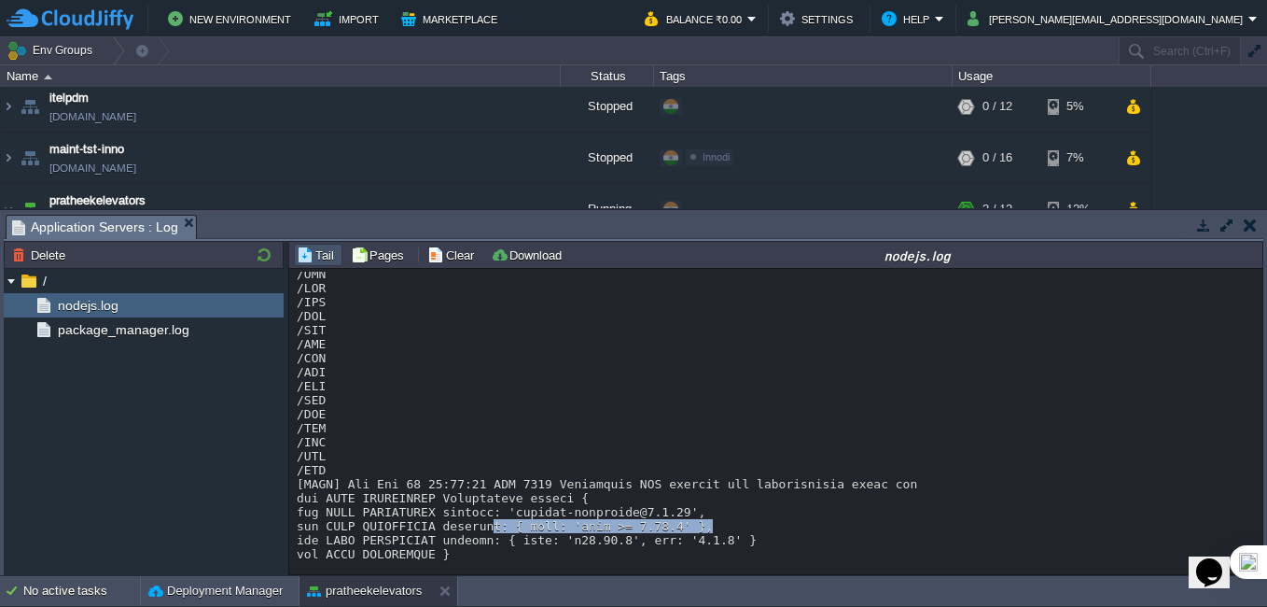
drag, startPoint x: 682, startPoint y: 513, endPoint x: 476, endPoint y: 511, distance: 206.2
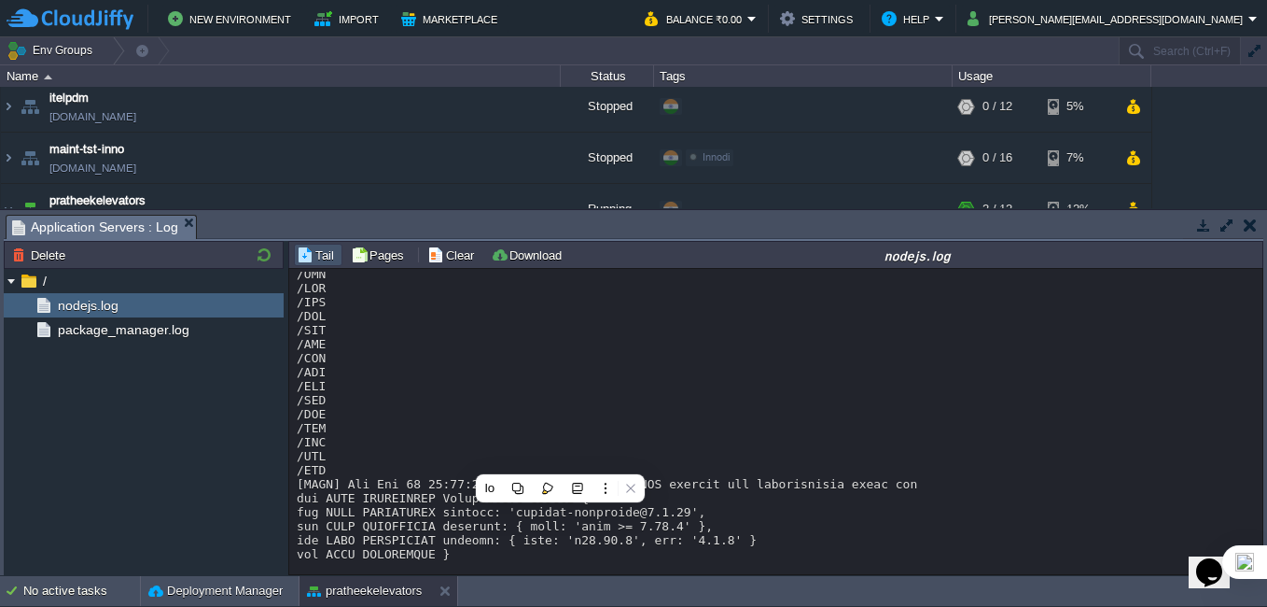
drag, startPoint x: 476, startPoint y: 511, endPoint x: 733, endPoint y: 504, distance: 257.6
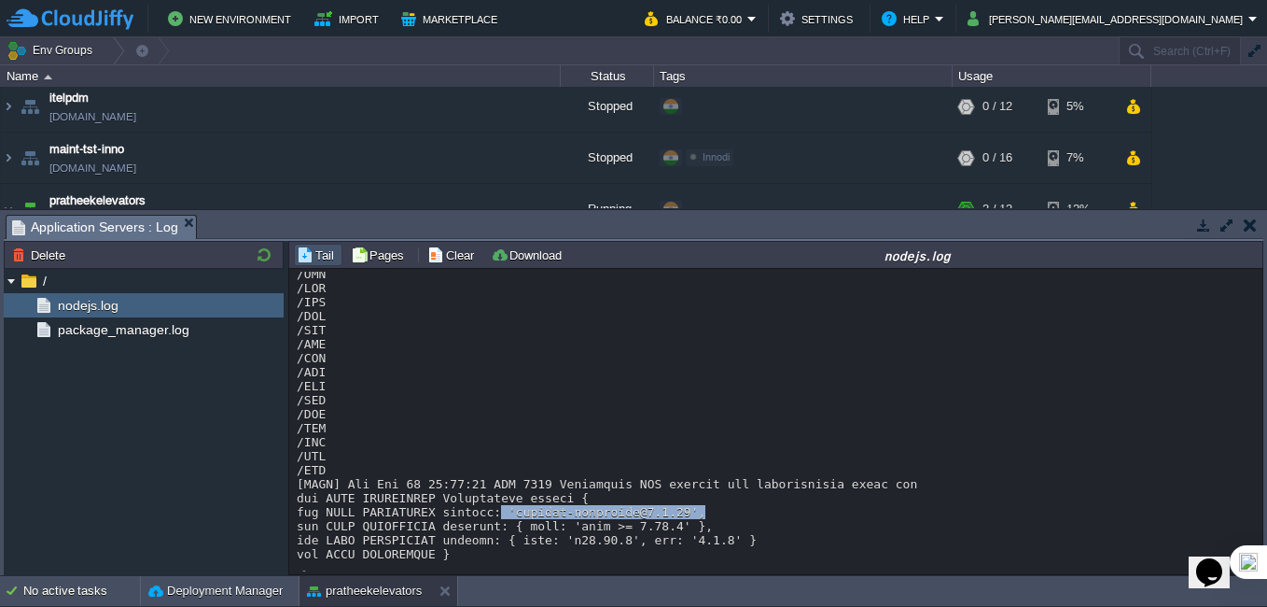
drag, startPoint x: 673, startPoint y: 504, endPoint x: 482, endPoint y: 504, distance: 190.4
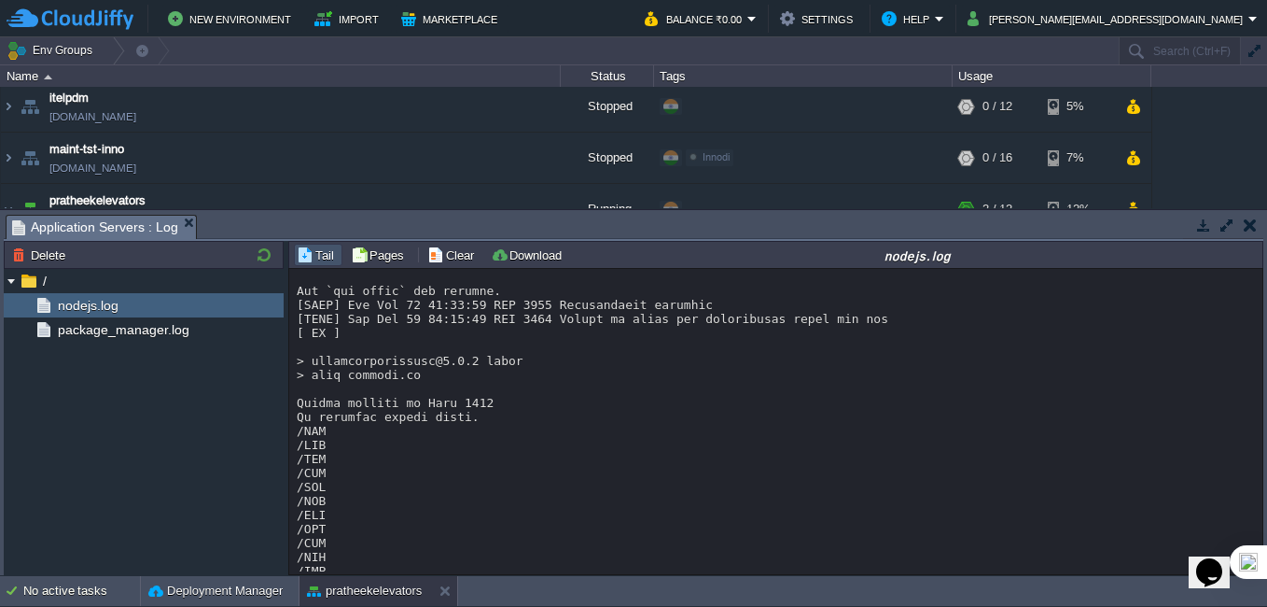
scroll to position [13269, 0]
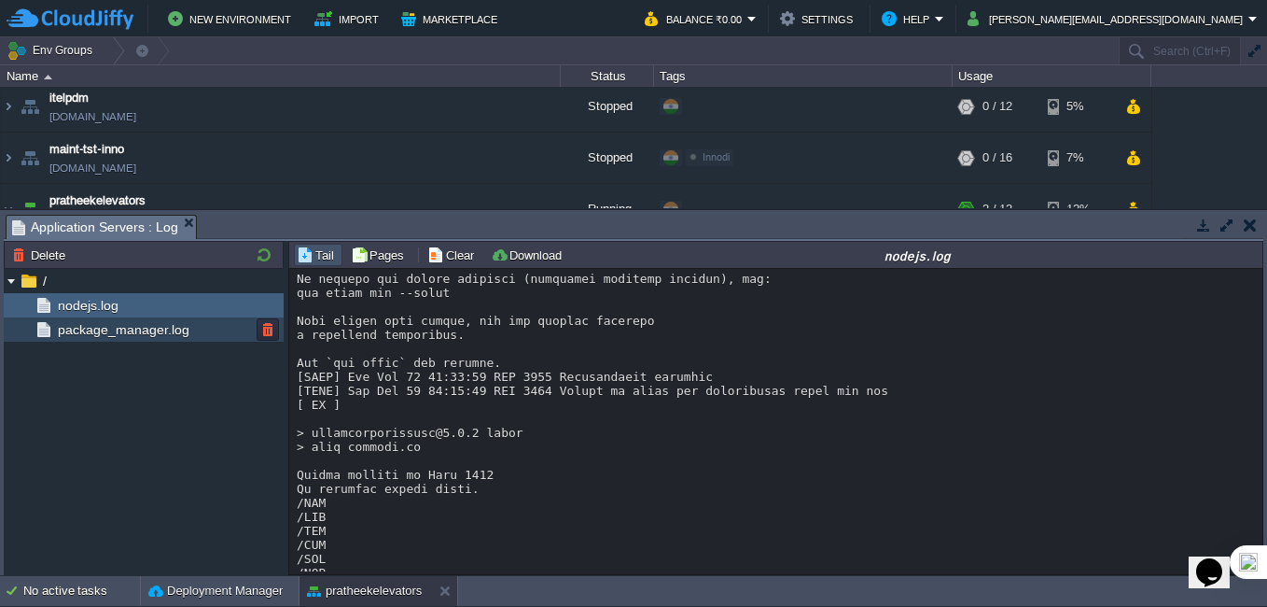
click at [138, 330] on span "package_manager.log" at bounding box center [123, 329] width 138 height 17
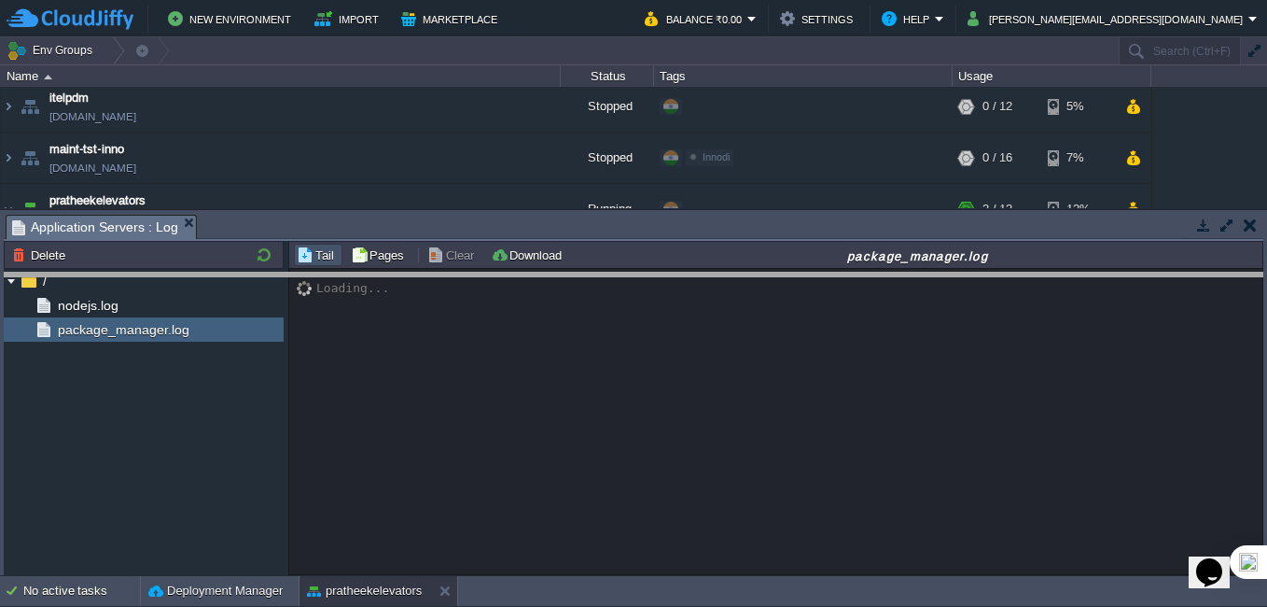
drag, startPoint x: 653, startPoint y: 216, endPoint x: 655, endPoint y: 273, distance: 57.9
click at [655, 273] on body "New Environment Import Marketplace Bonus ₹0.00 Upgrade Account Balance ₹0.00 Se…" at bounding box center [633, 303] width 1267 height 607
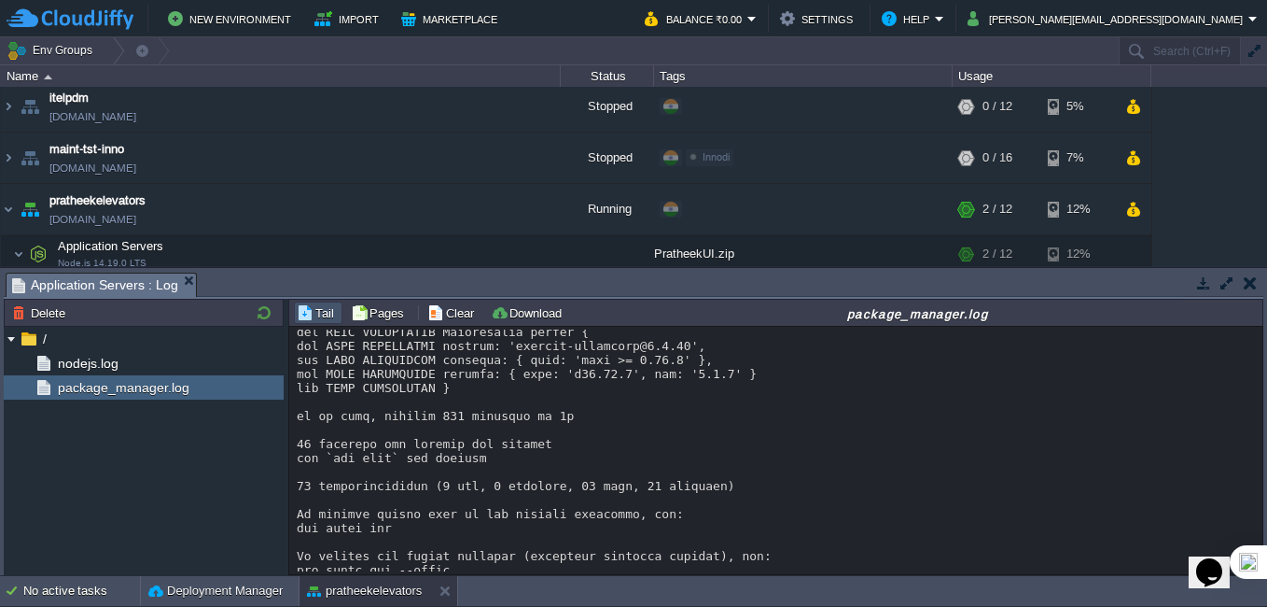
scroll to position [14283, 0]
click at [465, 386] on body "New Environment Import Marketplace Bonus ₹0.00 Upgrade Account Balance ₹0.00 Se…" at bounding box center [633, 303] width 1267 height 607
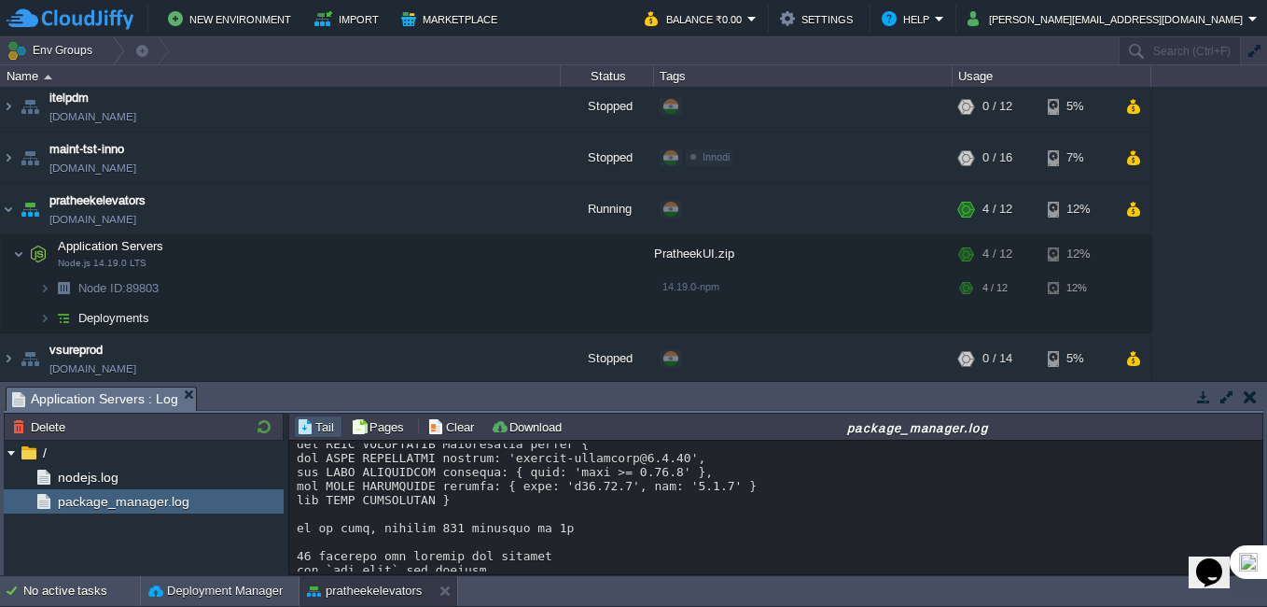
scroll to position [14397, 0]
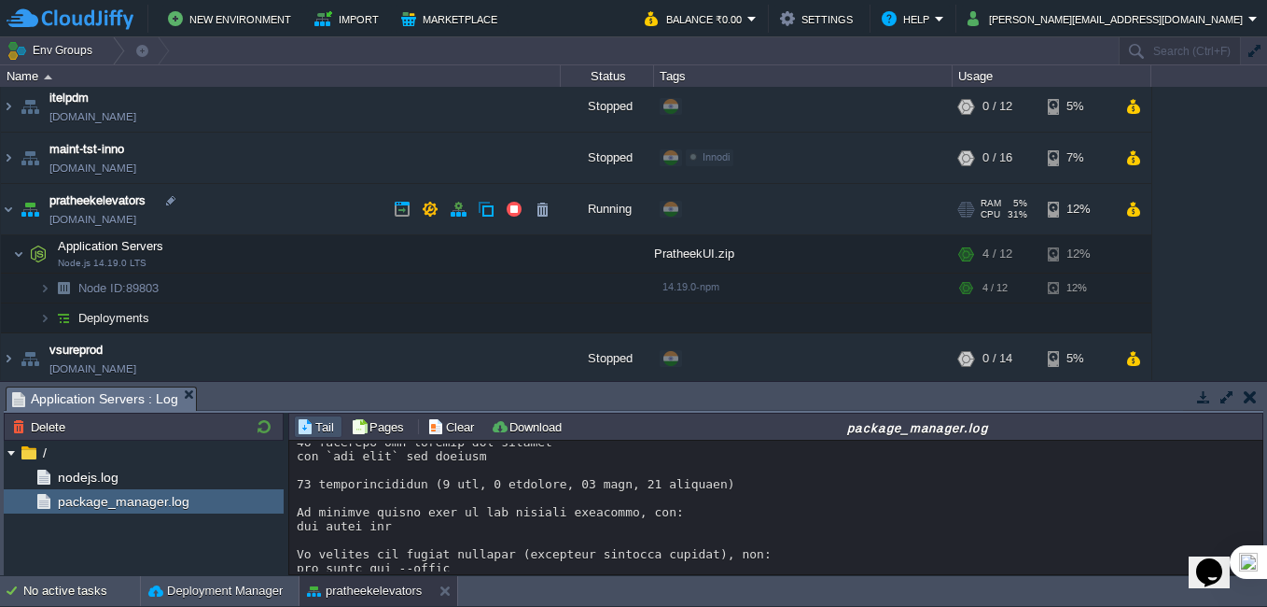
click at [134, 226] on link "[DOMAIN_NAME]" at bounding box center [92, 219] width 87 height 19
